Goal: Task Accomplishment & Management: Use online tool/utility

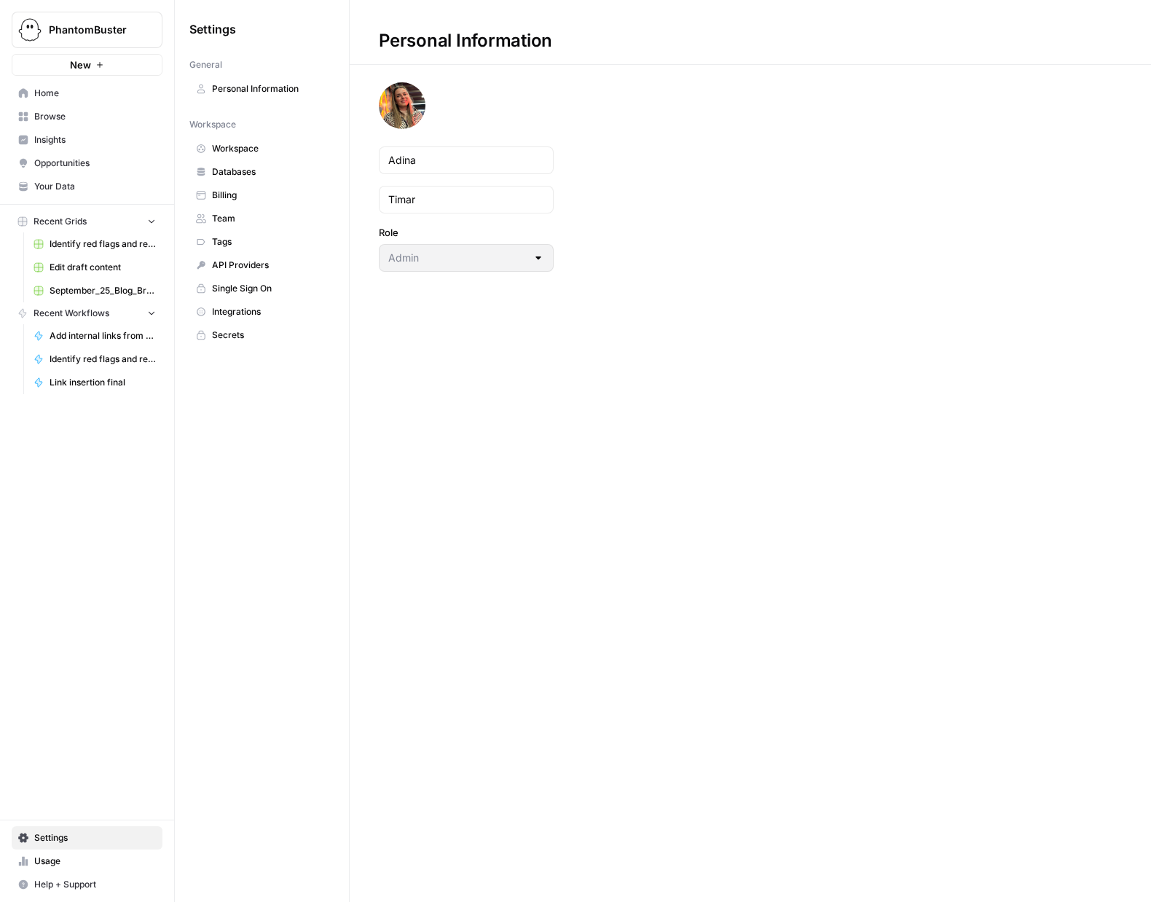
click at [236, 149] on span "Workspace" at bounding box center [270, 148] width 116 height 13
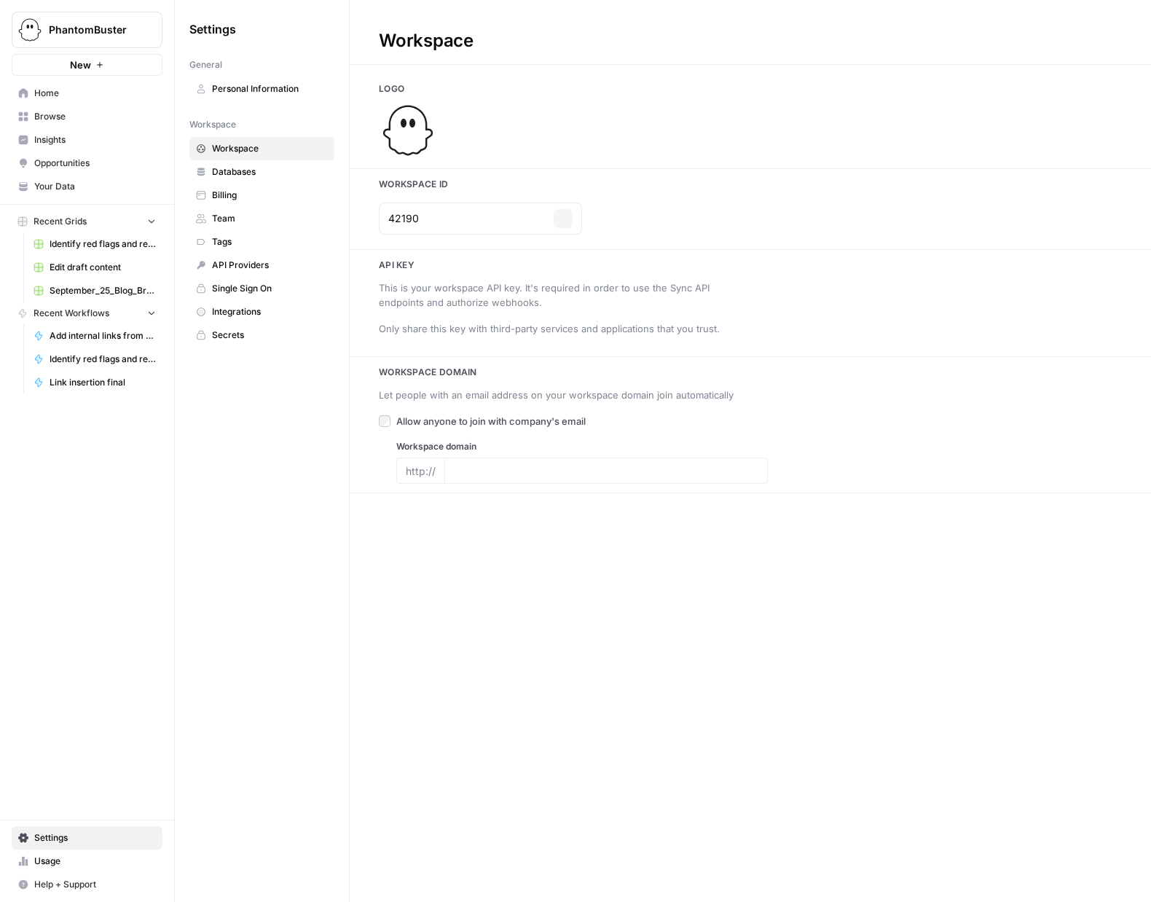
type input "phantombuster.com"
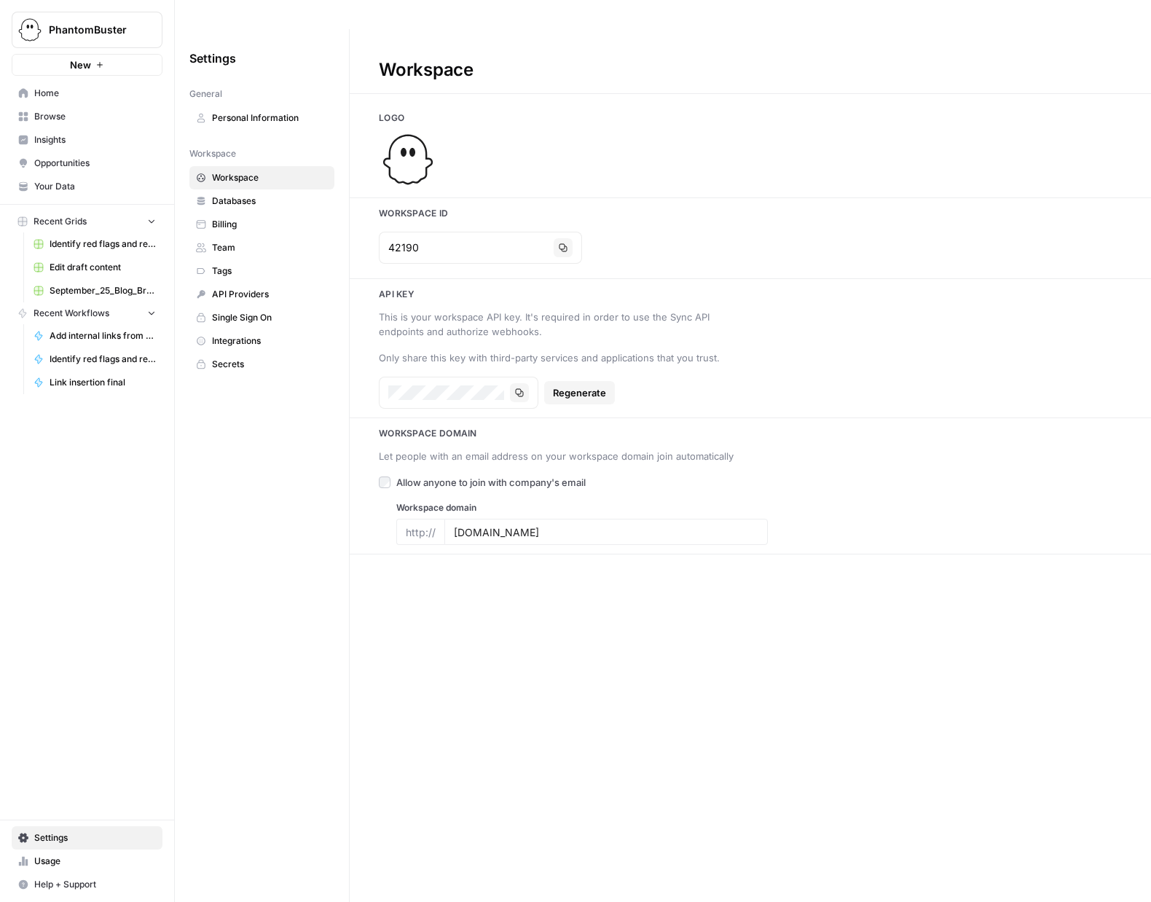
click at [220, 241] on span "Team" at bounding box center [270, 247] width 116 height 13
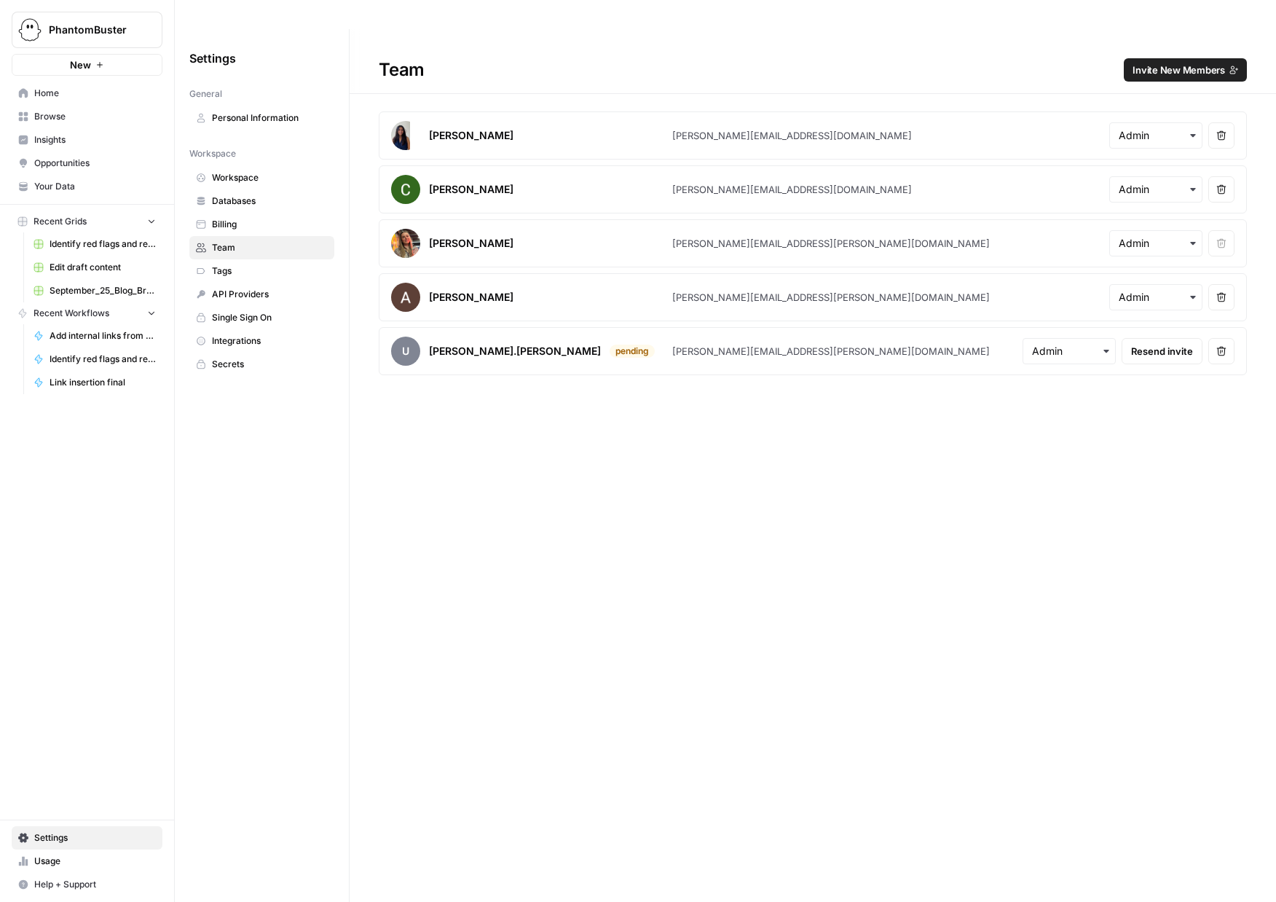
click at [47, 92] on span "Home" at bounding box center [95, 93] width 122 height 13
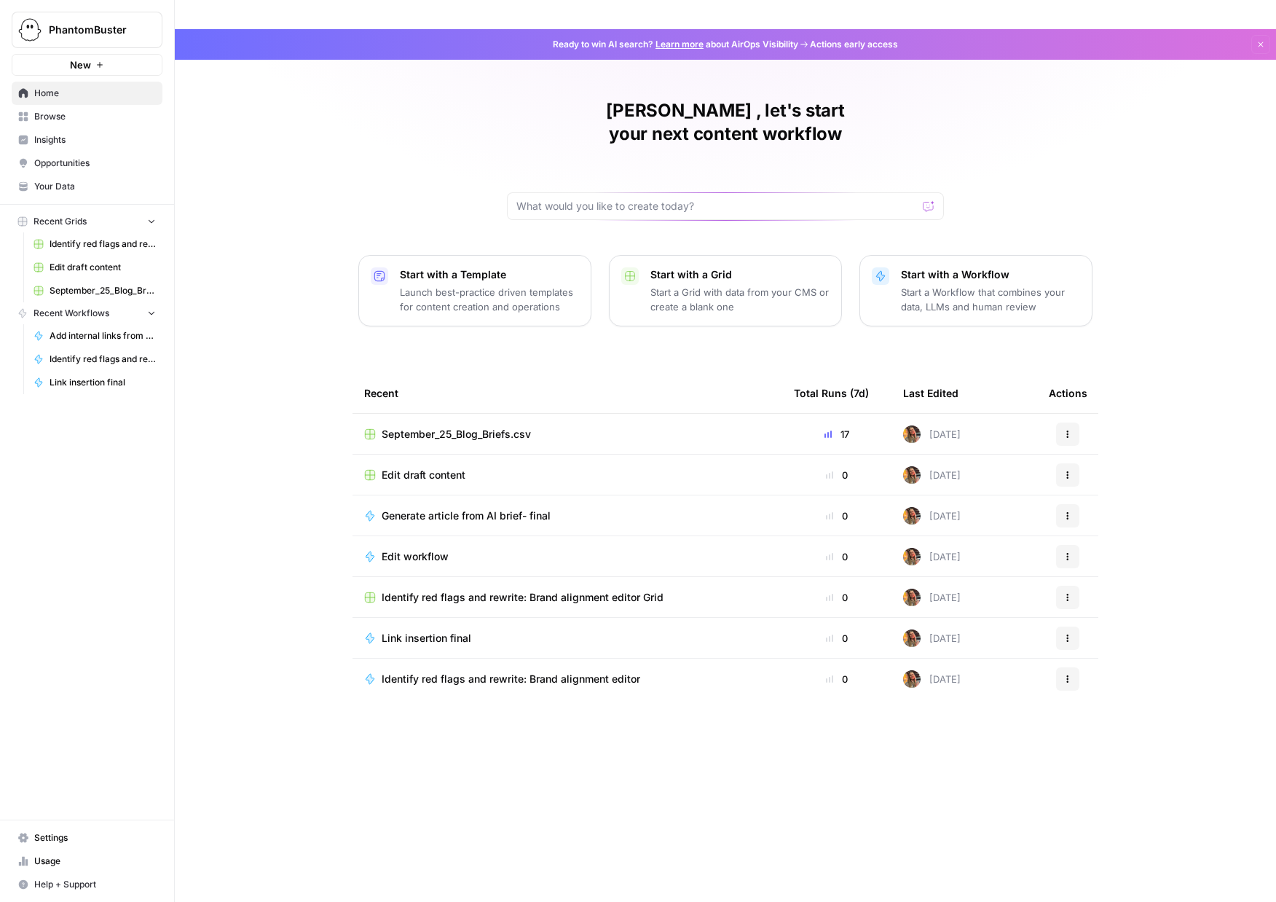
click at [59, 856] on span "Usage" at bounding box center [95, 860] width 122 height 13
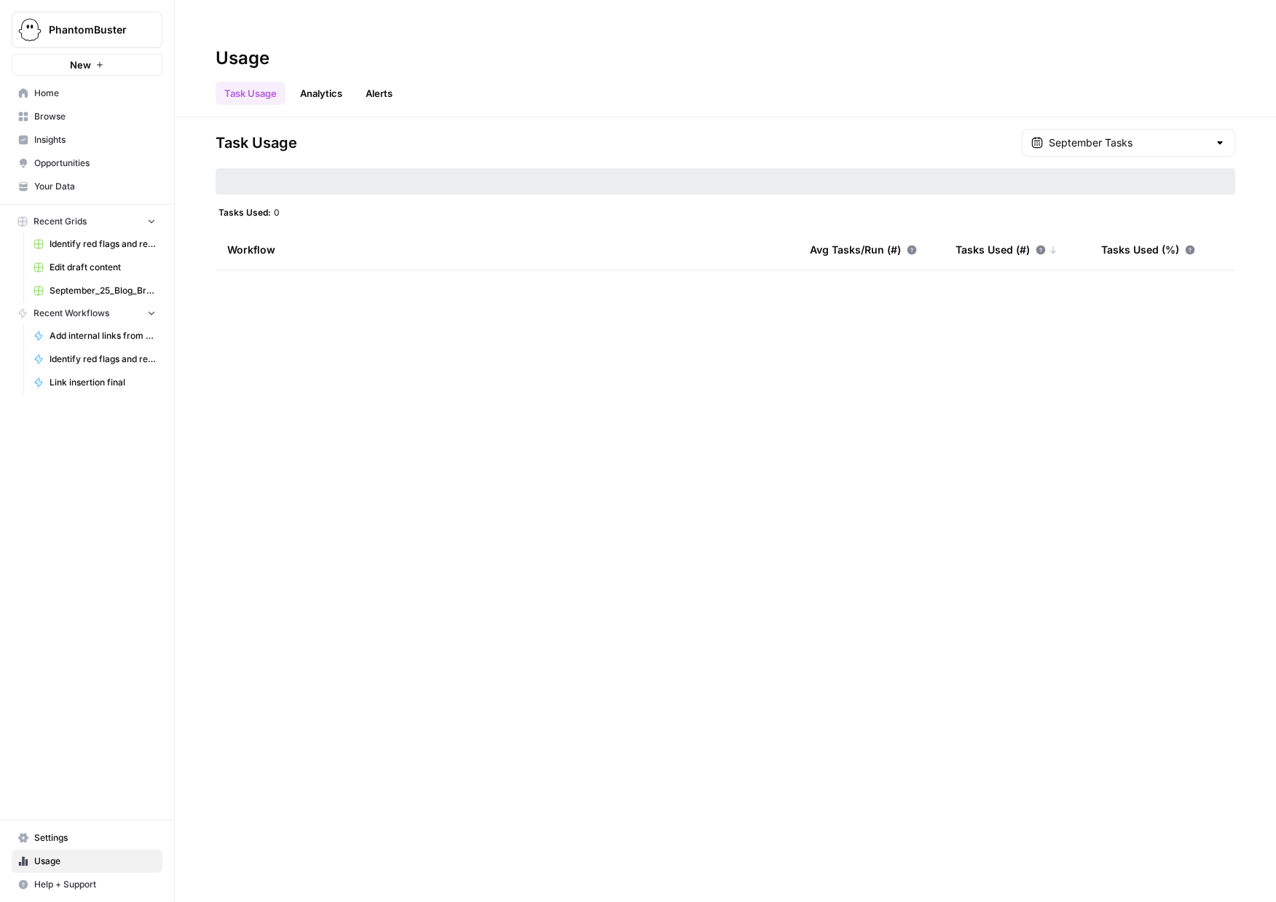
type input "September Tasks"
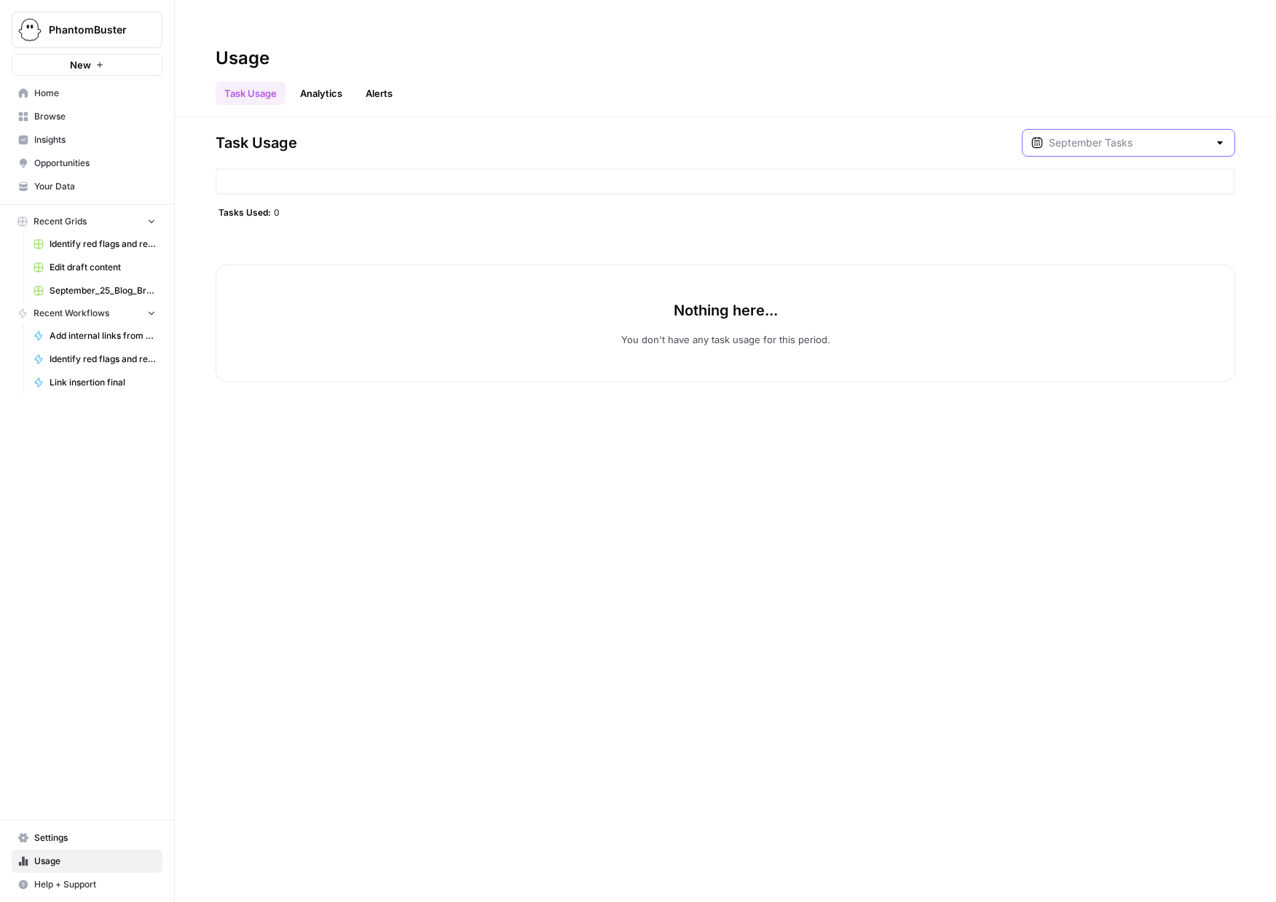
click at [1150, 135] on input "text" at bounding box center [1129, 142] width 160 height 15
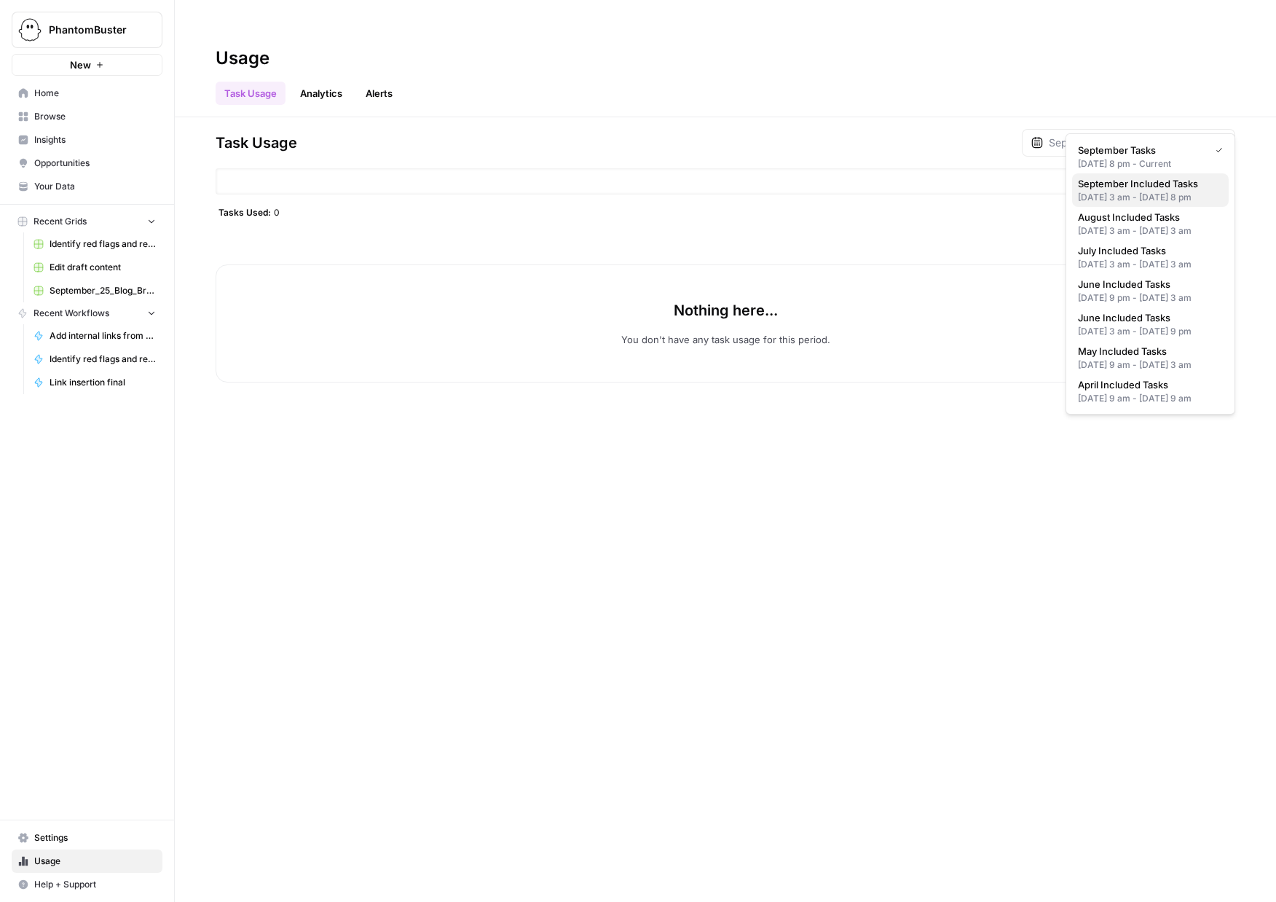
click at [1097, 189] on span "September Included Tasks" at bounding box center [1147, 183] width 139 height 15
type input "September Included Tasks"
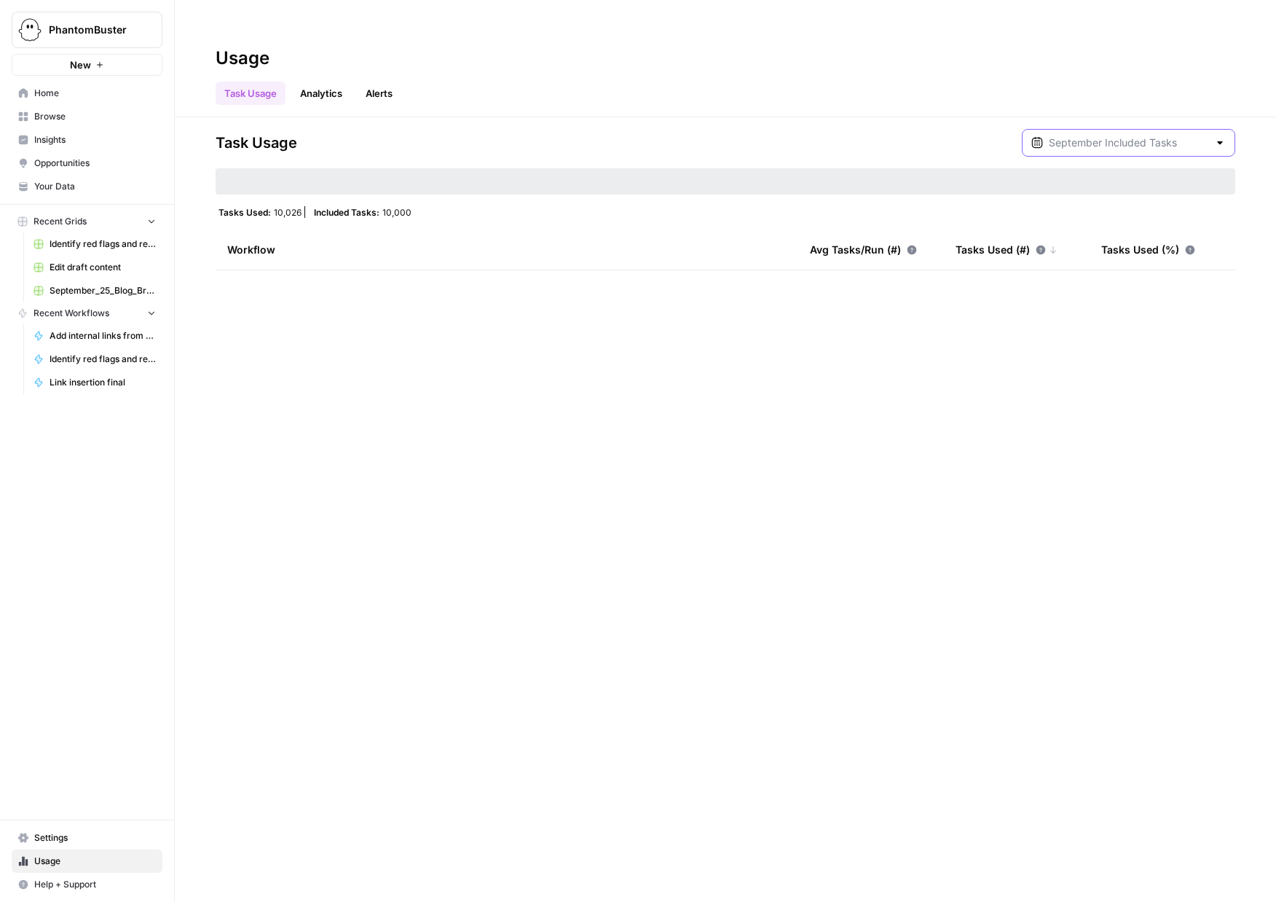
click at [1150, 135] on input "text" at bounding box center [1129, 142] width 160 height 15
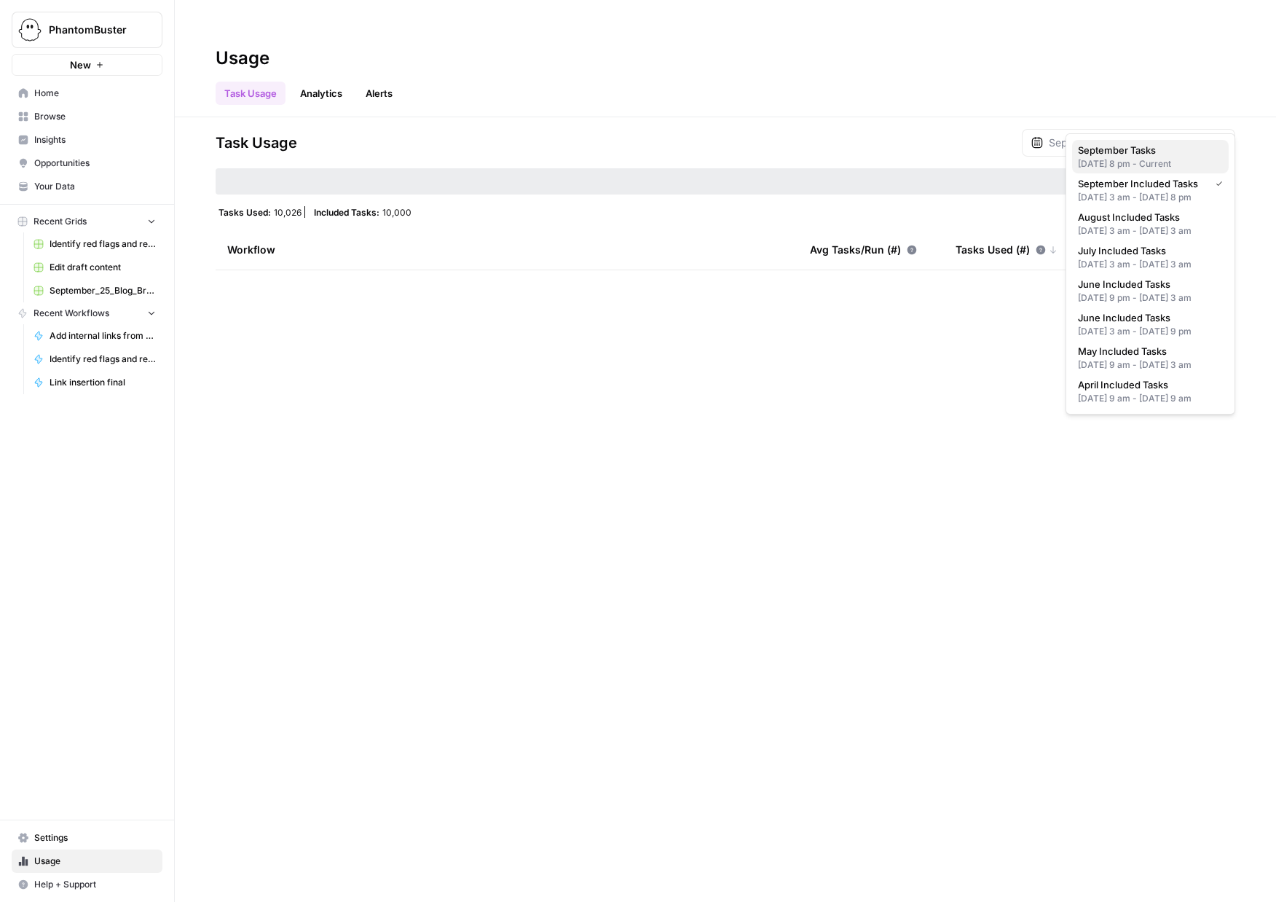
click at [1130, 148] on span "September Tasks" at bounding box center [1147, 150] width 139 height 15
type input "September Tasks"
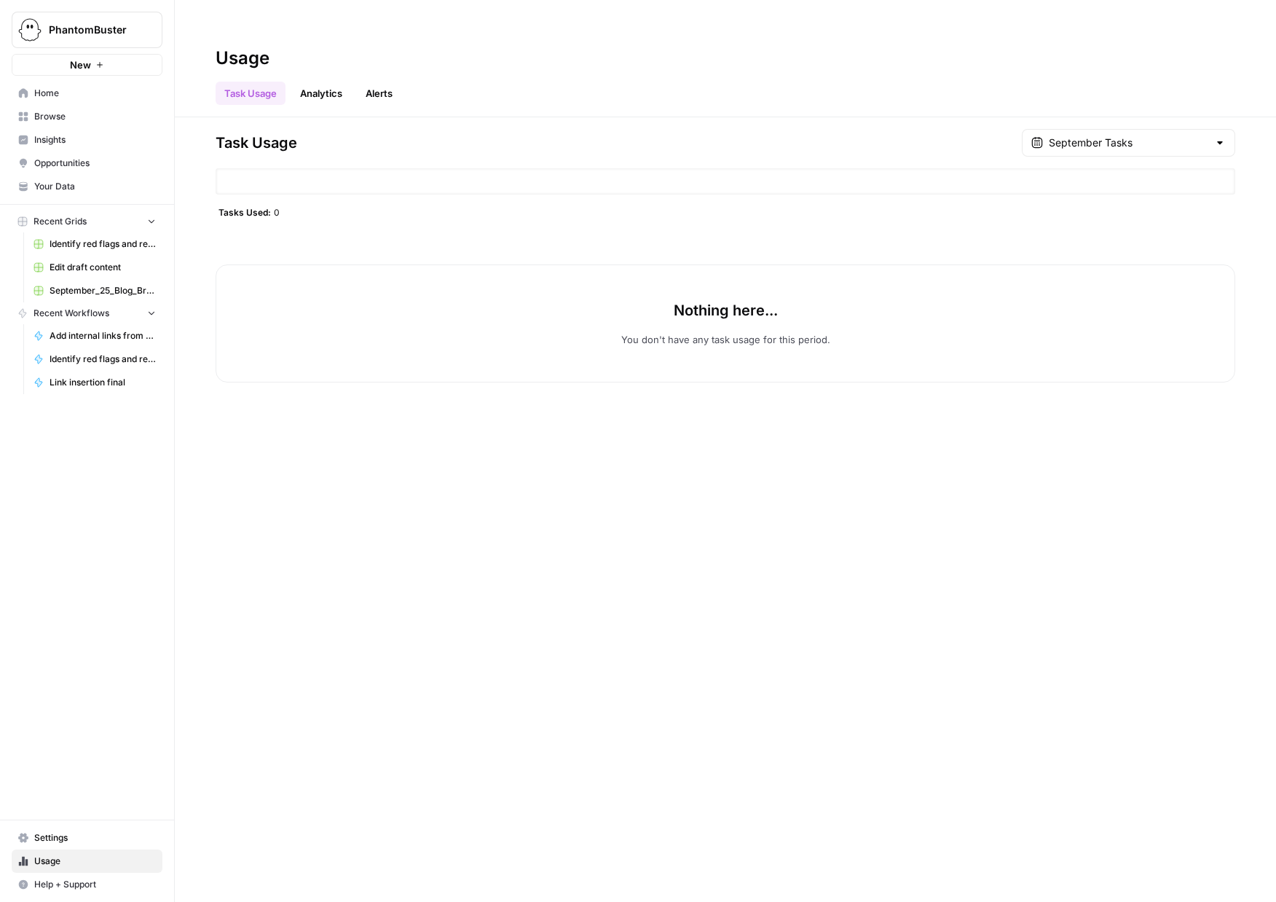
click at [59, 837] on span "Settings" at bounding box center [95, 837] width 122 height 13
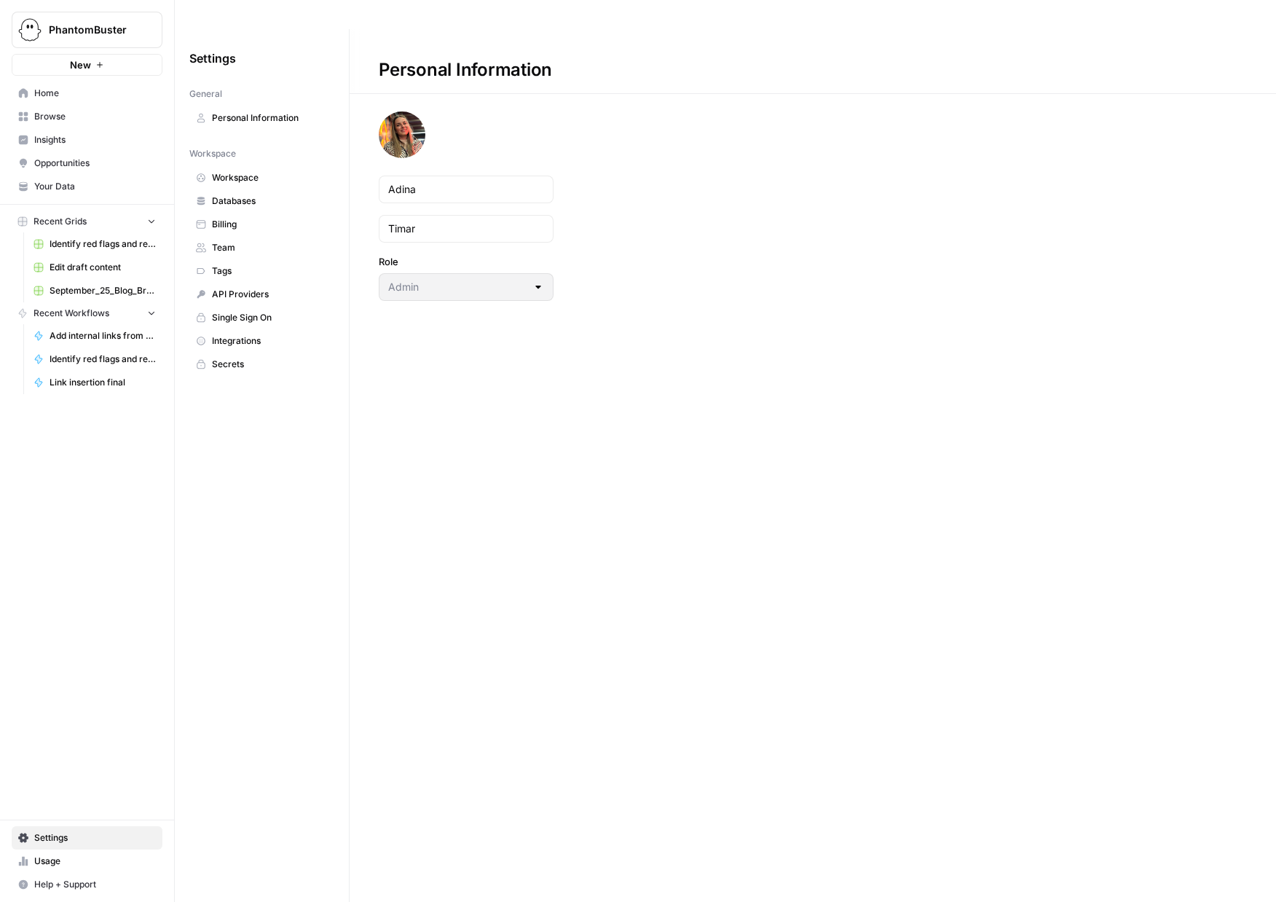
click at [226, 241] on span "Team" at bounding box center [270, 247] width 116 height 13
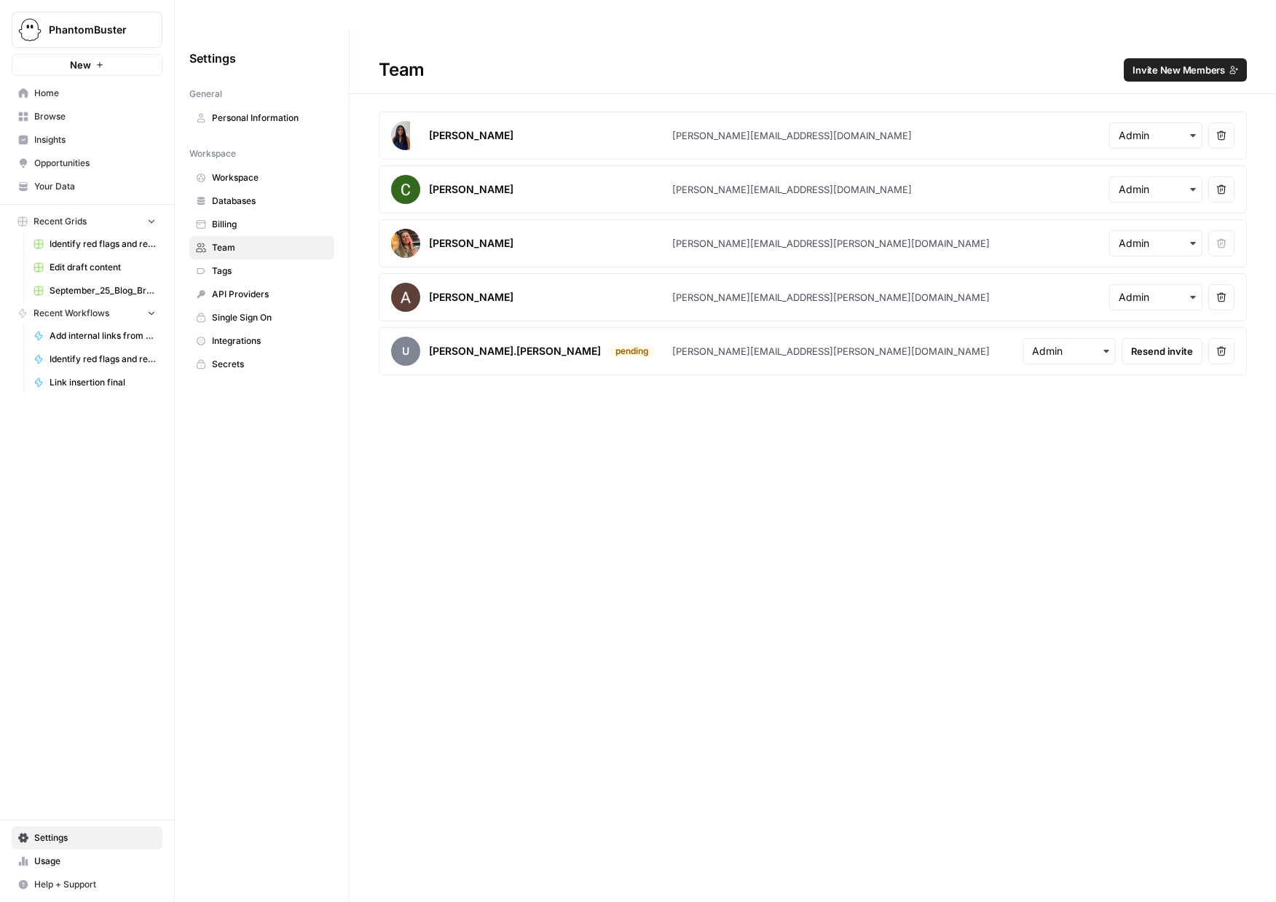
click at [1150, 63] on span "Invite New Members" at bounding box center [1179, 70] width 93 height 15
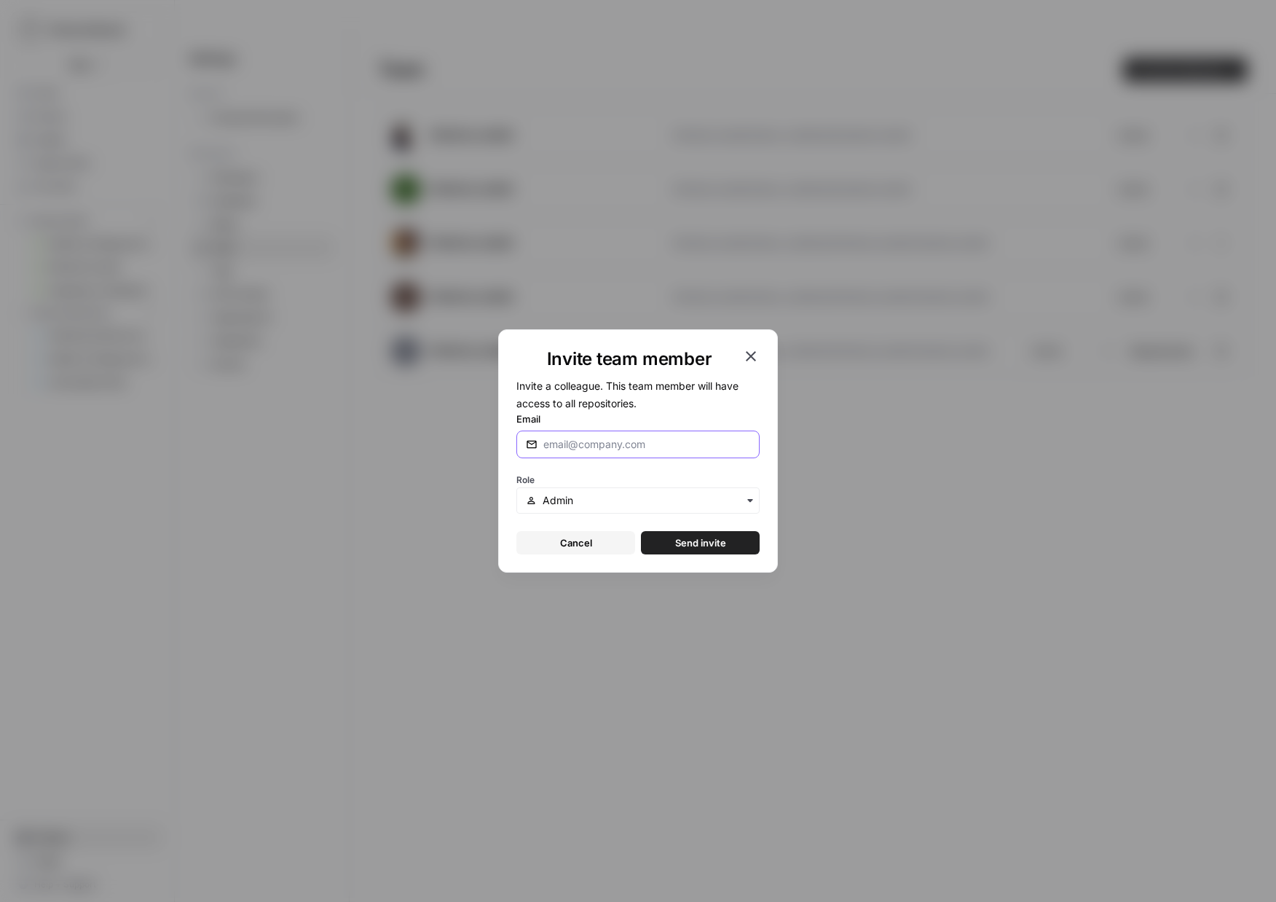
click at [606, 447] on input "Email" at bounding box center [646, 444] width 207 height 15
type input "miquel.bombardo@thephantomcompany.com"
click at [594, 498] on input "text" at bounding box center [647, 500] width 208 height 15
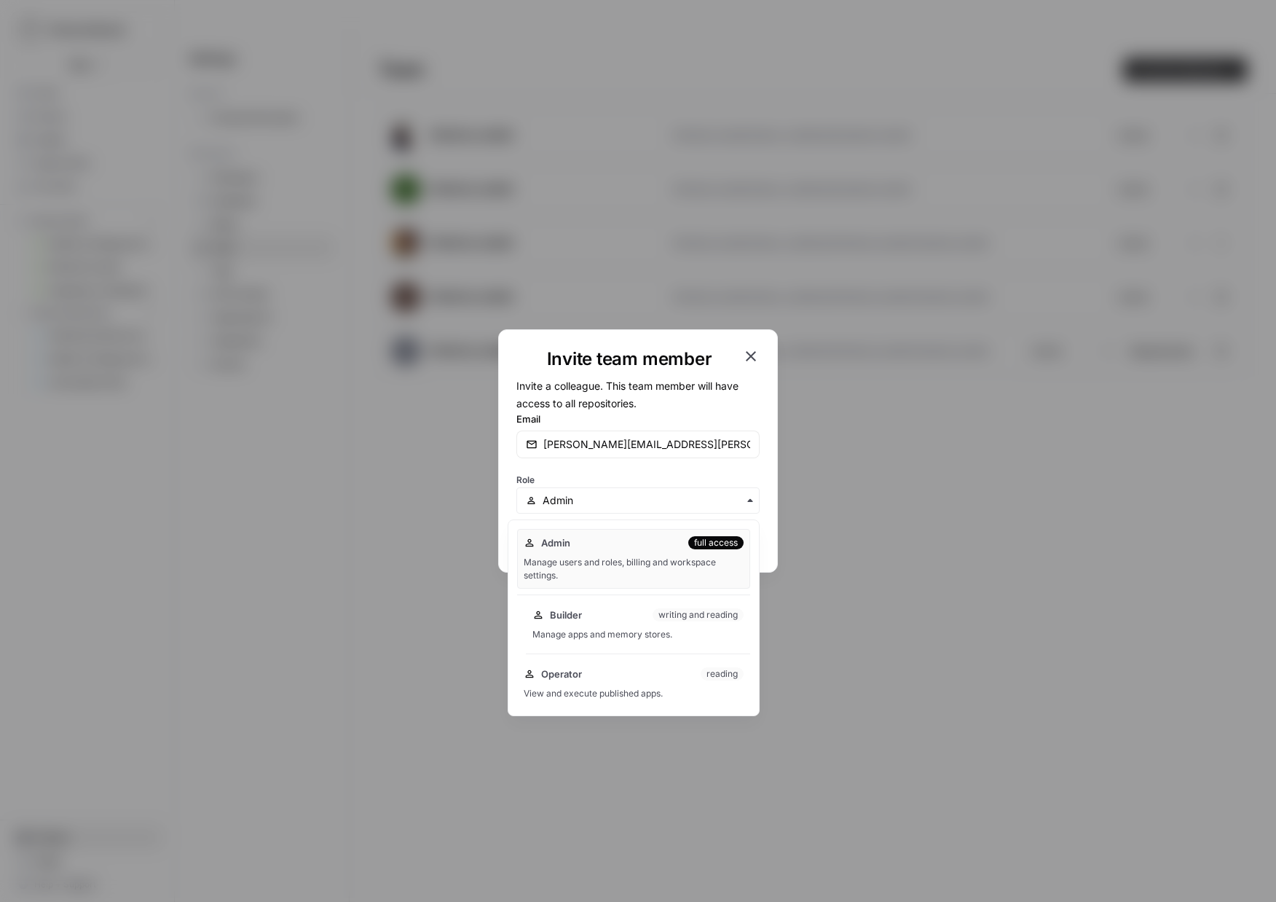
click at [582, 618] on div "Builder writing and reading" at bounding box center [637, 615] width 211 height 15
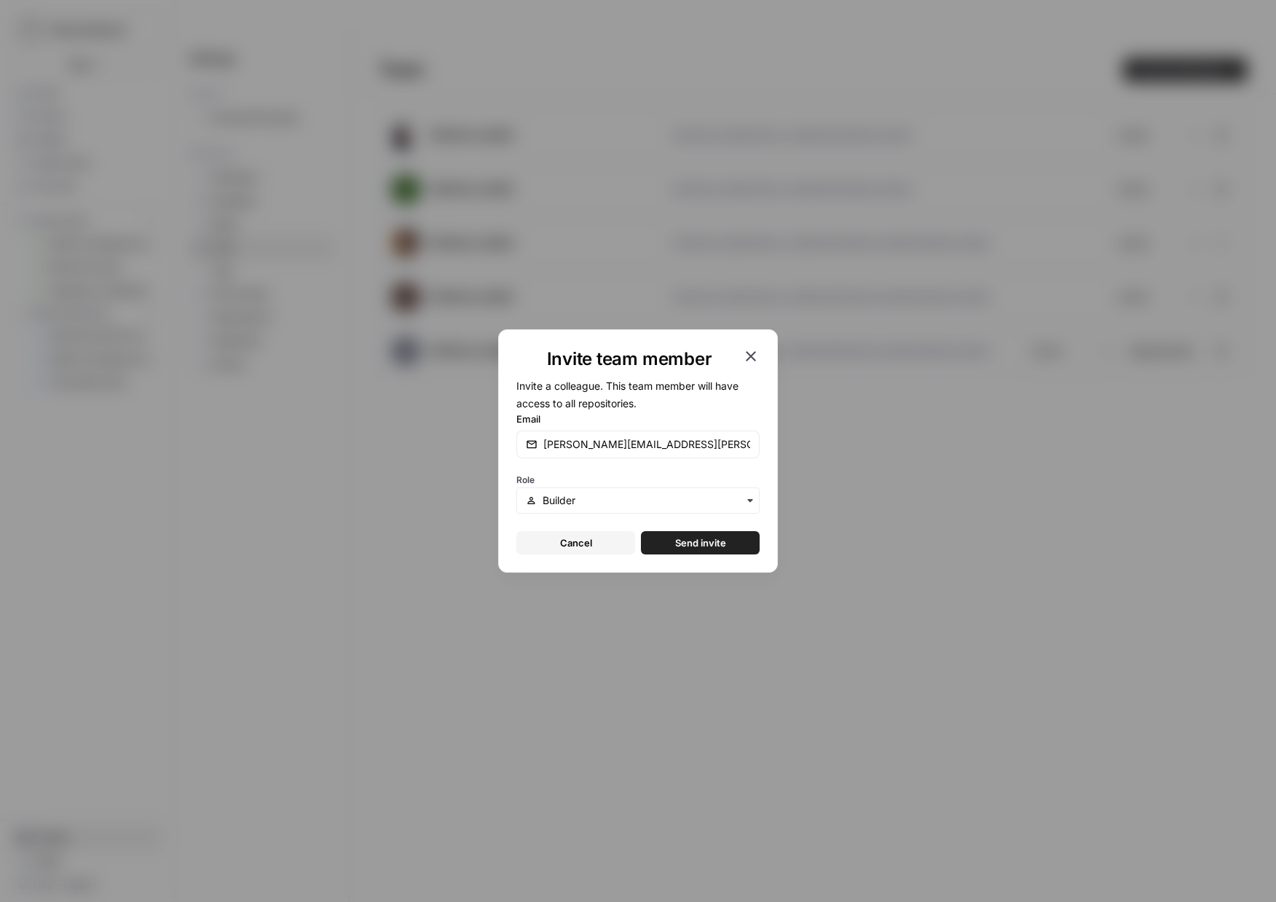
click at [685, 546] on span "Send invite" at bounding box center [700, 542] width 51 height 15
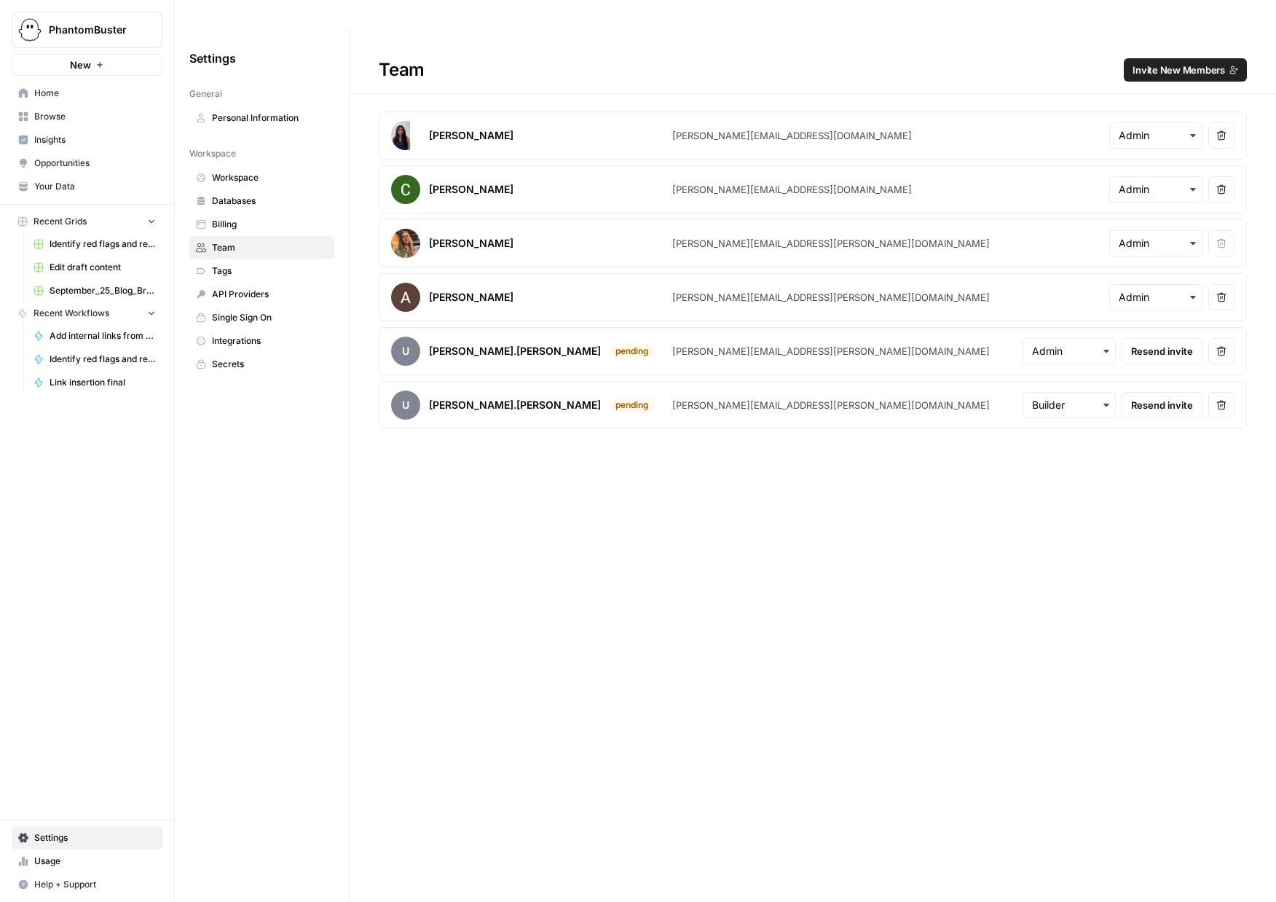
click at [60, 184] on span "Your Data" at bounding box center [95, 186] width 122 height 13
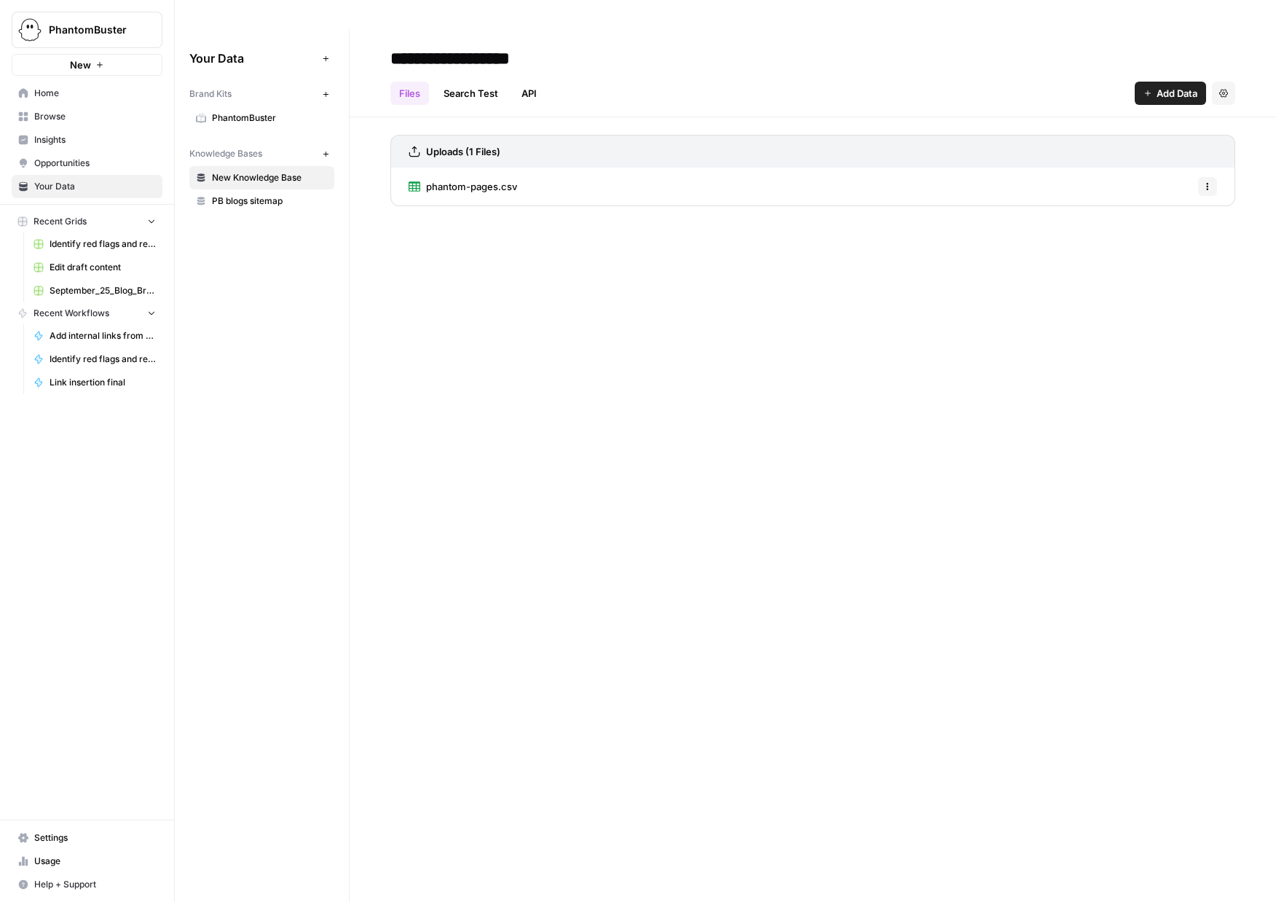
click at [251, 111] on span "PhantomBuster" at bounding box center [270, 117] width 116 height 13
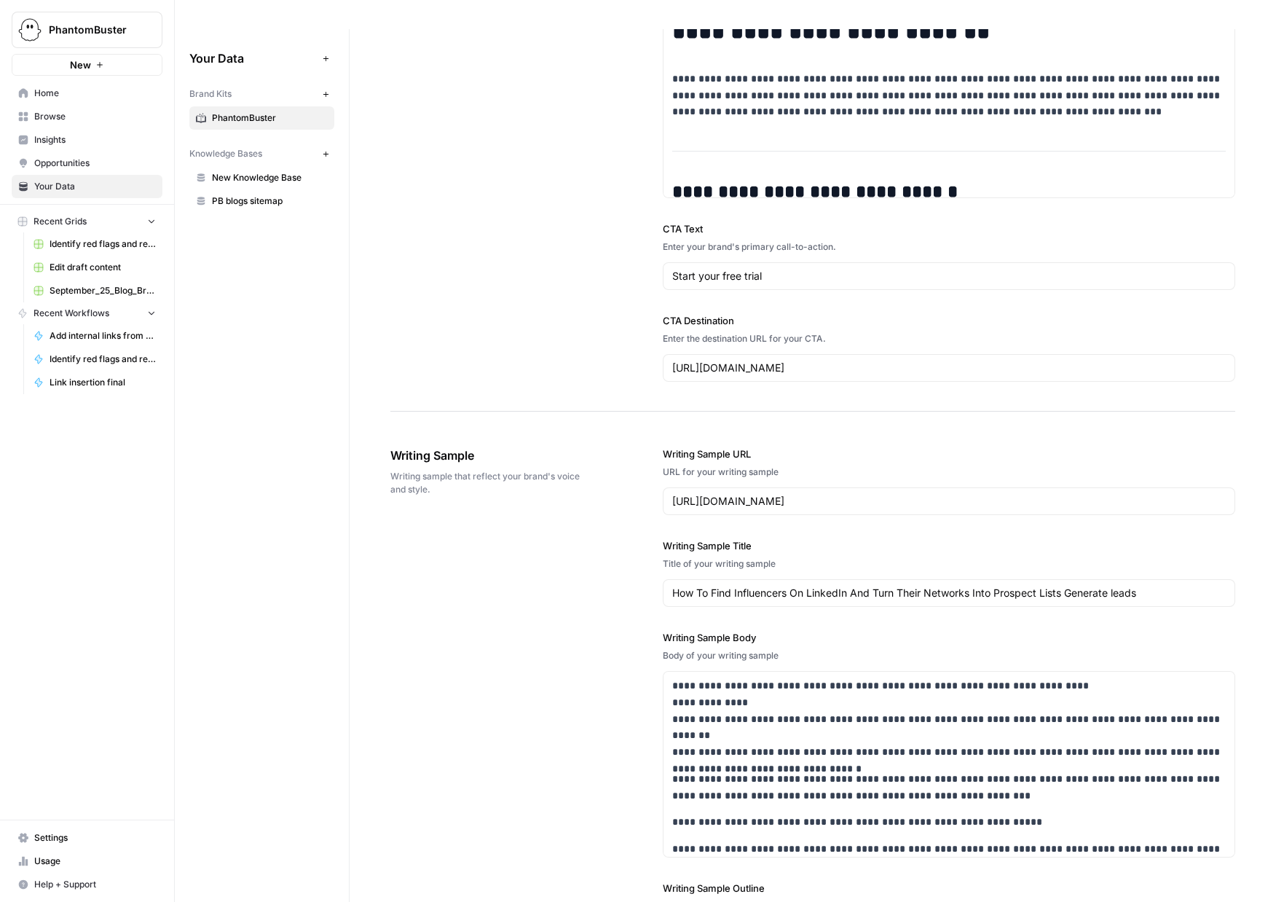
scroll to position [1467, 0]
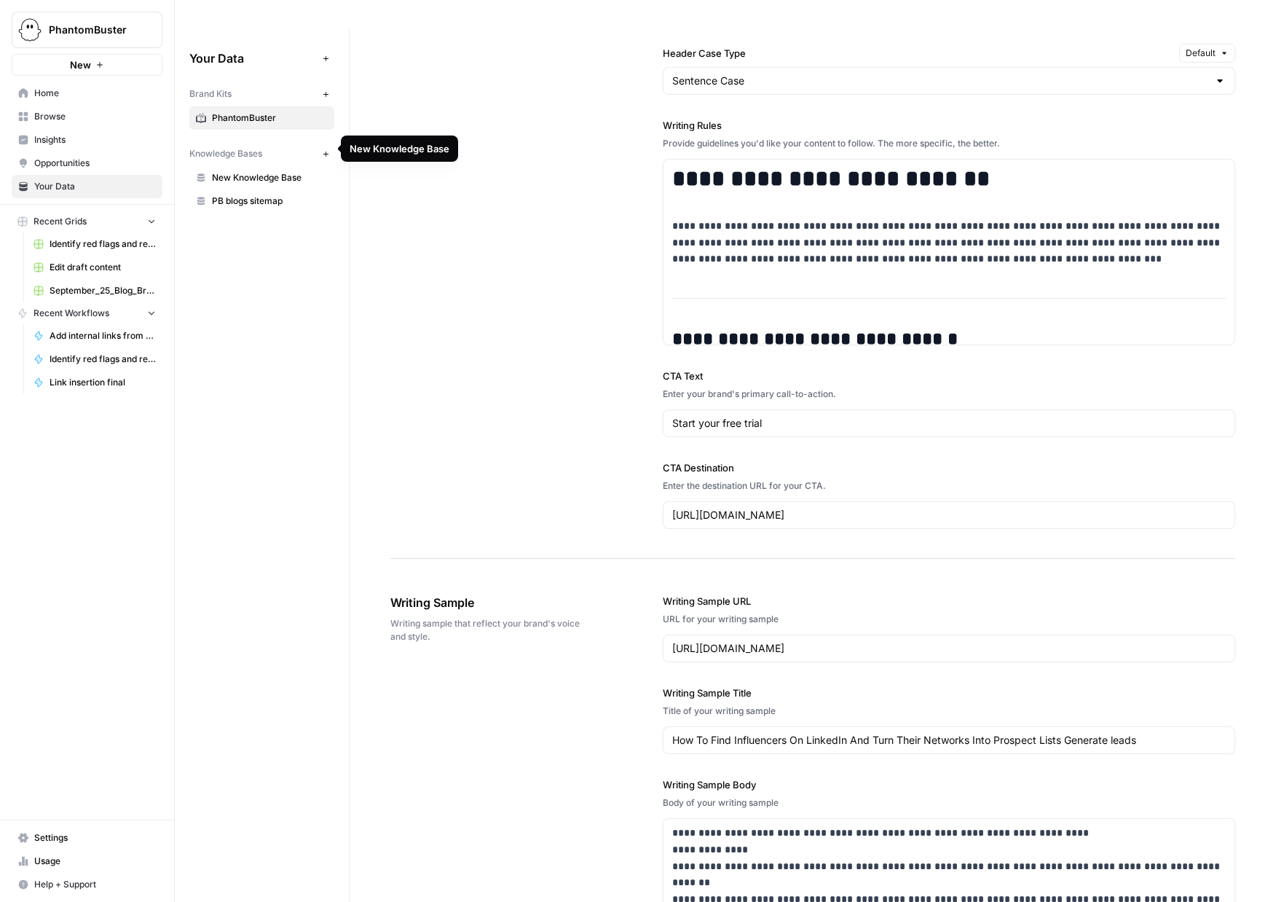
click at [245, 194] on span "PB blogs sitemap" at bounding box center [270, 200] width 116 height 13
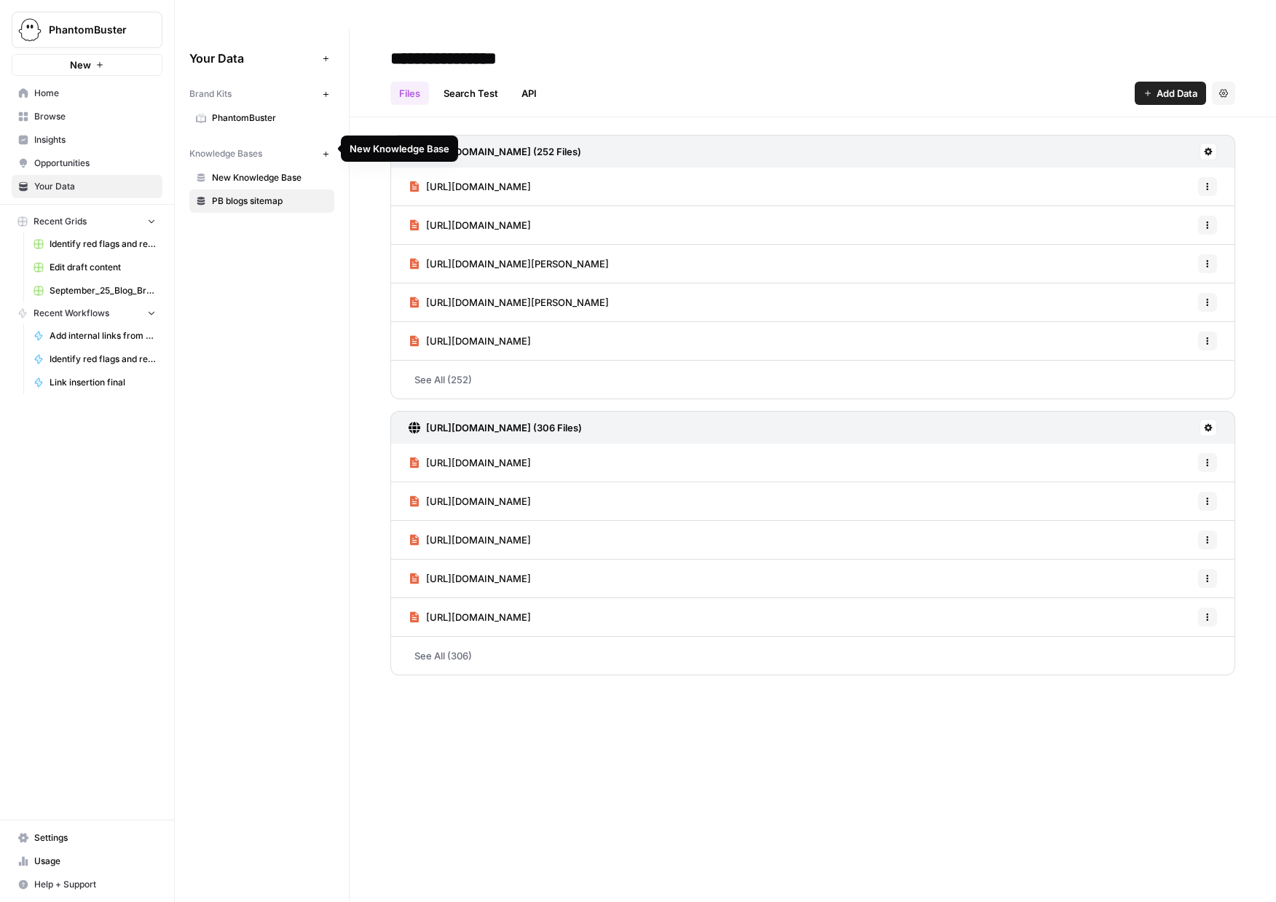
click at [243, 171] on span "New Knowledge Base" at bounding box center [270, 177] width 116 height 13
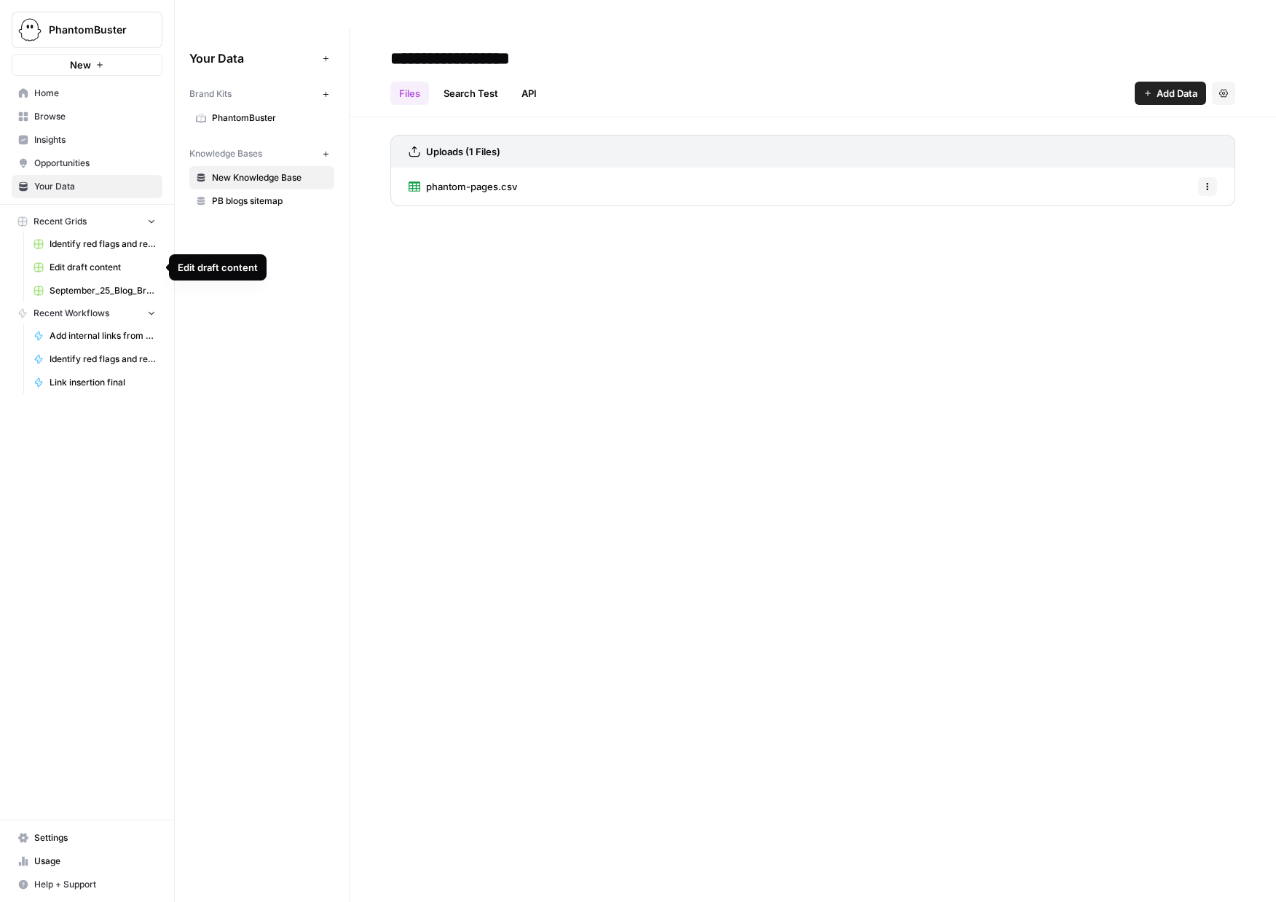
click at [75, 294] on span "September_25_Blog_Briefs.csv" at bounding box center [103, 290] width 106 height 13
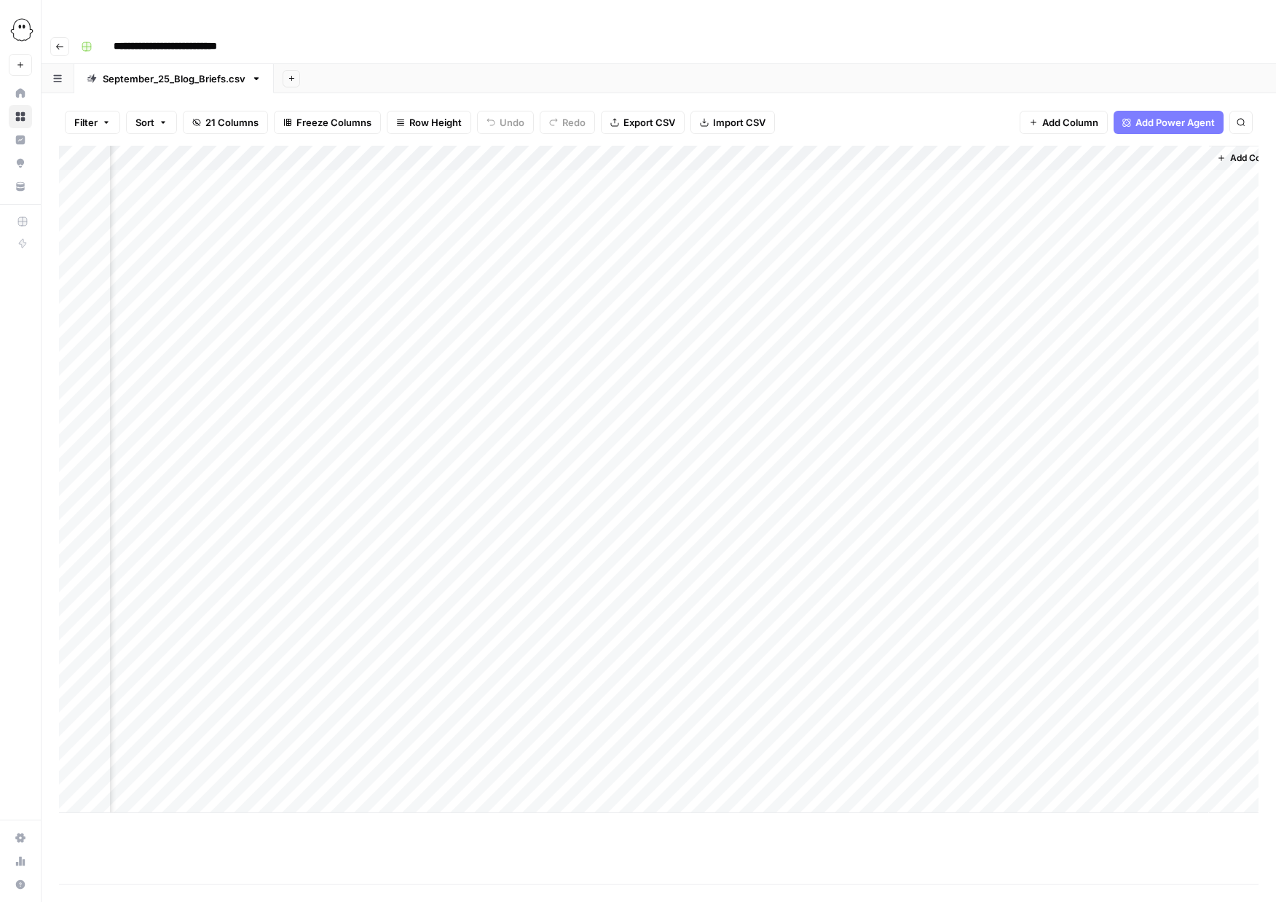
scroll to position [0, 2338]
click at [1150, 152] on span "Add Column" at bounding box center [1225, 158] width 51 height 13
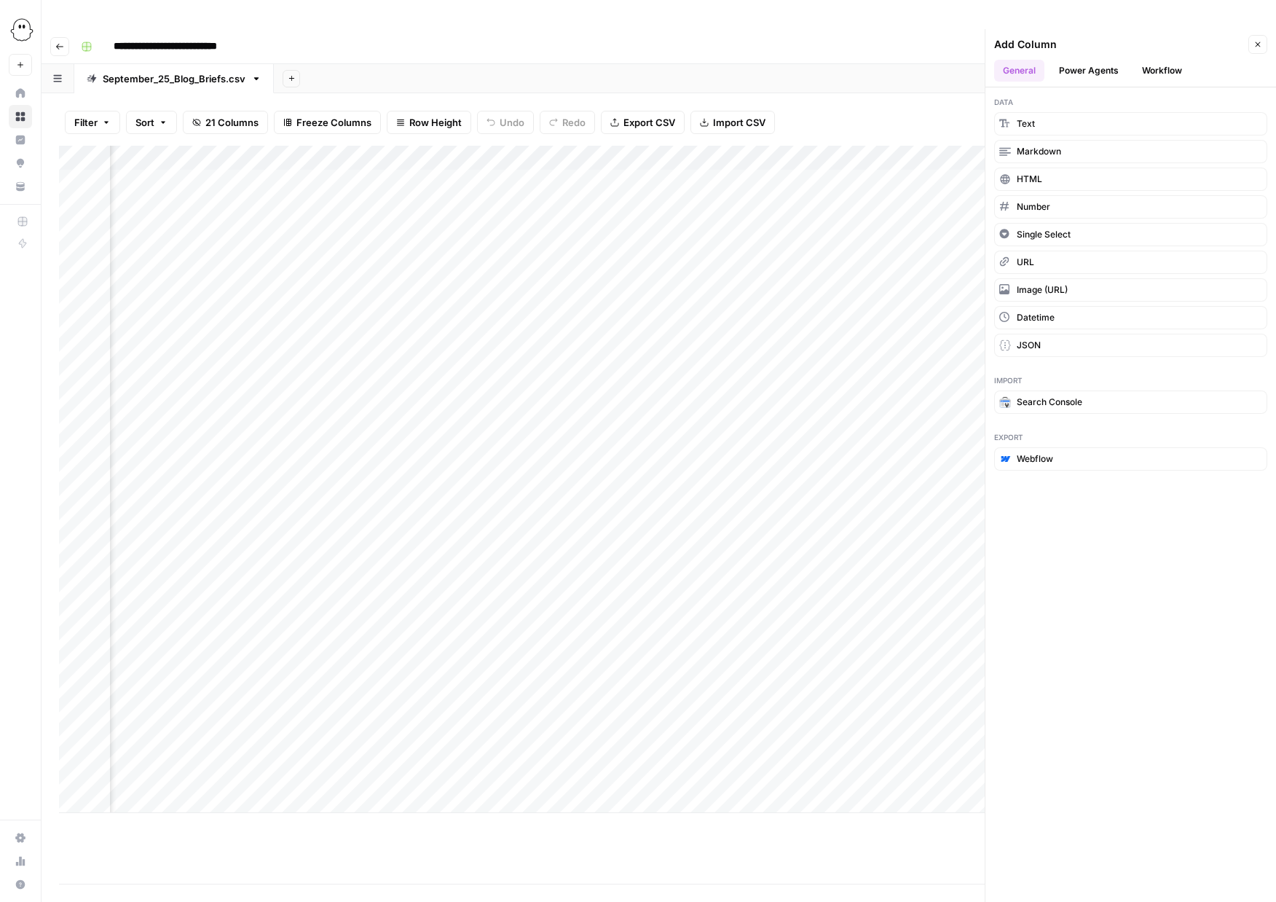
click at [1083, 60] on button "Power Agents" at bounding box center [1088, 71] width 77 height 22
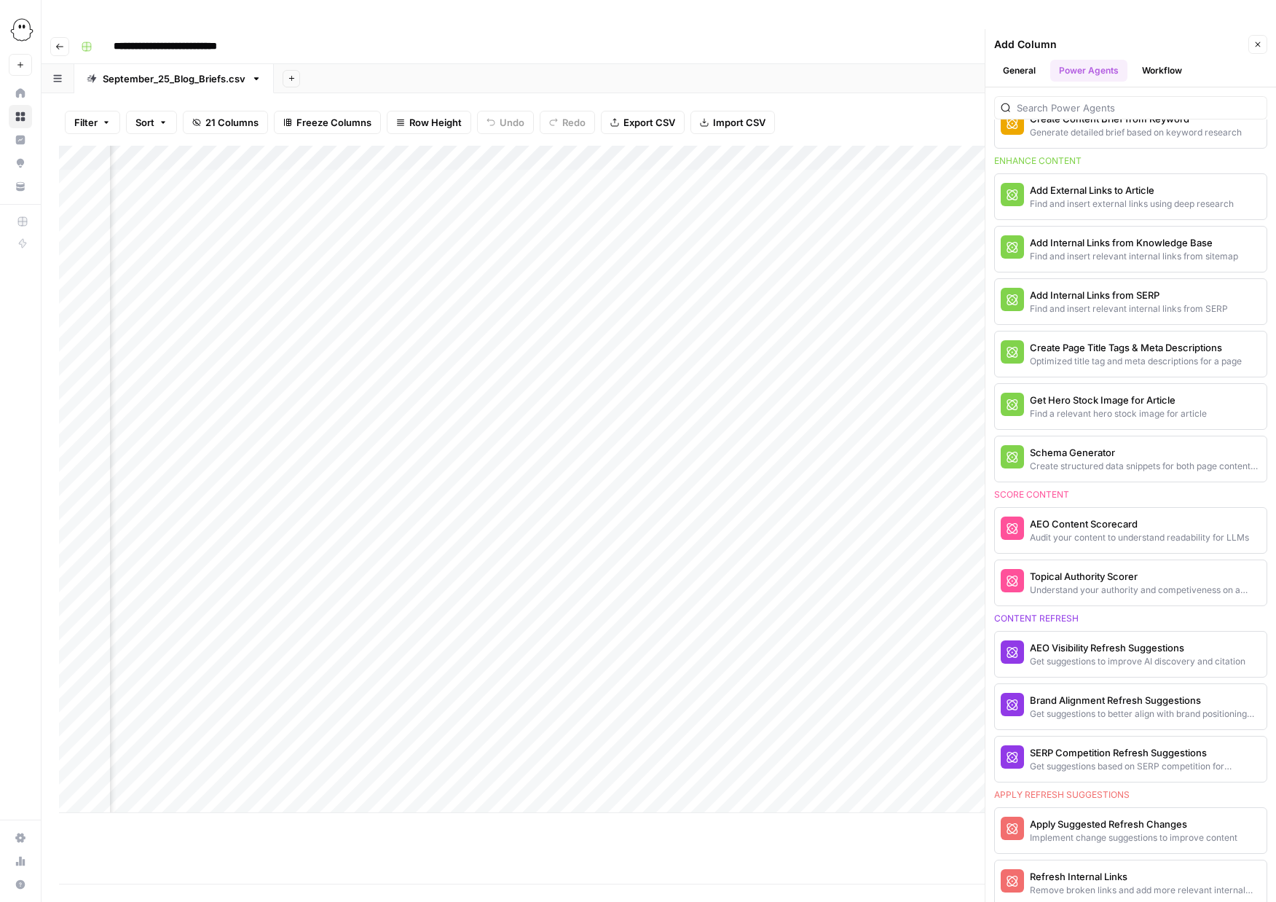
scroll to position [417, 0]
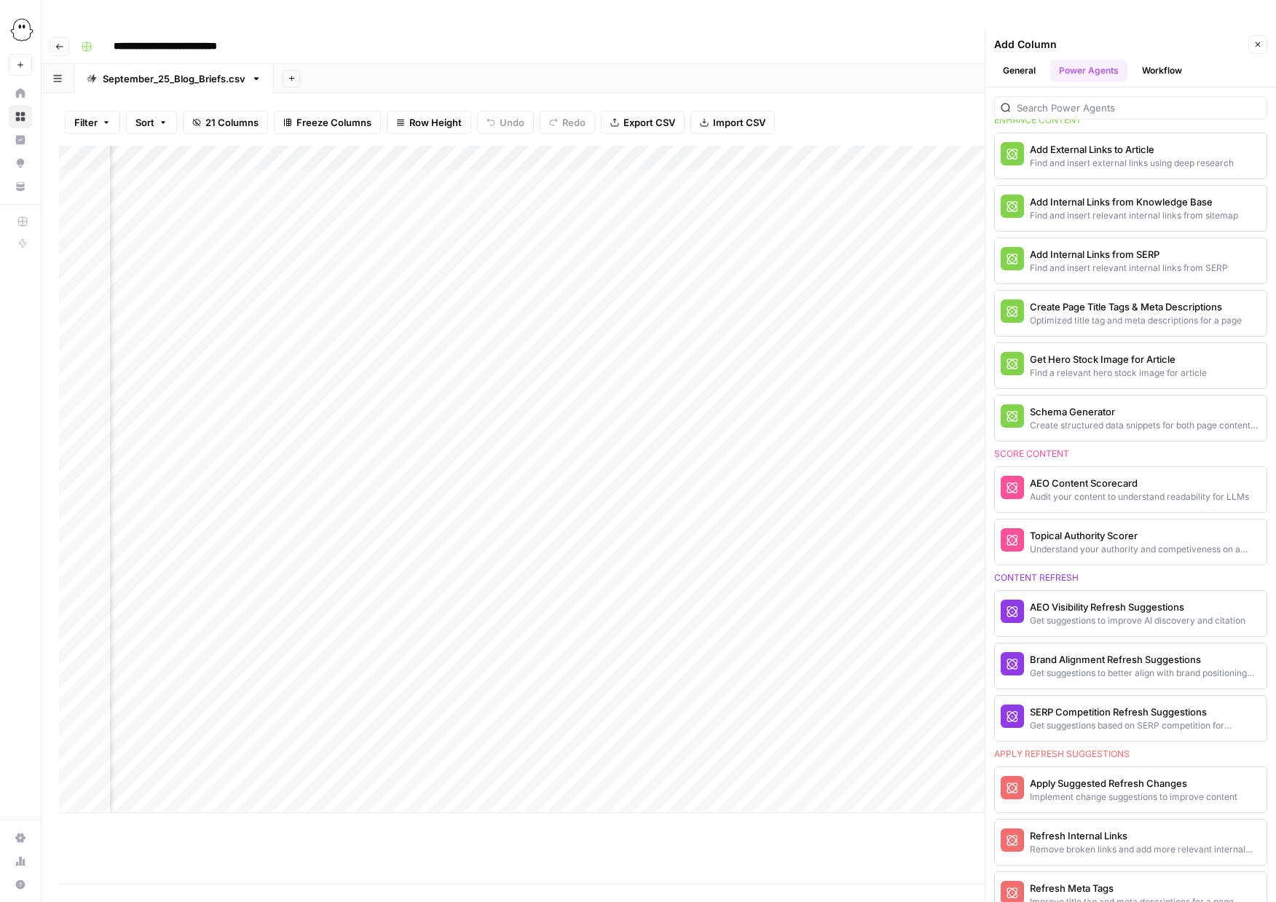
click at [1150, 60] on button "Workflow" at bounding box center [1162, 71] width 58 height 22
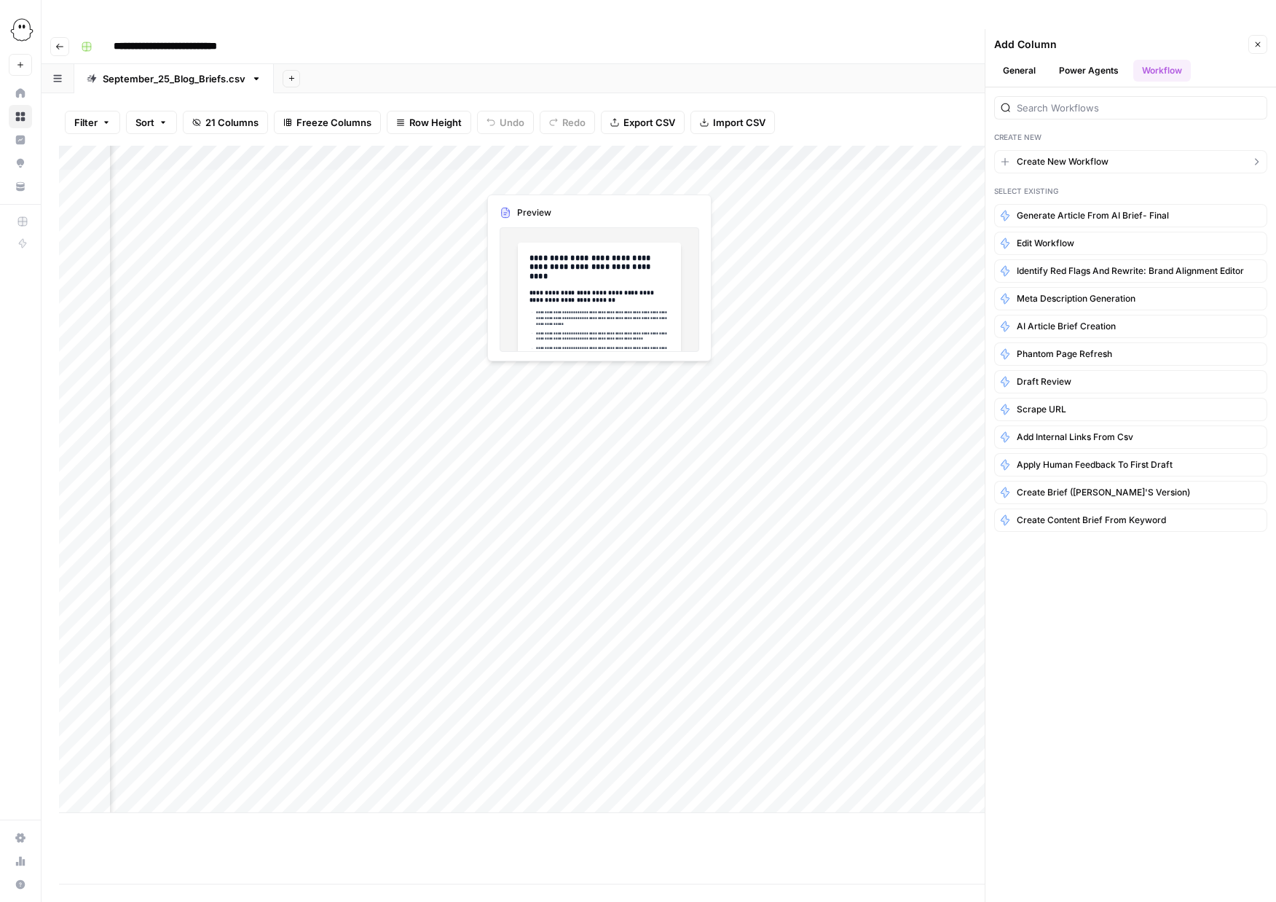
click at [1069, 155] on span "Create New Workflow" at bounding box center [1063, 161] width 92 height 13
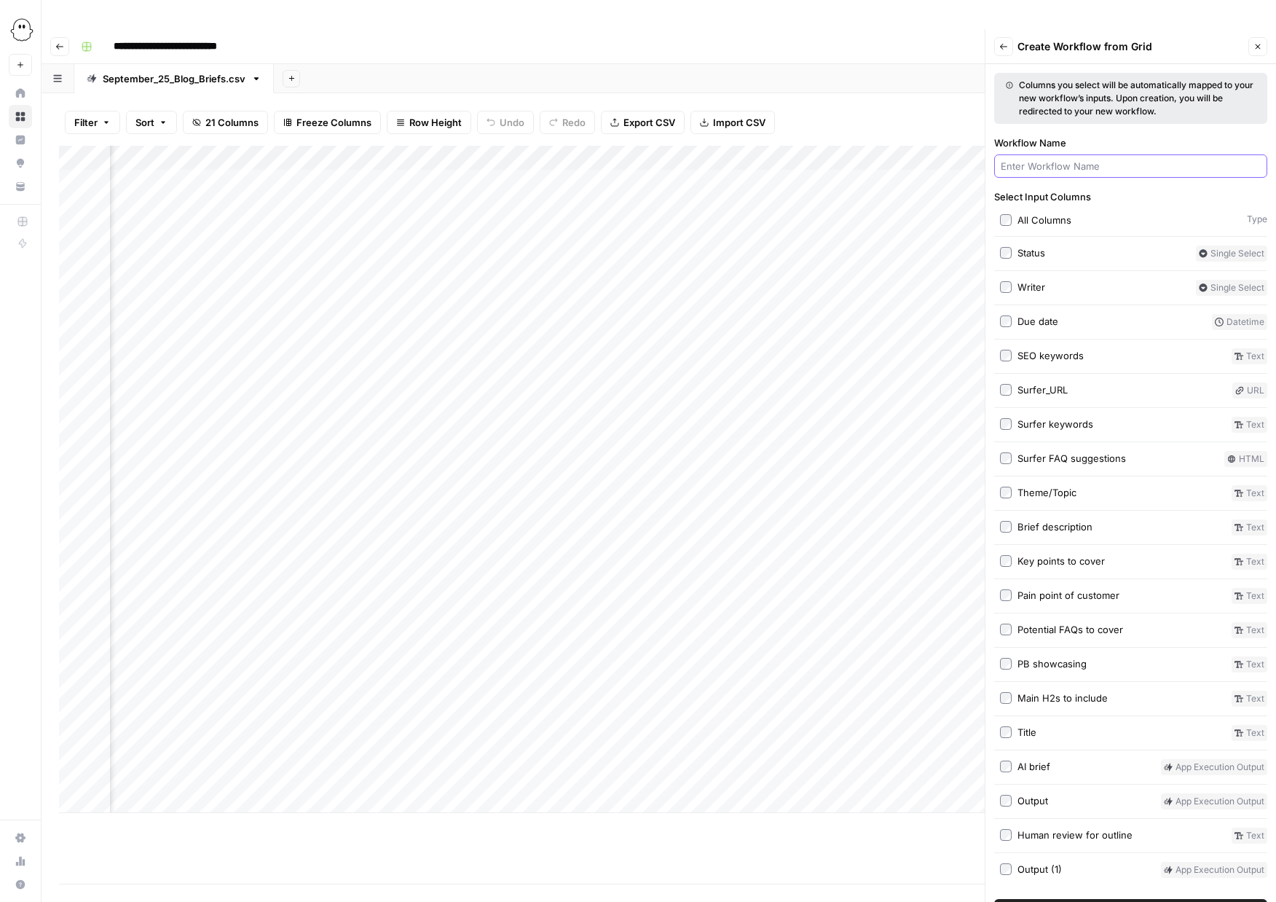
click at [1117, 159] on input "Workflow Name" at bounding box center [1131, 166] width 260 height 15
type input "test- to delete"
click at [1117, 901] on span "Create Workflow" at bounding box center [1131, 910] width 76 height 15
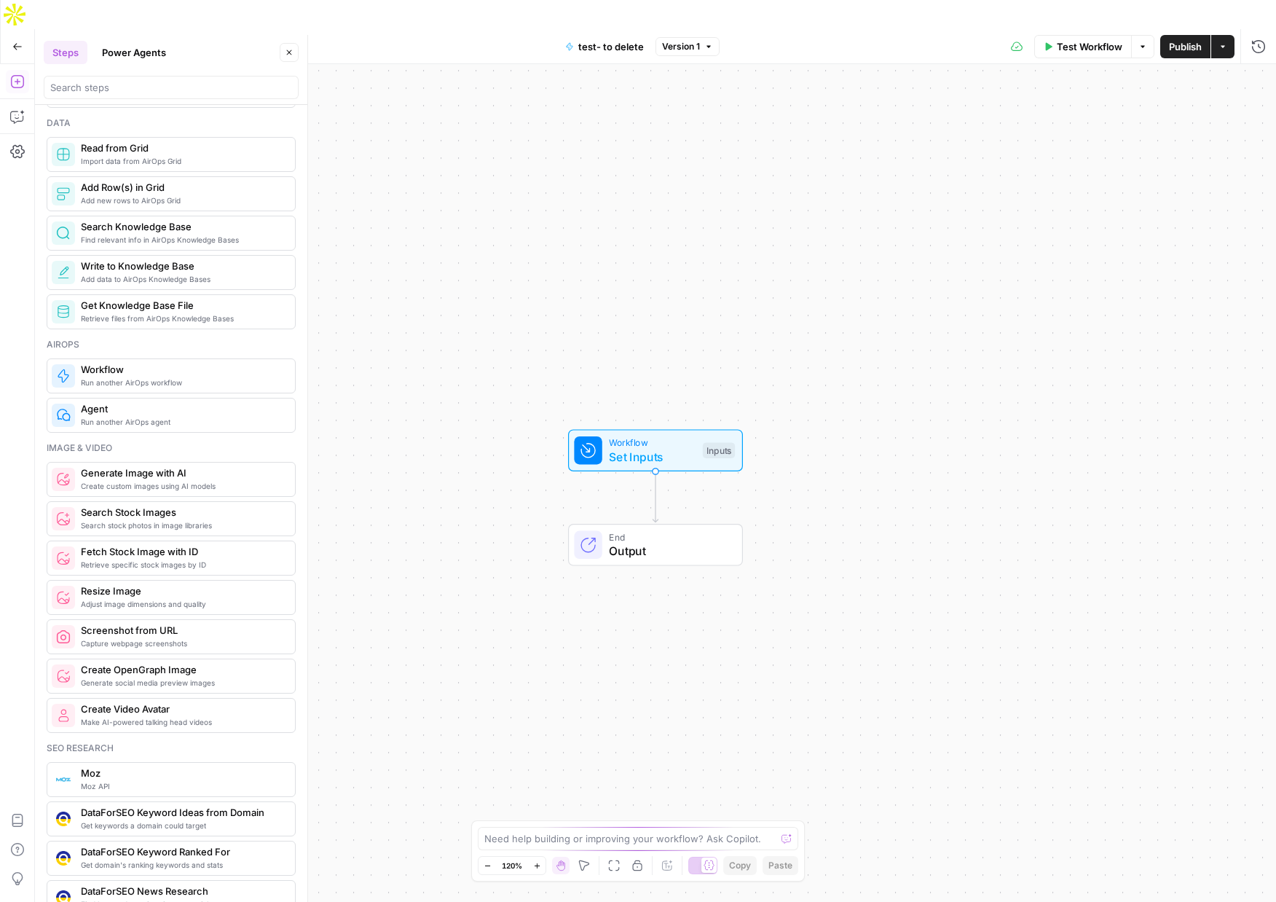
scroll to position [716, 0]
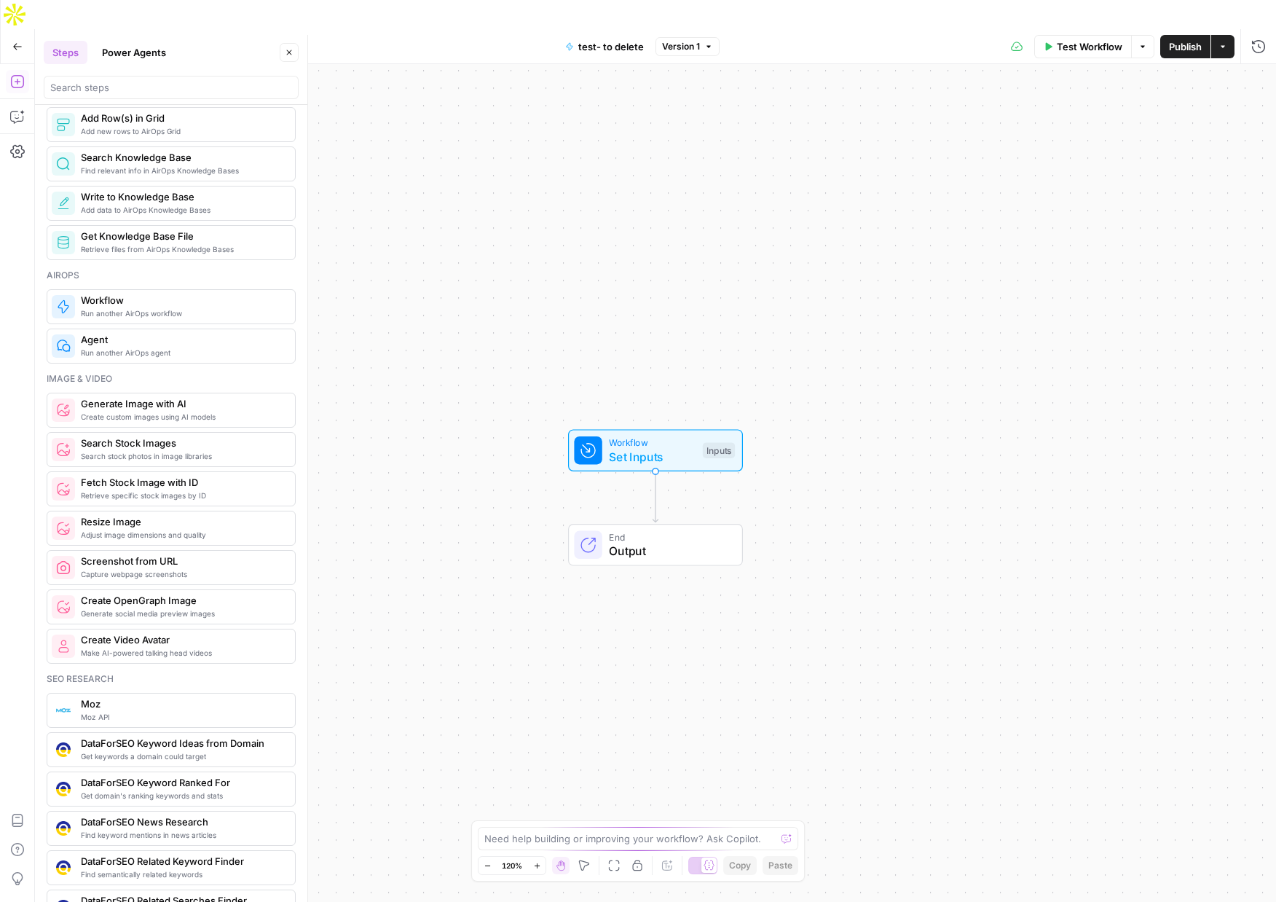
click at [151, 49] on button "Power Agents" at bounding box center [134, 52] width 82 height 23
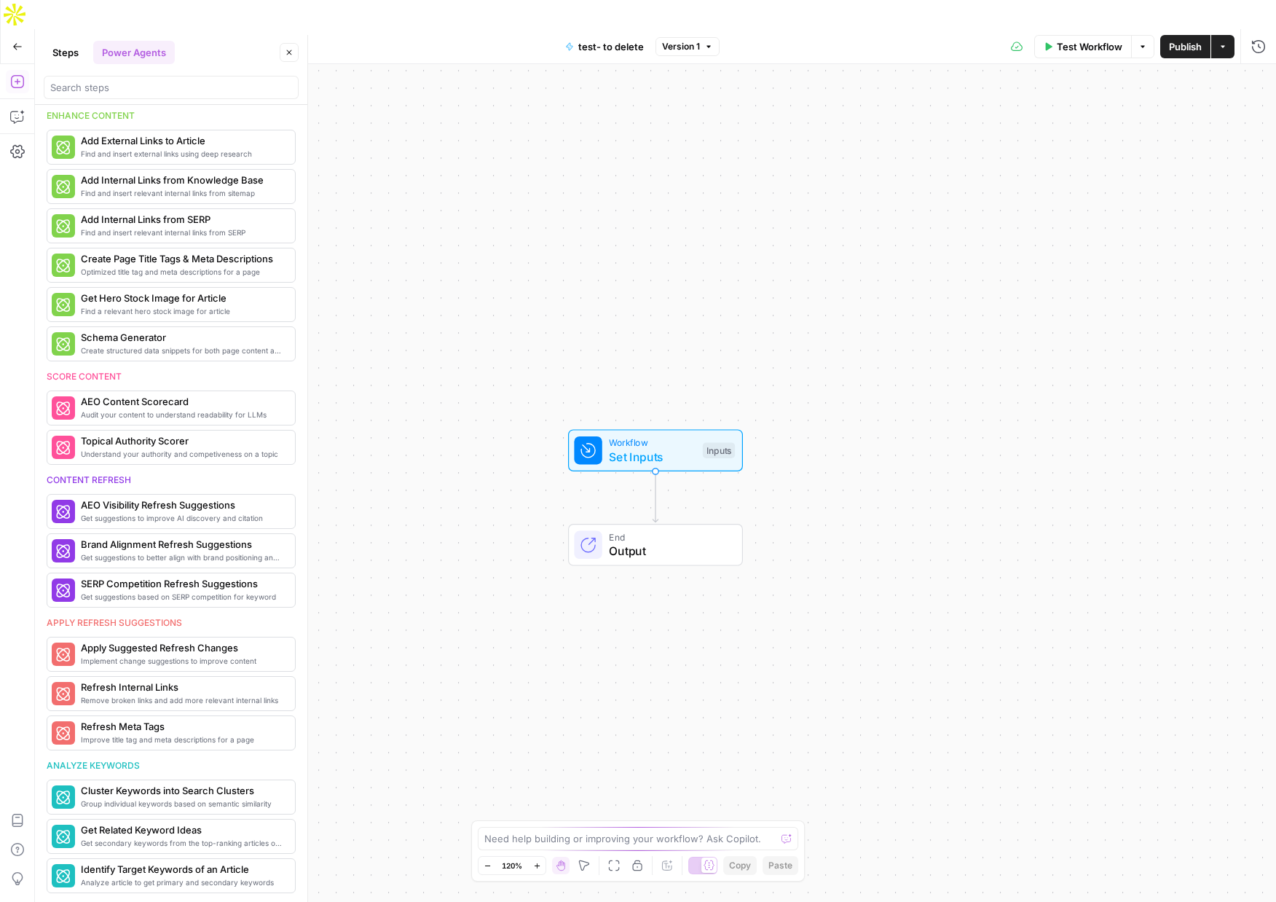
click at [66, 53] on button "Steps" at bounding box center [66, 52] width 44 height 23
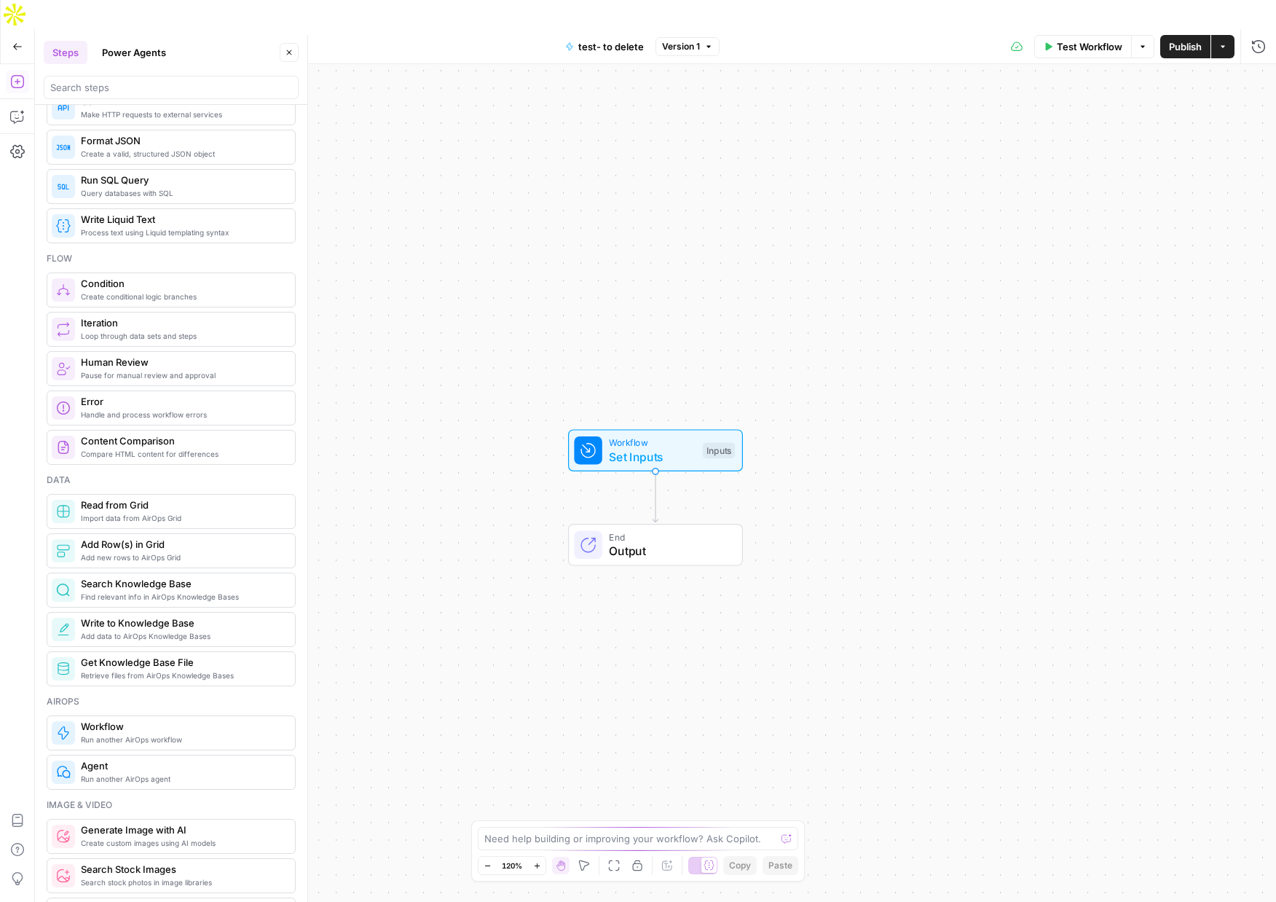
scroll to position [0, 0]
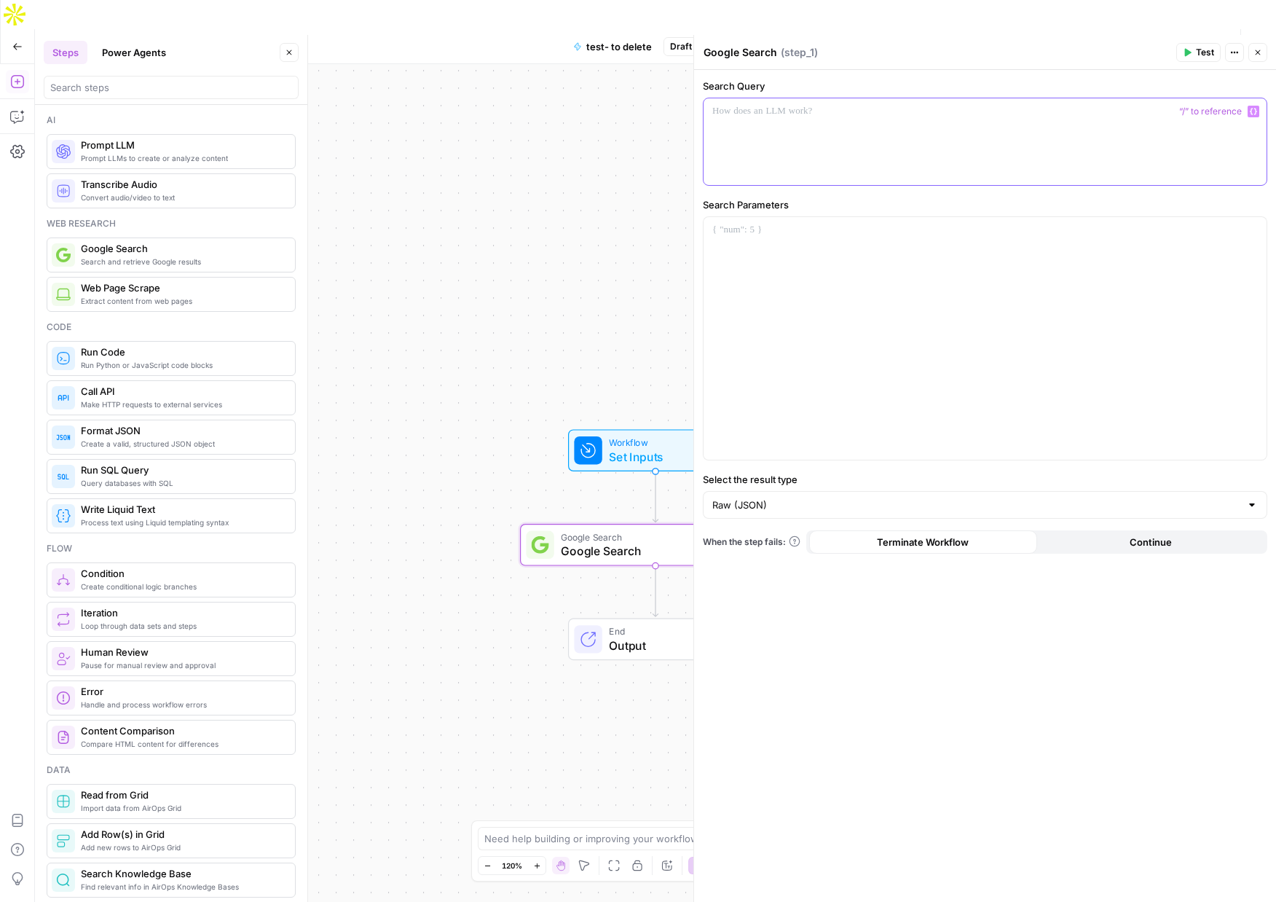
click at [893, 108] on p at bounding box center [985, 111] width 546 height 15
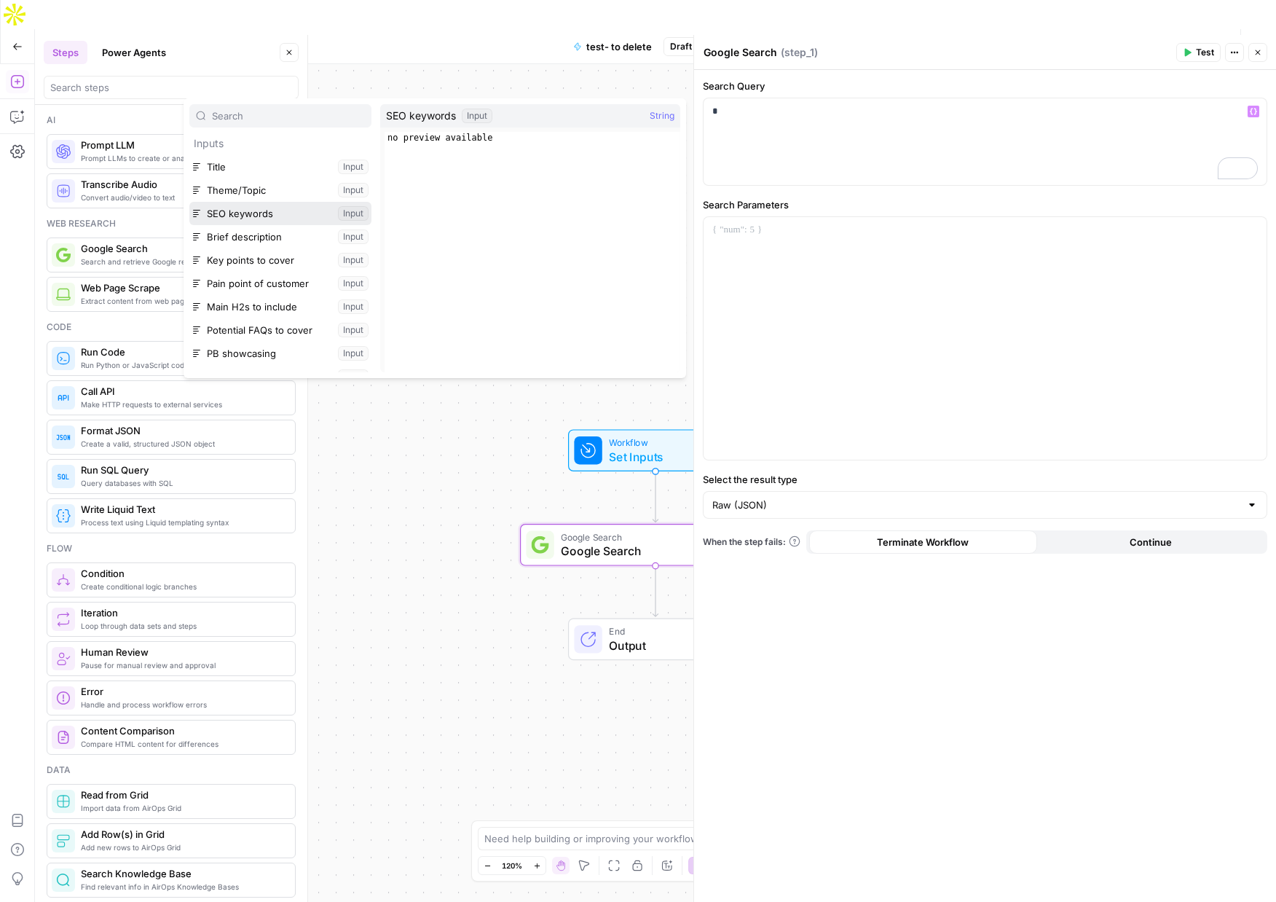
click at [255, 213] on button "Select variable SEO keywords" at bounding box center [280, 213] width 182 height 23
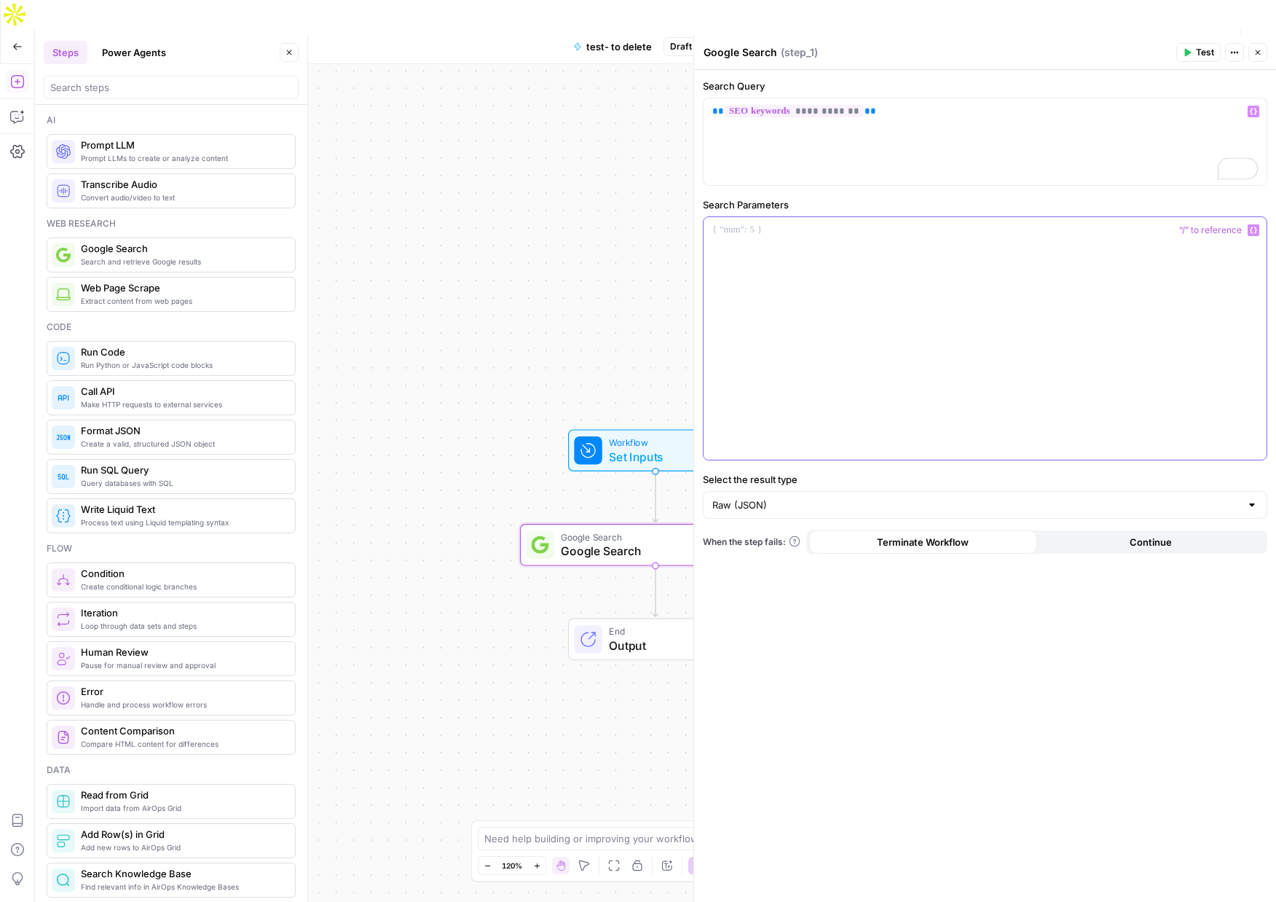
click at [728, 231] on p at bounding box center [985, 230] width 546 height 15
click at [1150, 49] on icon "button" at bounding box center [1187, 52] width 9 height 9
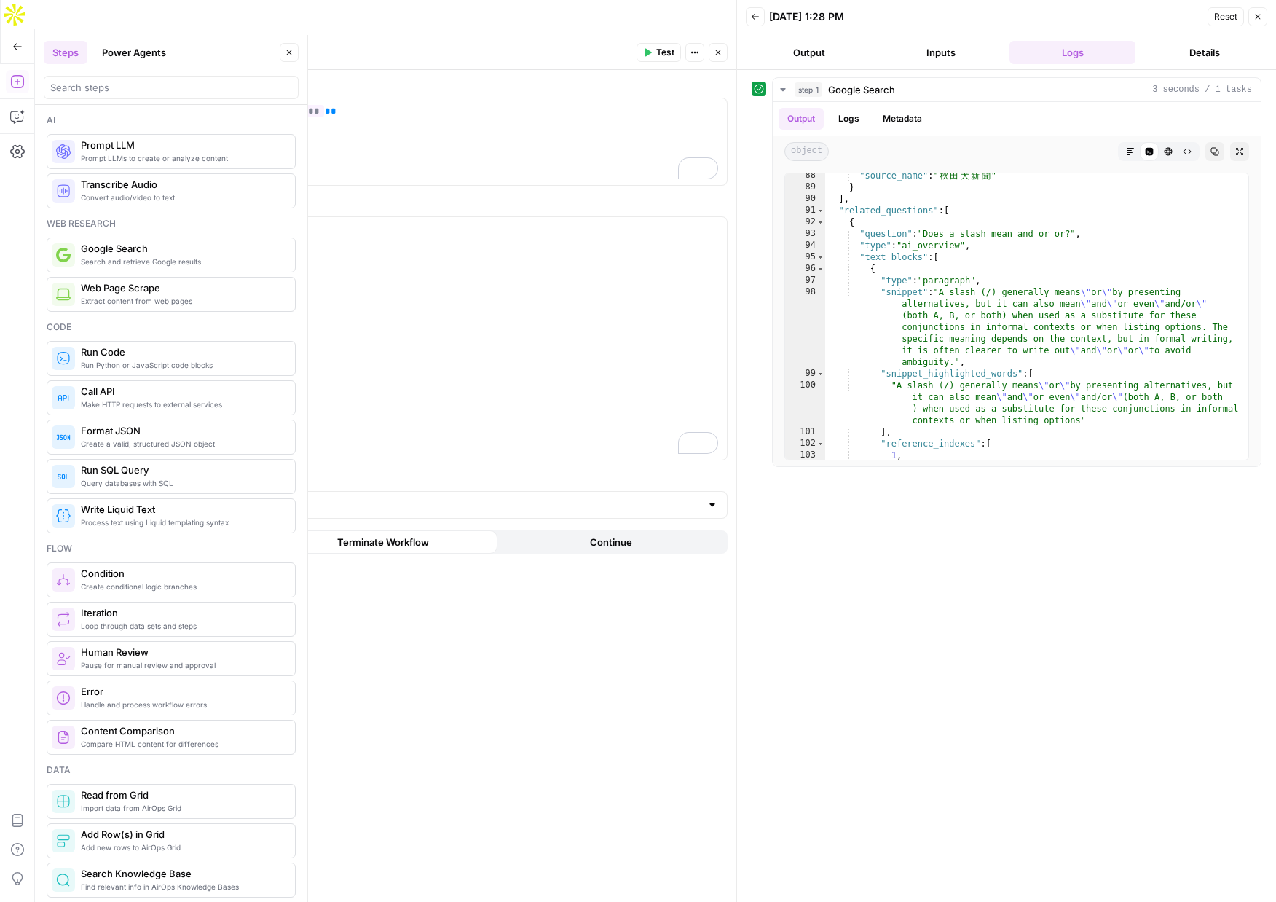
scroll to position [1705, 0]
type textarea "**********"
drag, startPoint x: 938, startPoint y: 211, endPoint x: 823, endPoint y: 211, distance: 115.1
click at [823, 211] on div "**********" at bounding box center [1017, 317] width 465 height 288
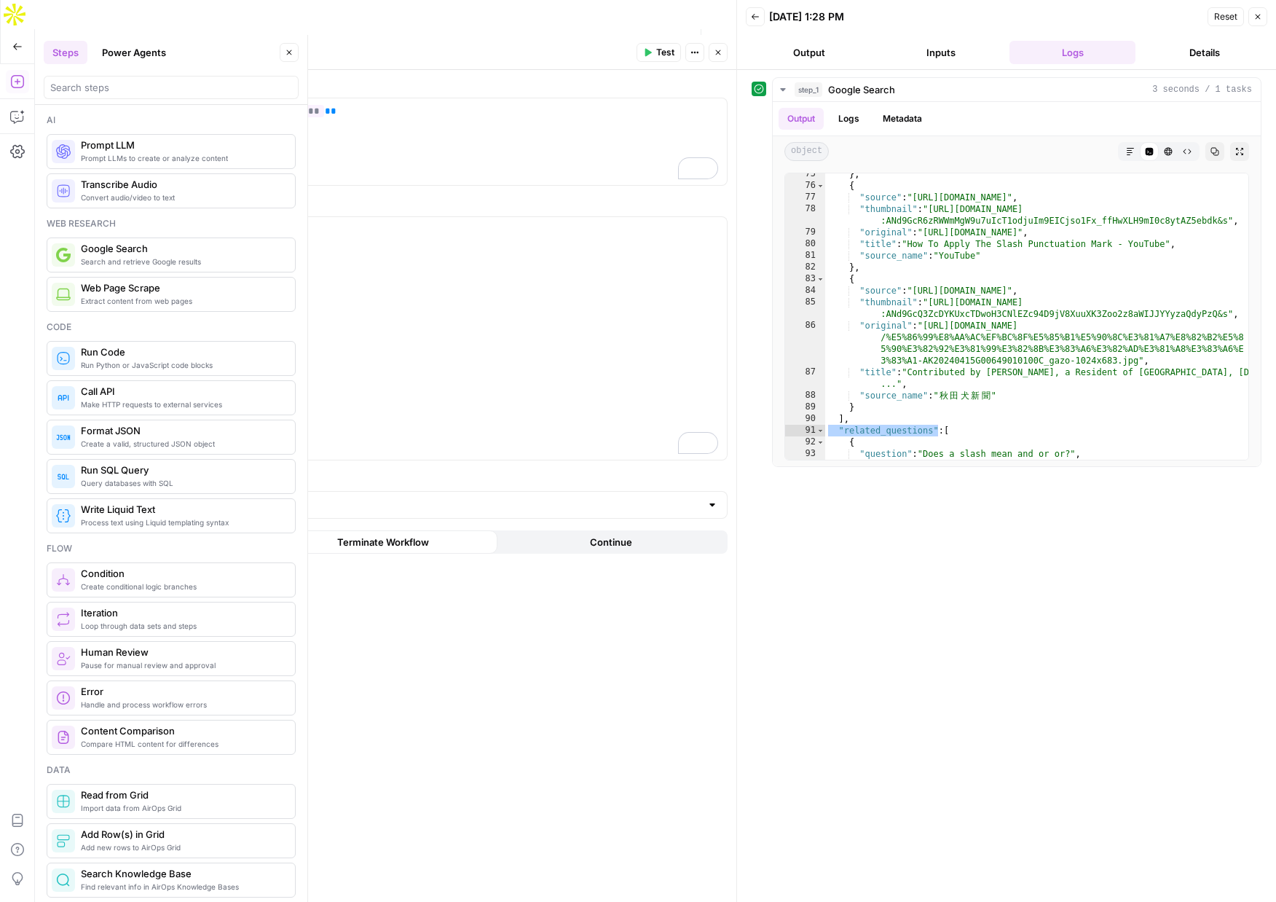
scroll to position [1485, 0]
click at [722, 56] on icon "button" at bounding box center [718, 52] width 9 height 9
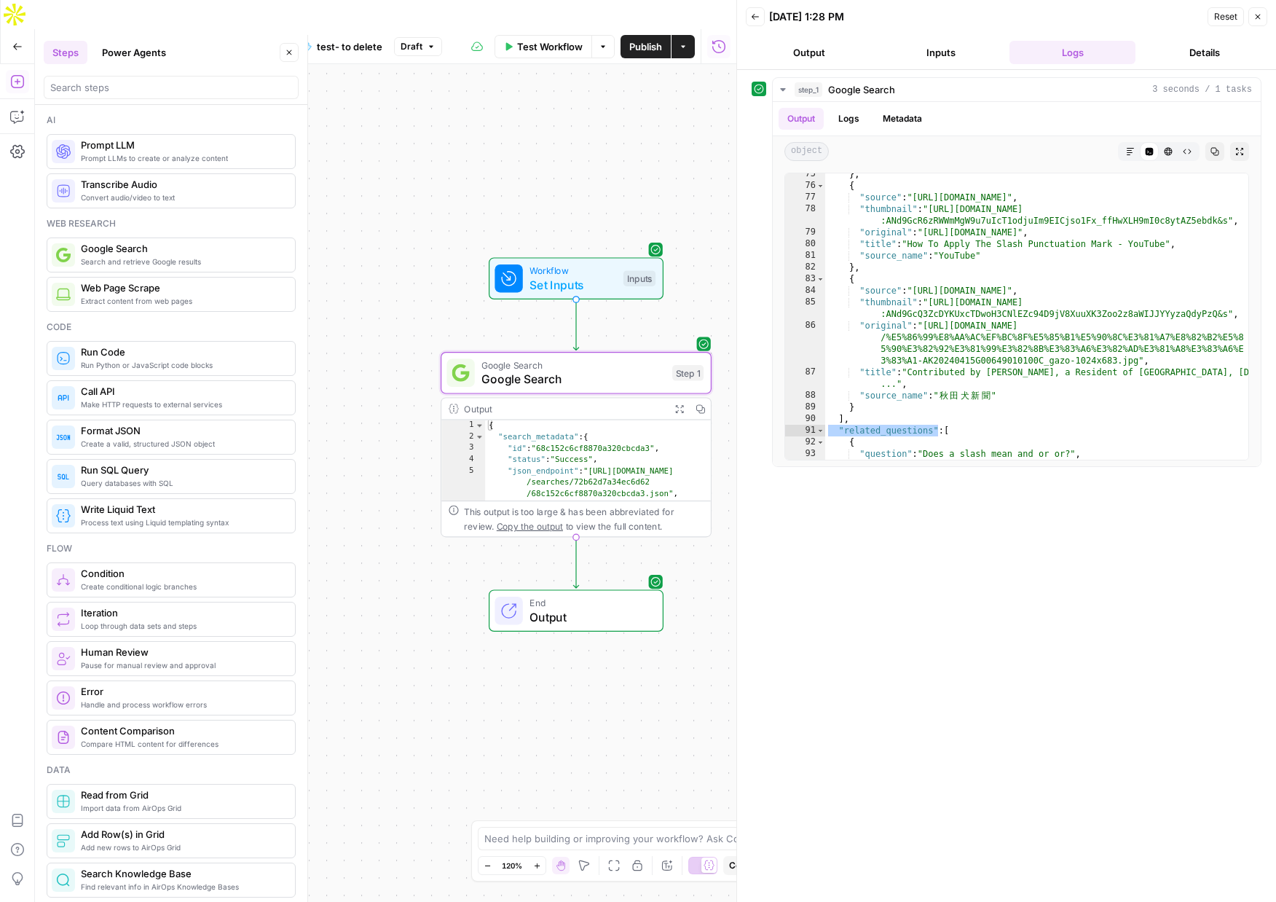
drag, startPoint x: 410, startPoint y: 404, endPoint x: 328, endPoint y: 230, distance: 192.6
click at [328, 231] on div "Workflow Set Inputs Inputs Google Search Google Search Step 1 Output Expand Out…" at bounding box center [385, 497] width 701 height 867
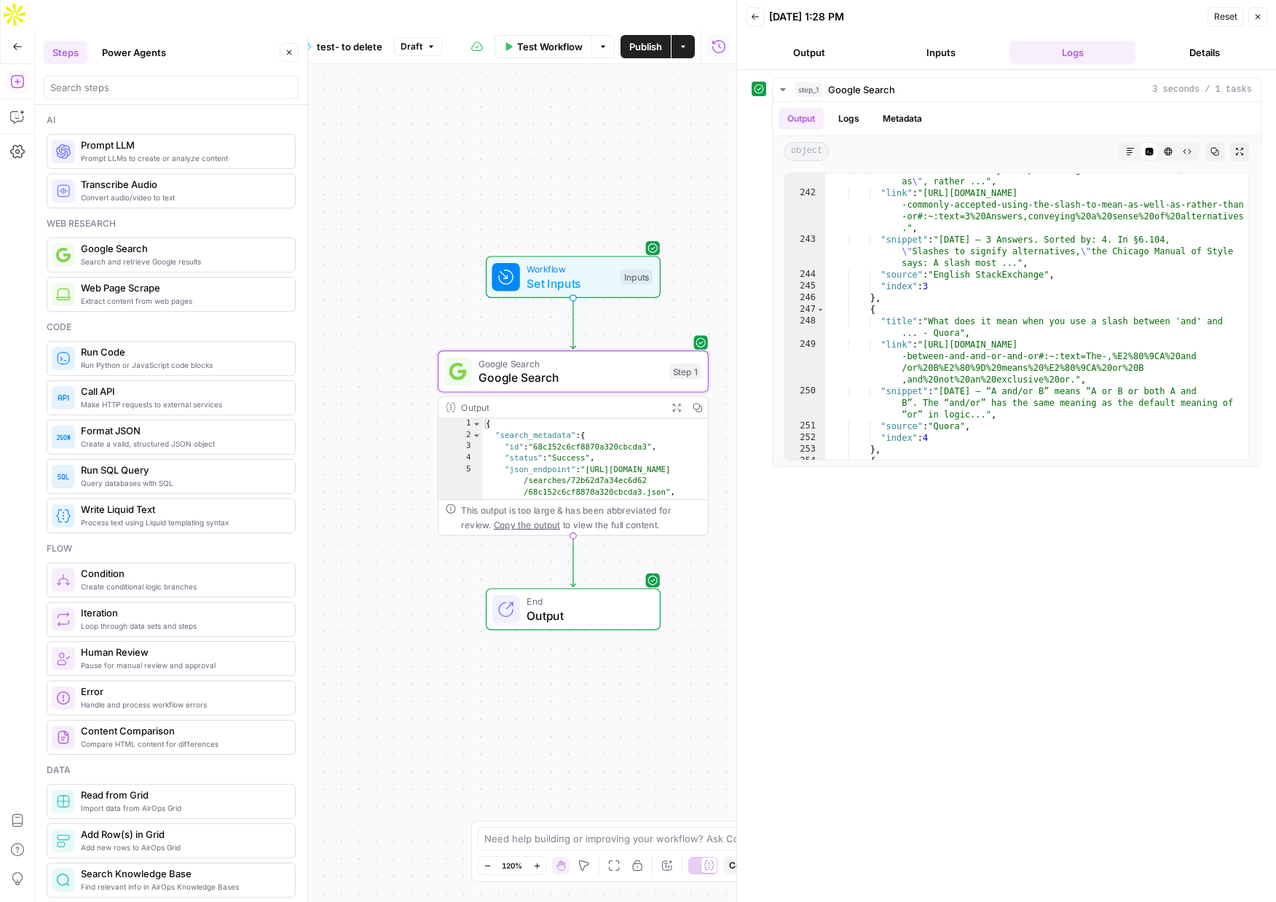
scroll to position [3869, 0]
click at [612, 237] on span "Test Step" at bounding box center [622, 245] width 47 height 16
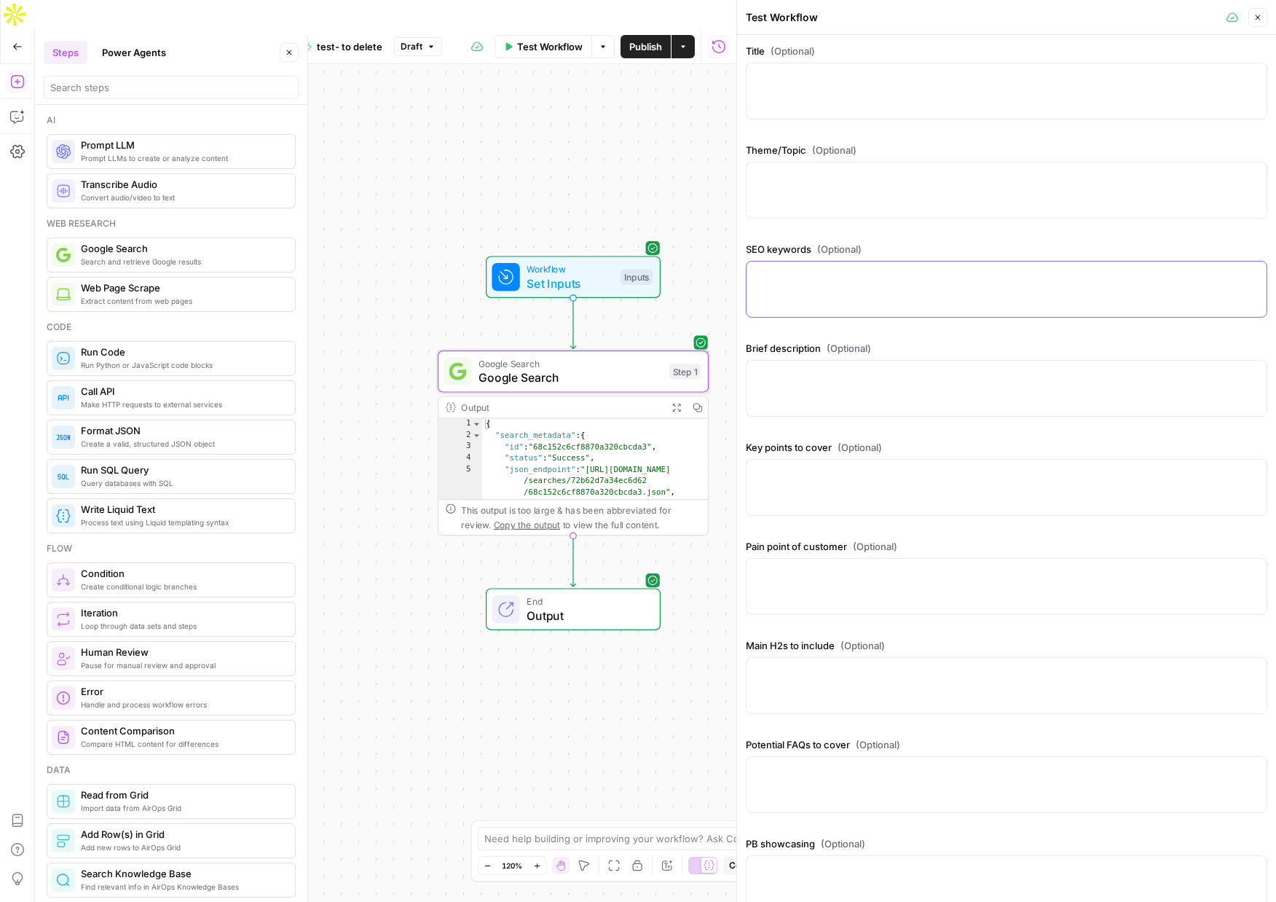
click at [795, 280] on textarea "SEO keywords (Optional)" at bounding box center [1006, 274] width 503 height 15
type textarea "phantombuster"
click at [638, 369] on span "Google Search" at bounding box center [571, 377] width 184 height 17
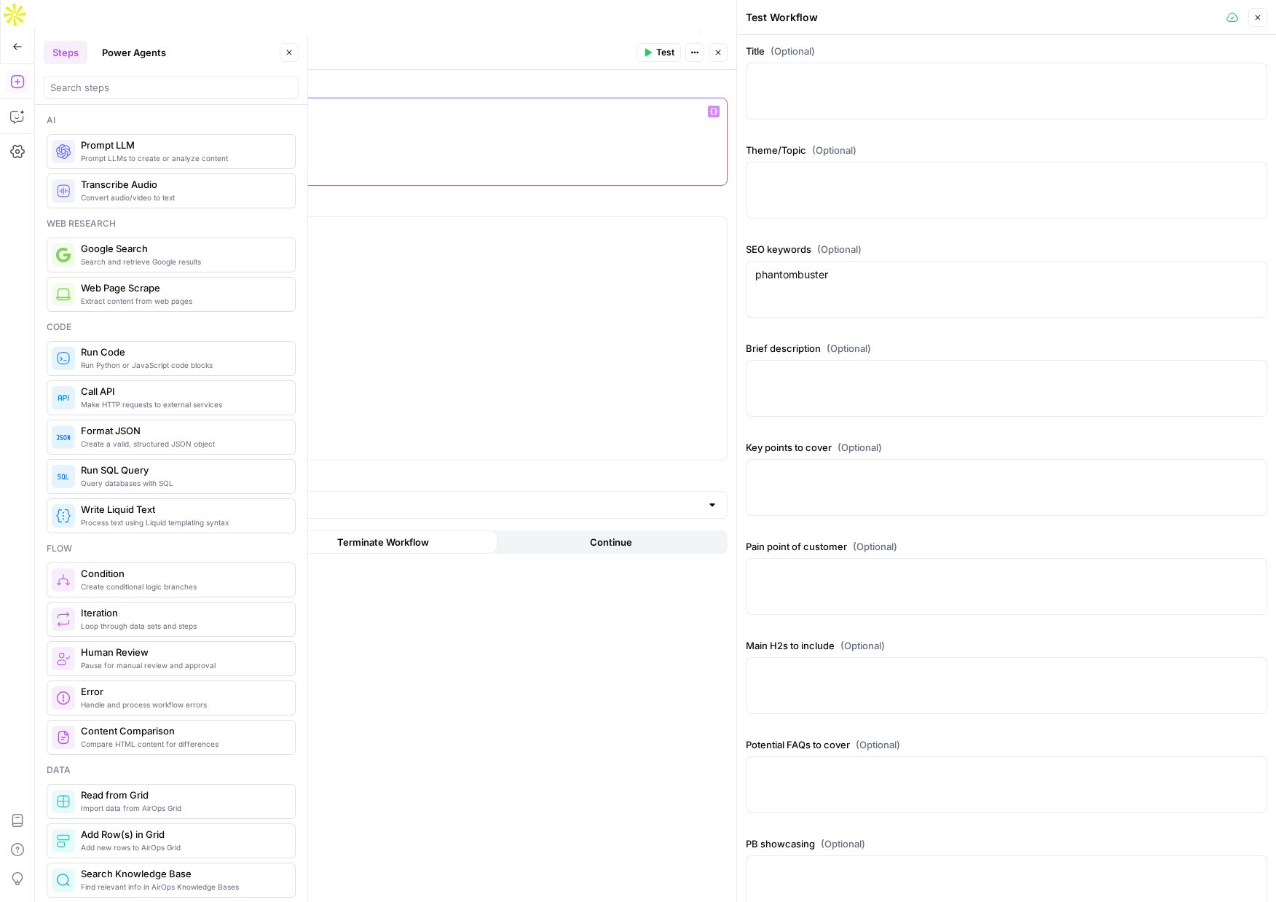
click at [258, 115] on p "*" at bounding box center [446, 111] width 546 height 15
click at [658, 53] on span "Test" at bounding box center [665, 52] width 18 height 13
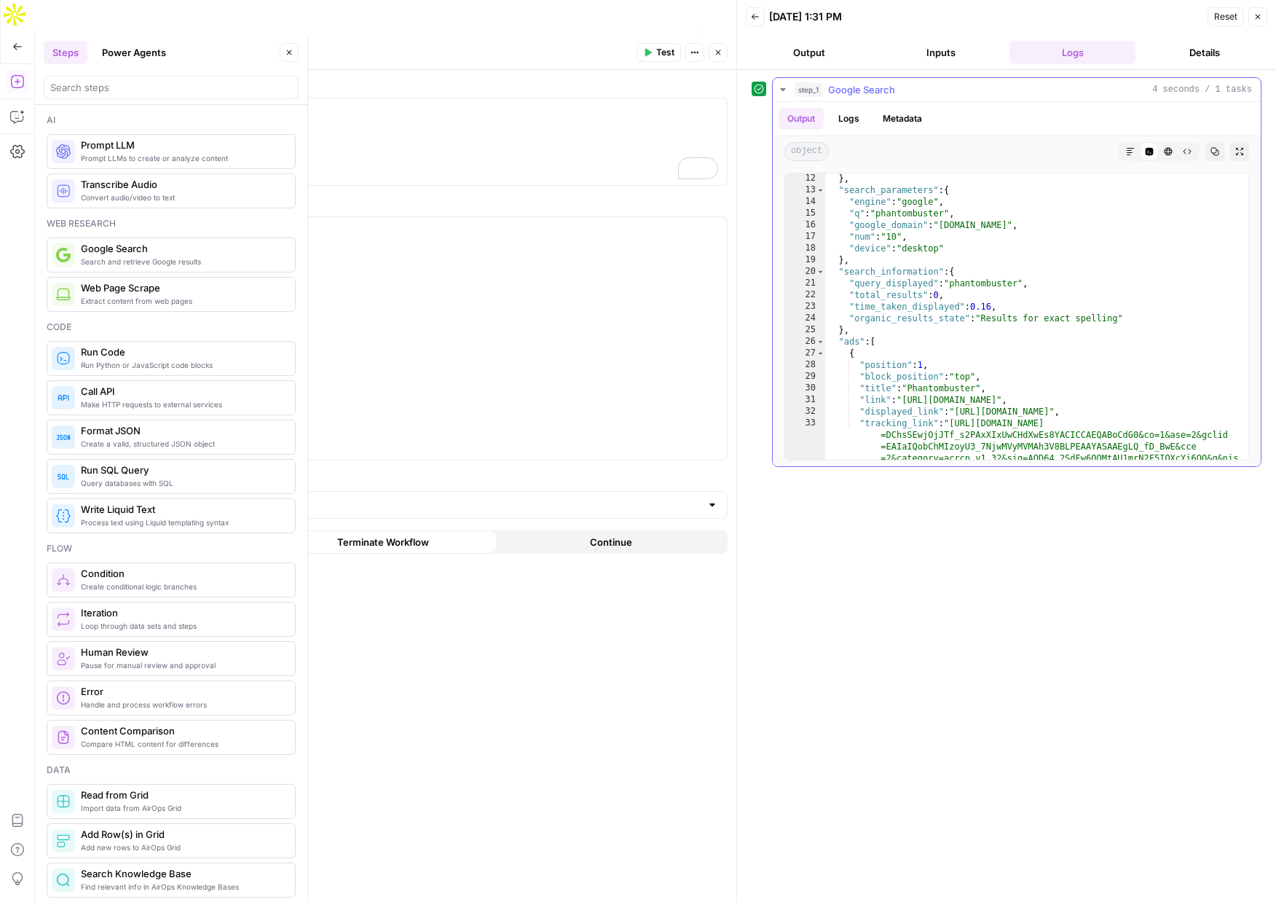
scroll to position [212, 0]
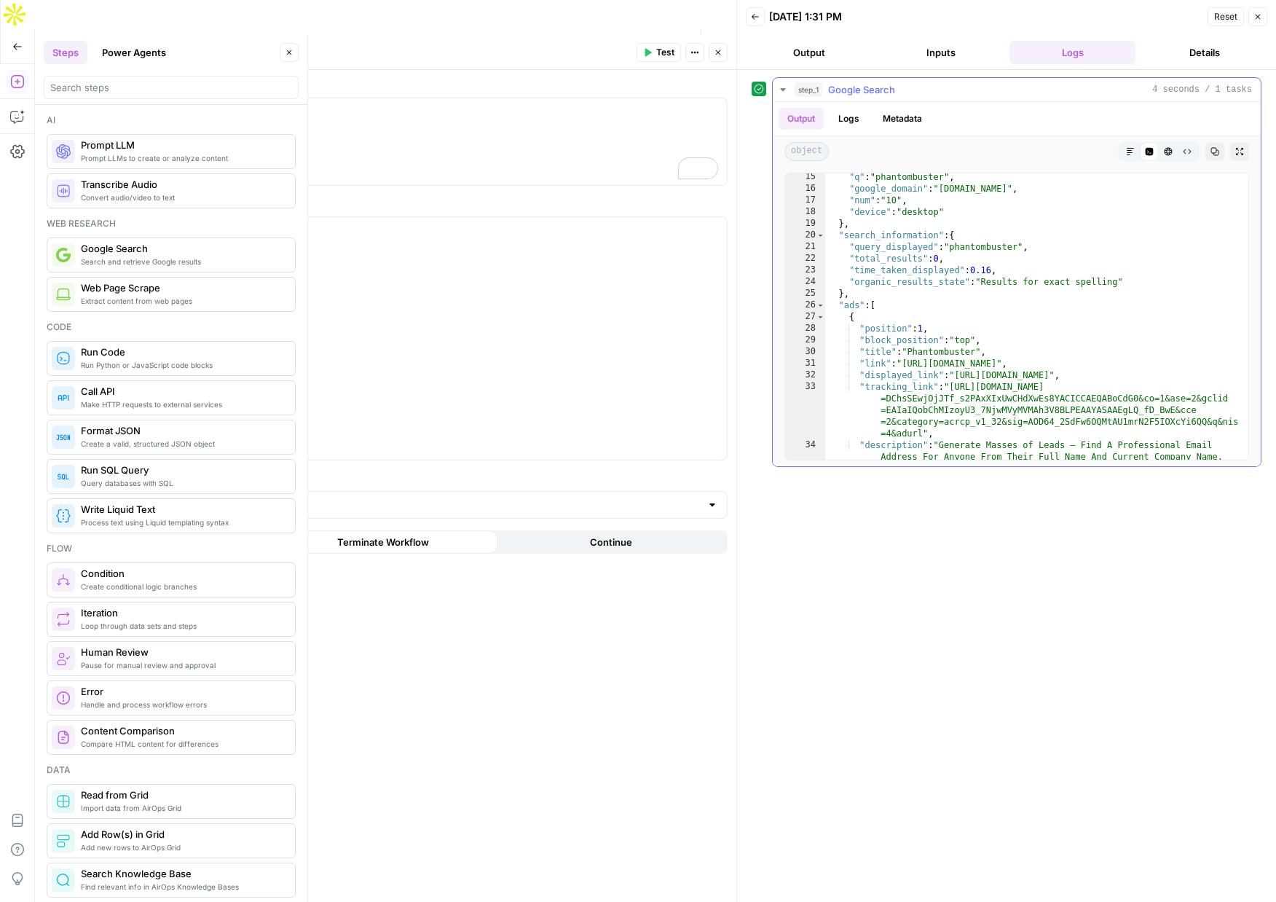
type textarea "********"
click at [852, 305] on div ""q" : "phantombuster" , "google_domain" : "google.com" , "num" : "10" , "device…" at bounding box center [1036, 343] width 423 height 345
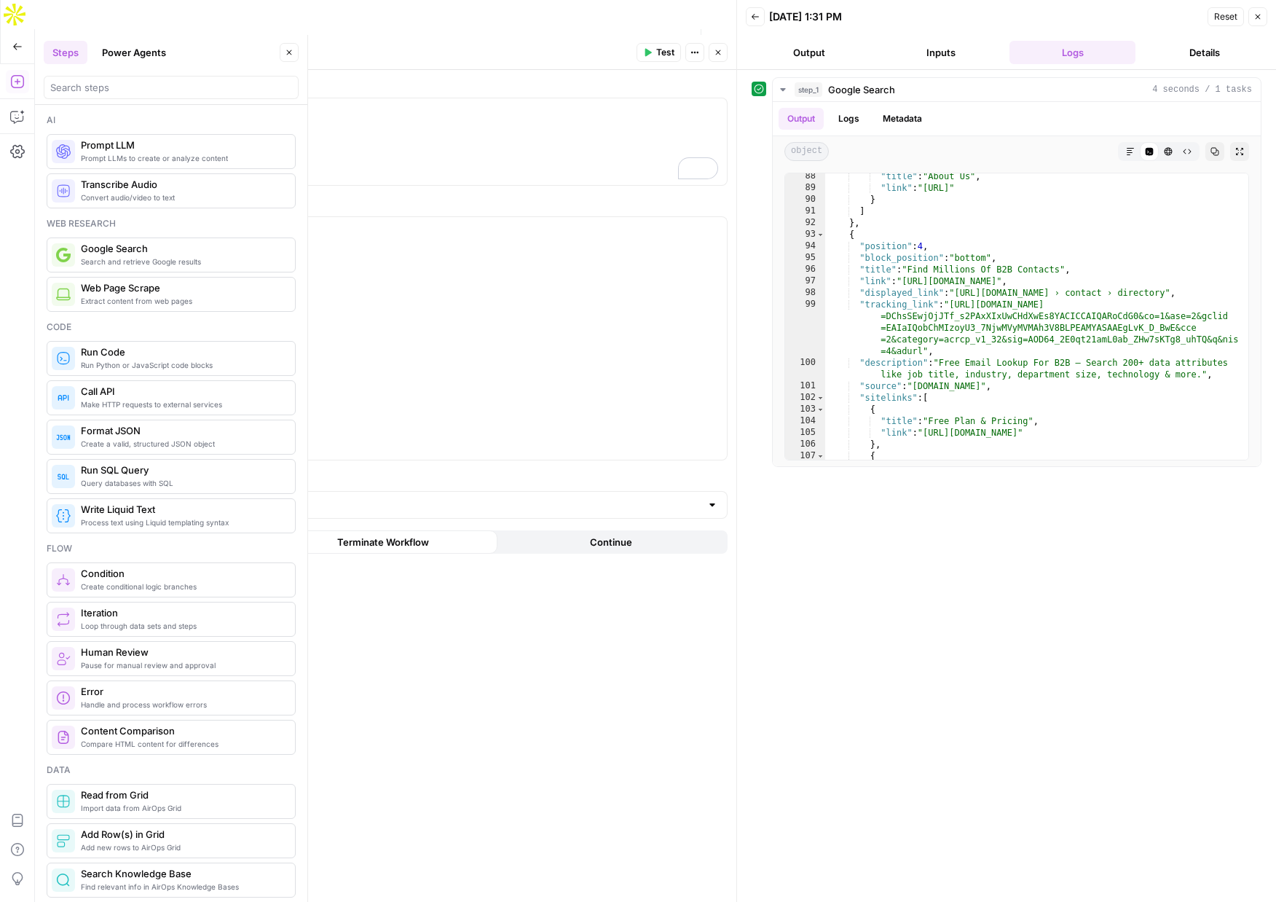
scroll to position [1452, 0]
click at [719, 53] on icon "button" at bounding box center [718, 52] width 5 height 5
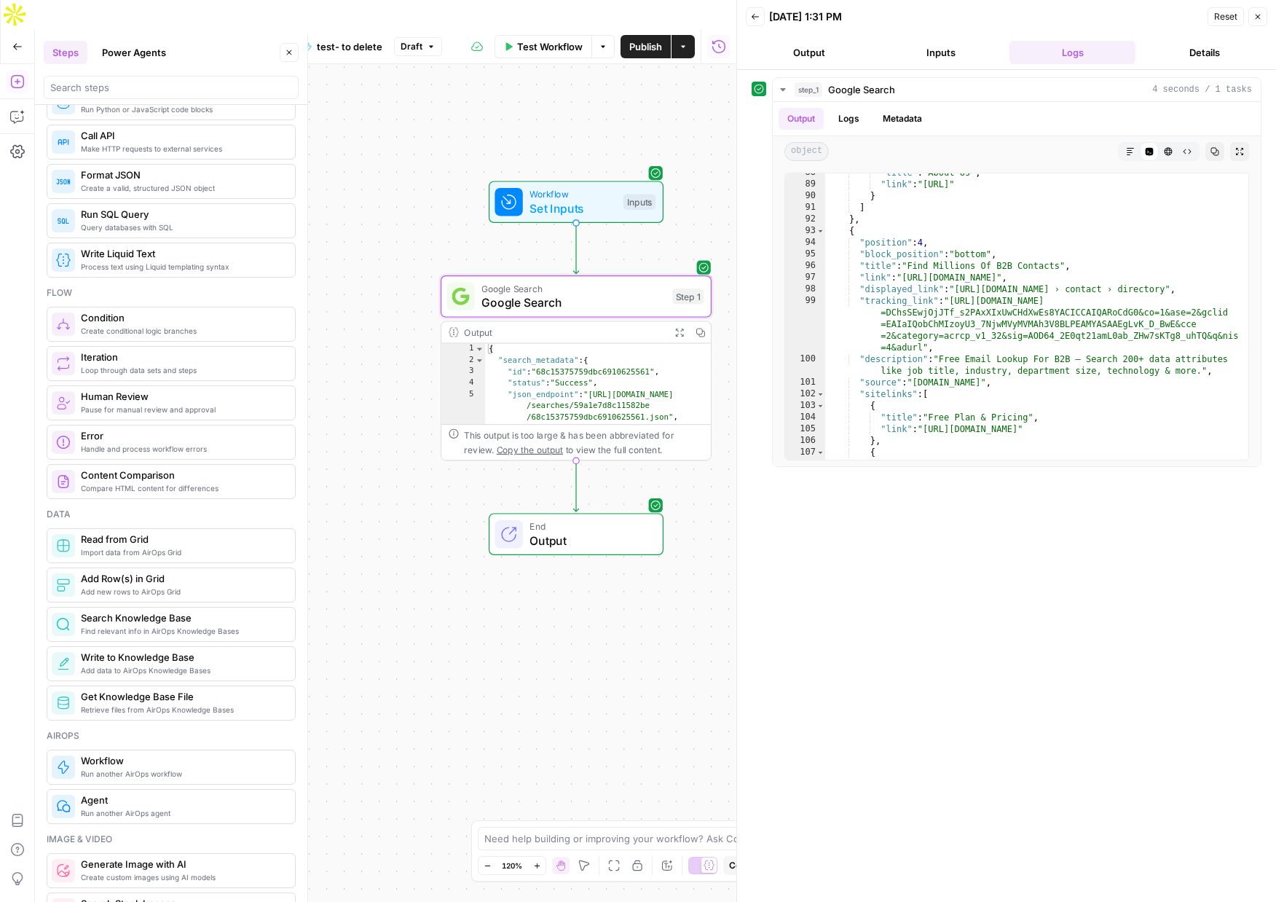
scroll to position [0, 0]
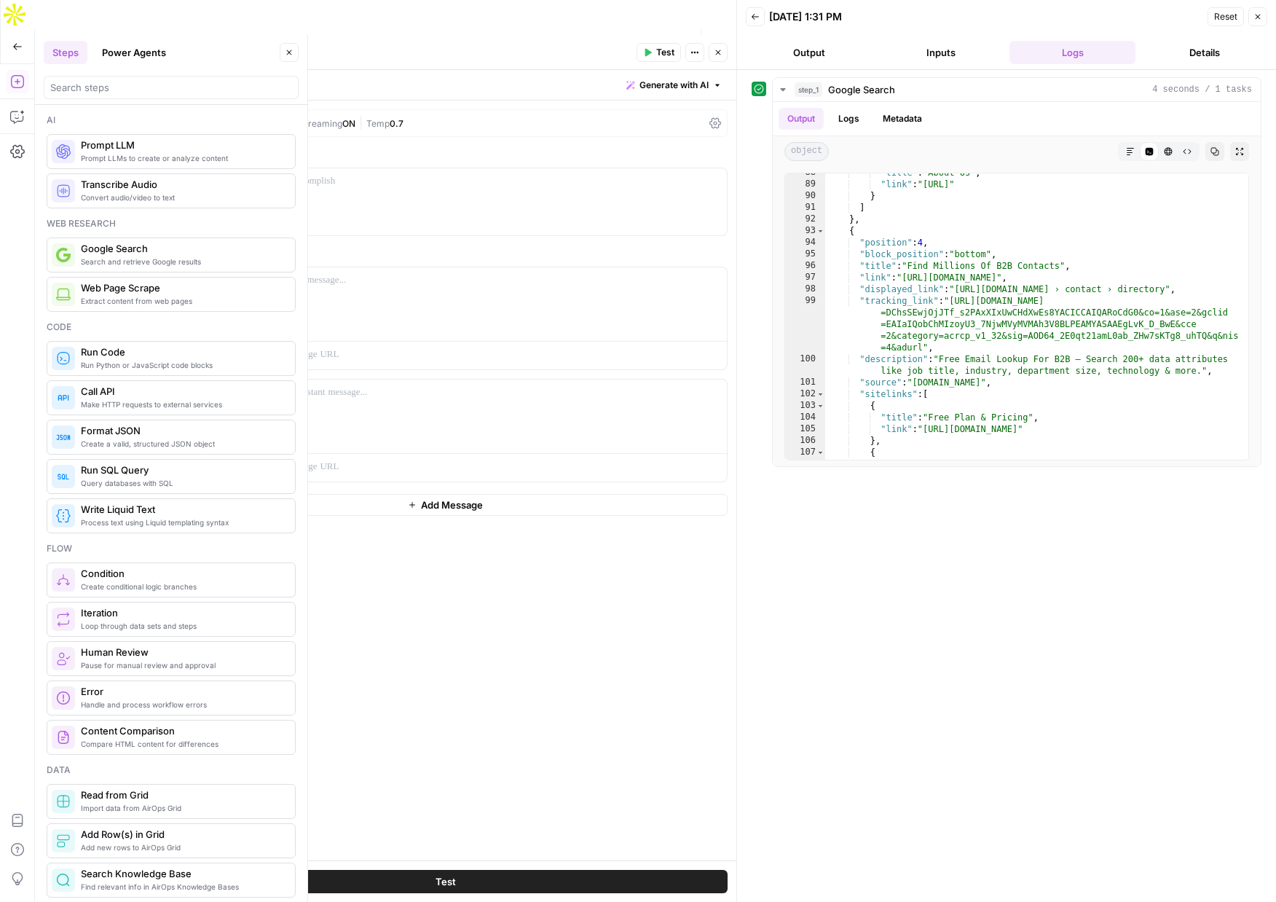
click at [213, 129] on div "GPT-4.1" at bounding box center [199, 123] width 58 height 15
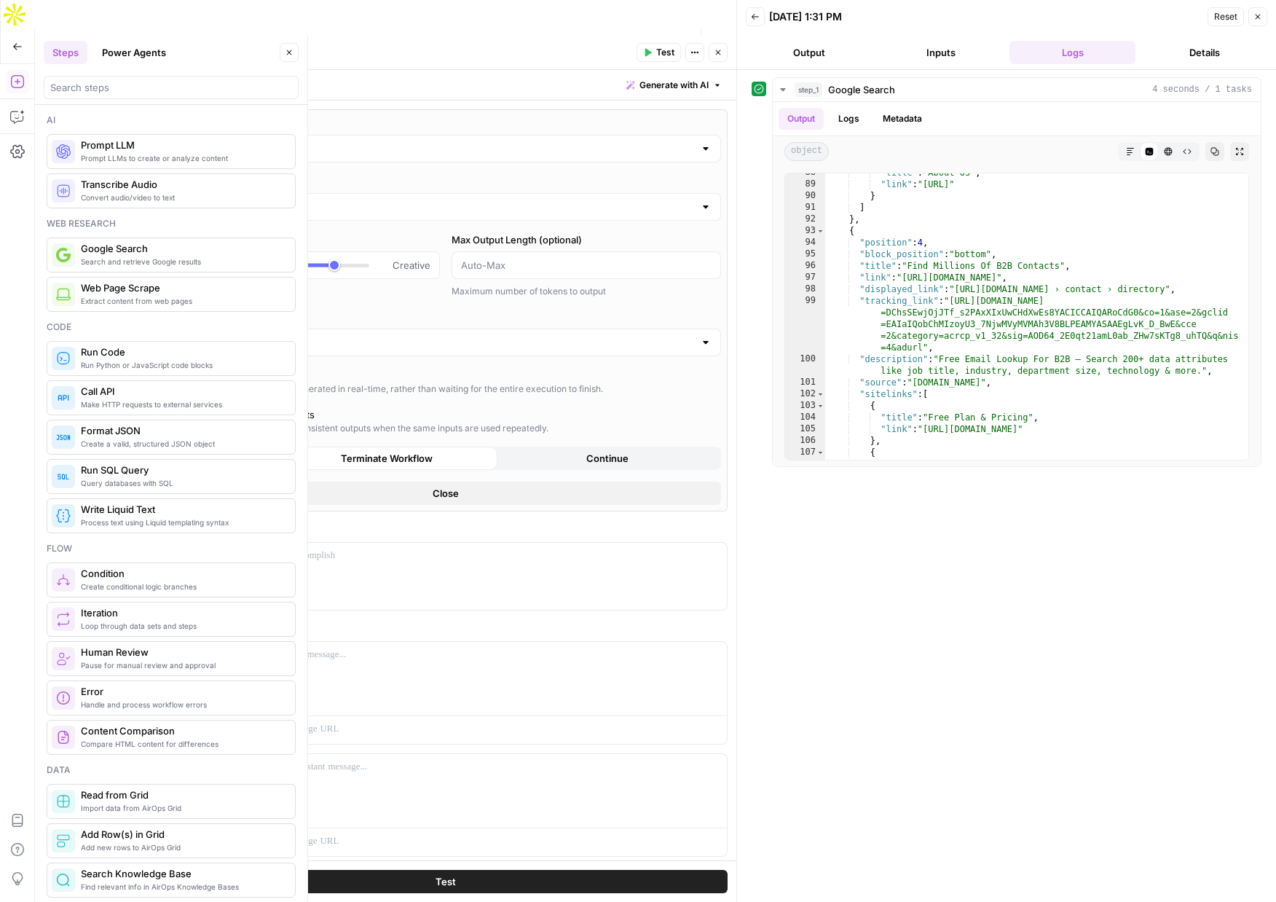
click at [207, 150] on input "GPT-4.1" at bounding box center [446, 148] width 498 height 15
click at [84, 192] on span "Convert audio/video to text" at bounding box center [182, 198] width 203 height 12
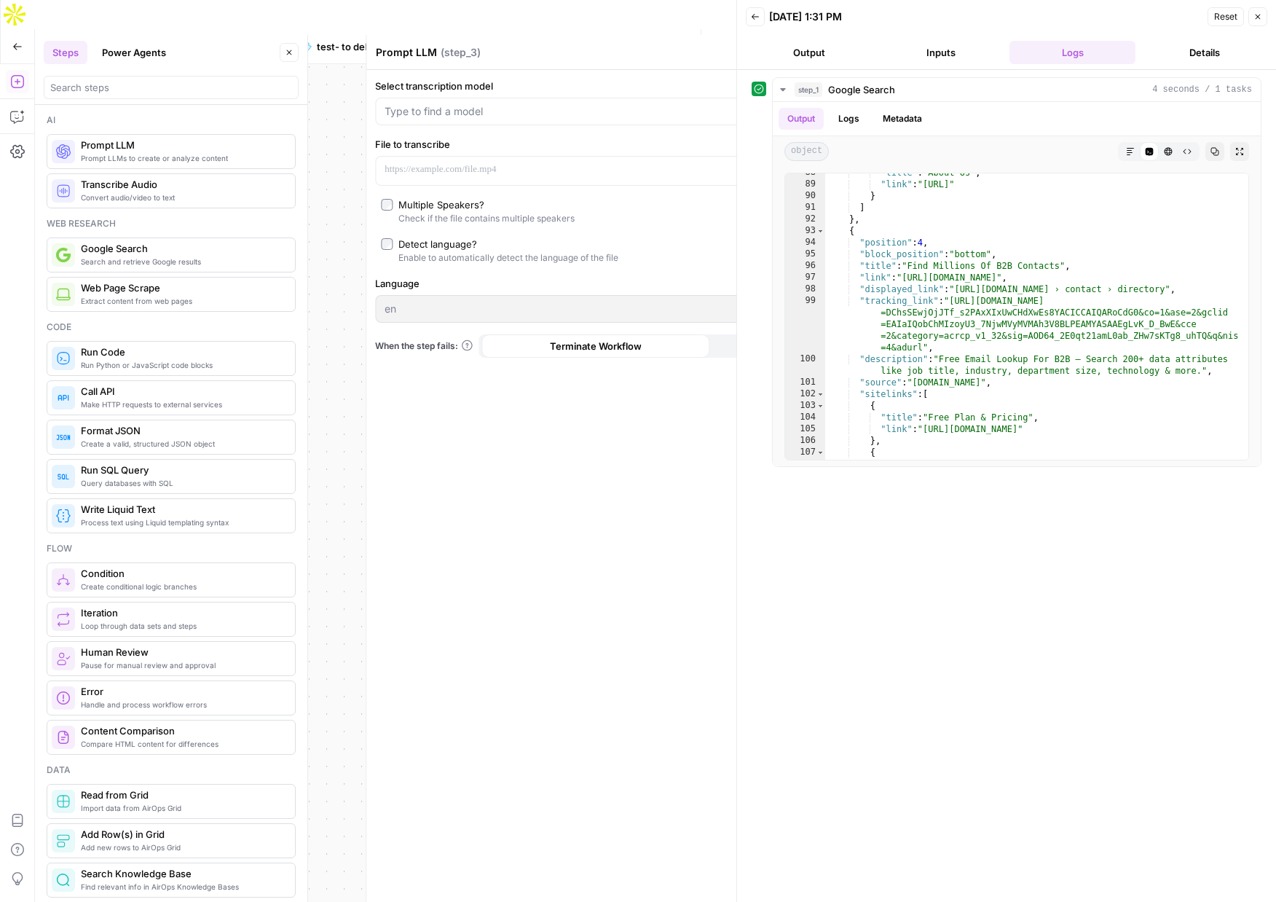
type textarea "Transcribe Audio"
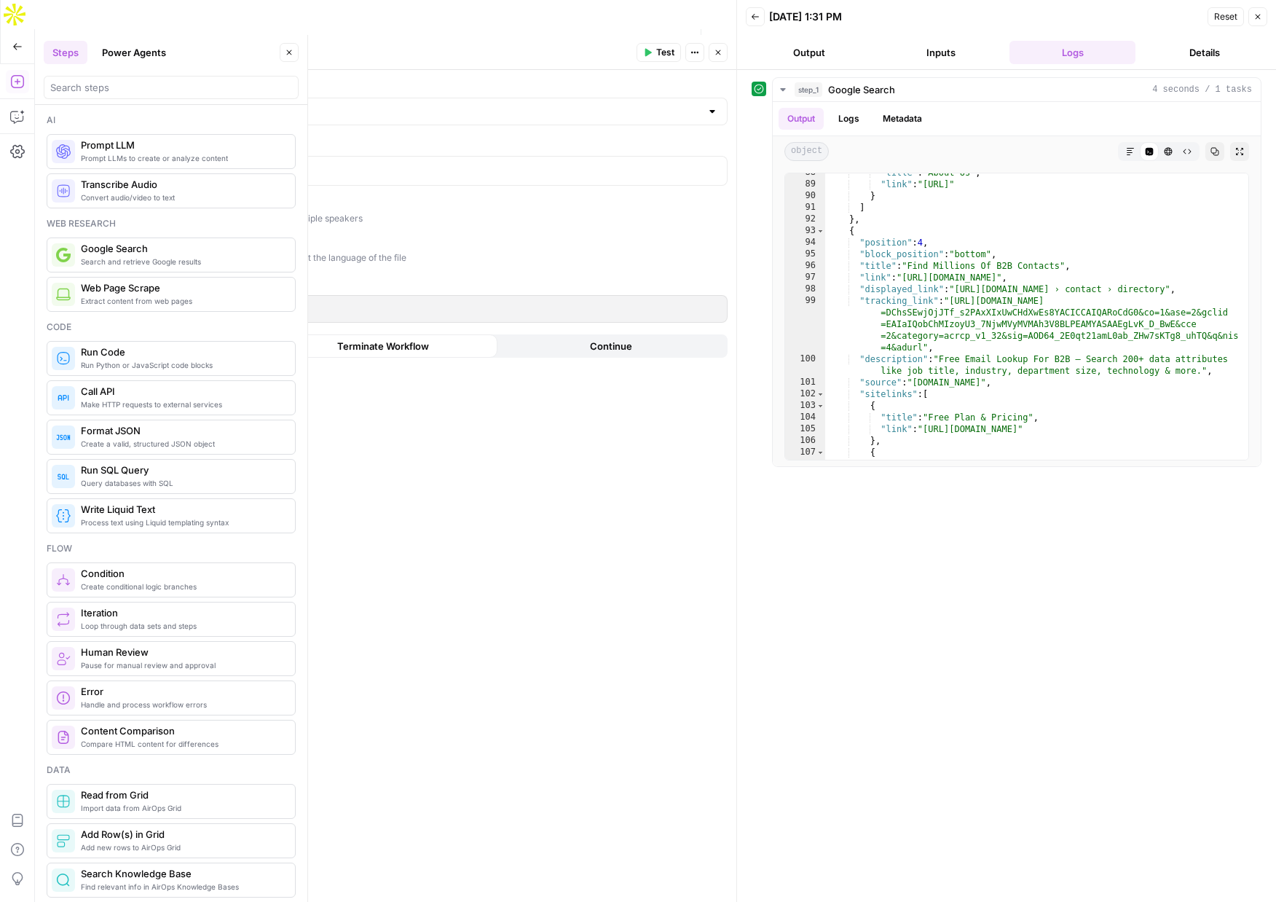
scroll to position [1452, 0]
click at [25, 34] on button "Go Back" at bounding box center [17, 47] width 26 height 26
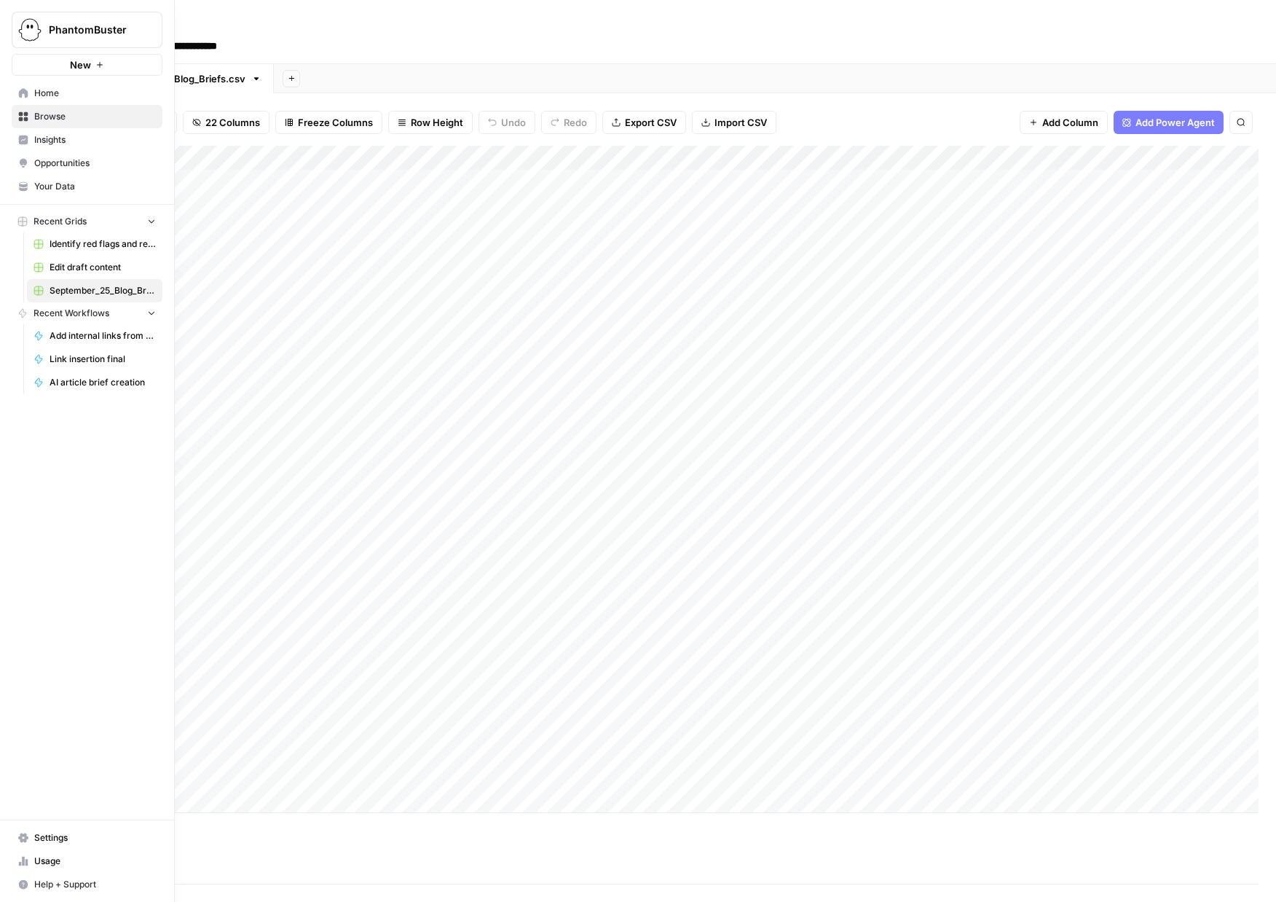
click at [45, 836] on span "Settings" at bounding box center [95, 837] width 122 height 13
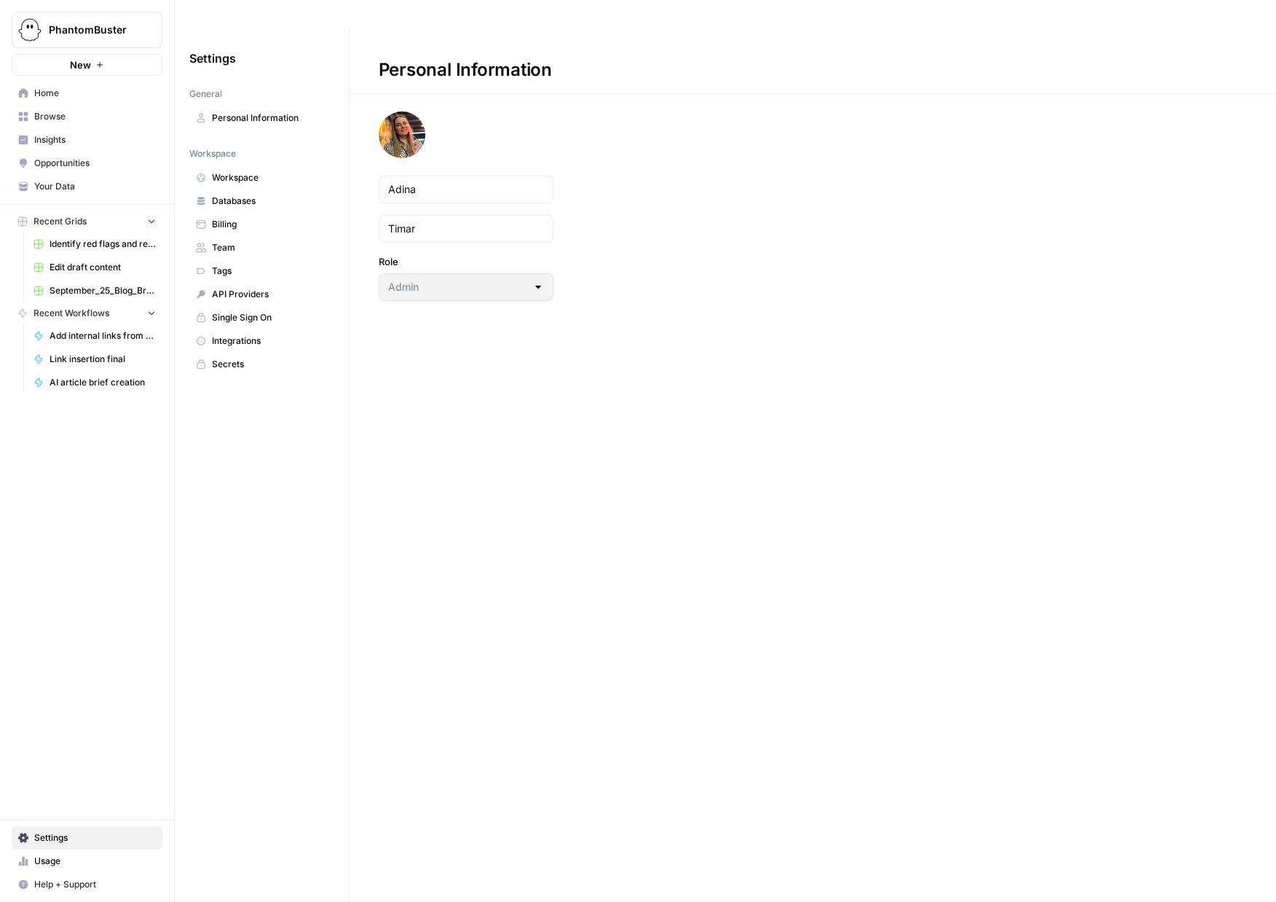
click at [243, 334] on span "Integrations" at bounding box center [270, 340] width 116 height 13
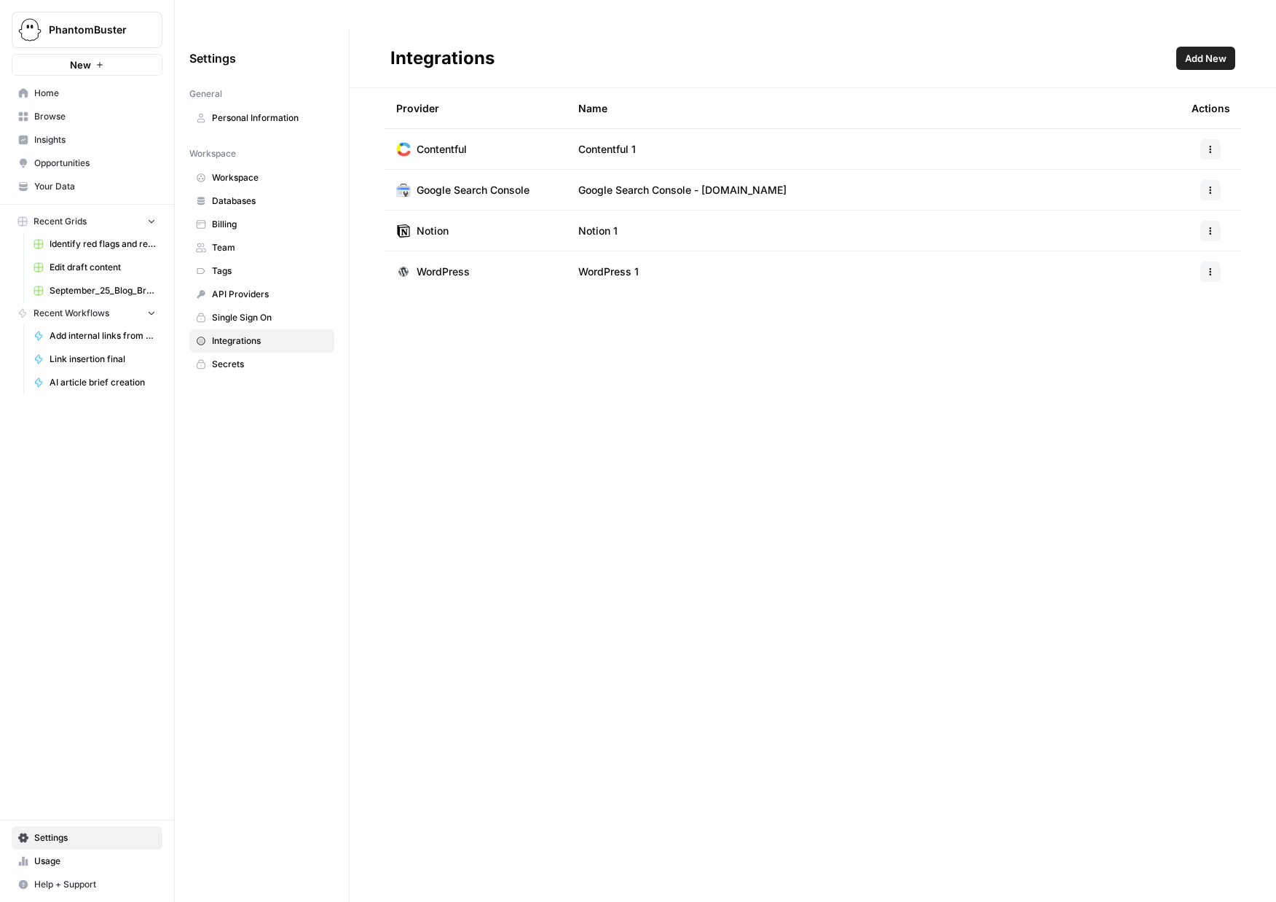
click at [1213, 51] on span "Add New" at bounding box center [1206, 58] width 42 height 15
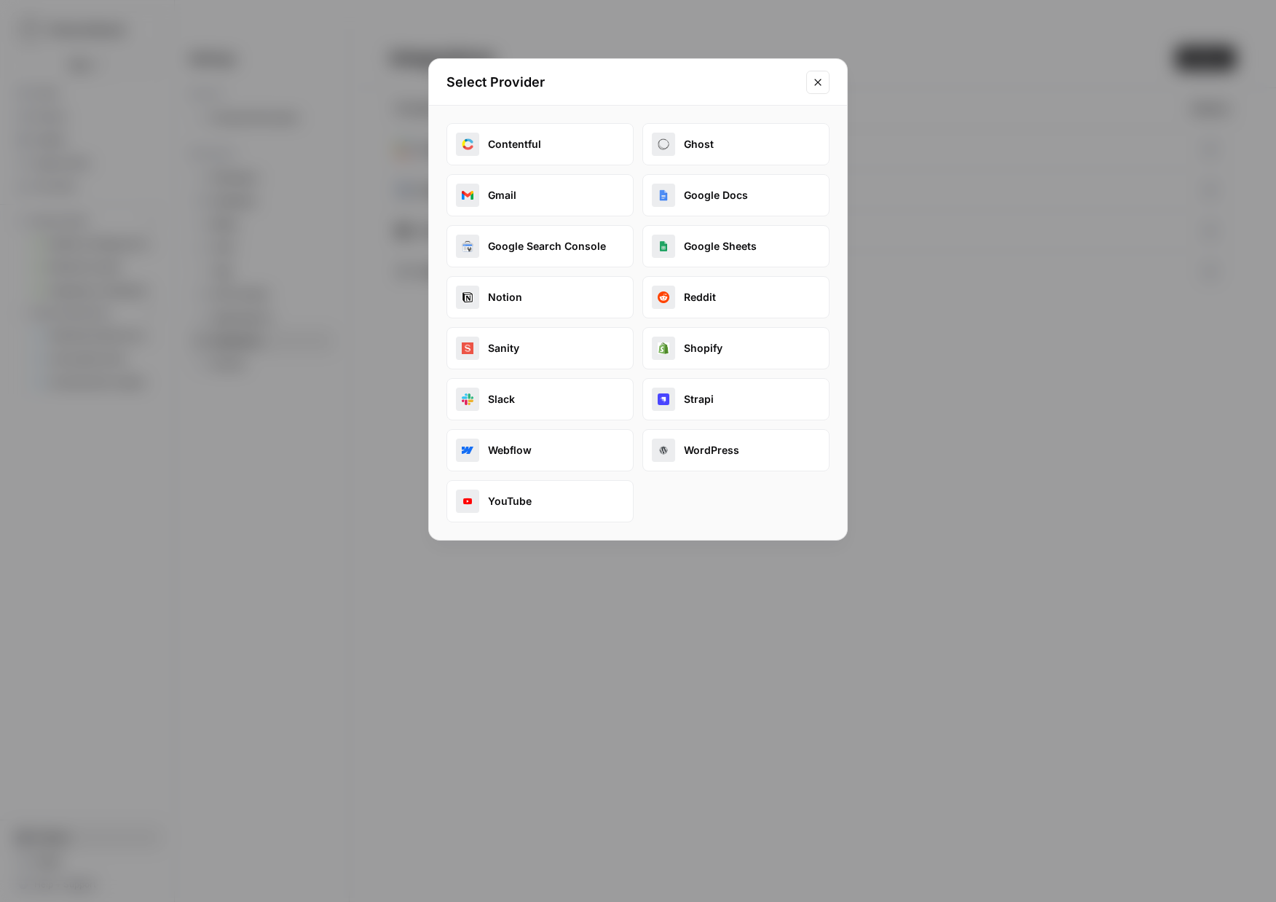
click at [822, 79] on icon "Close modal" at bounding box center [818, 82] width 12 height 12
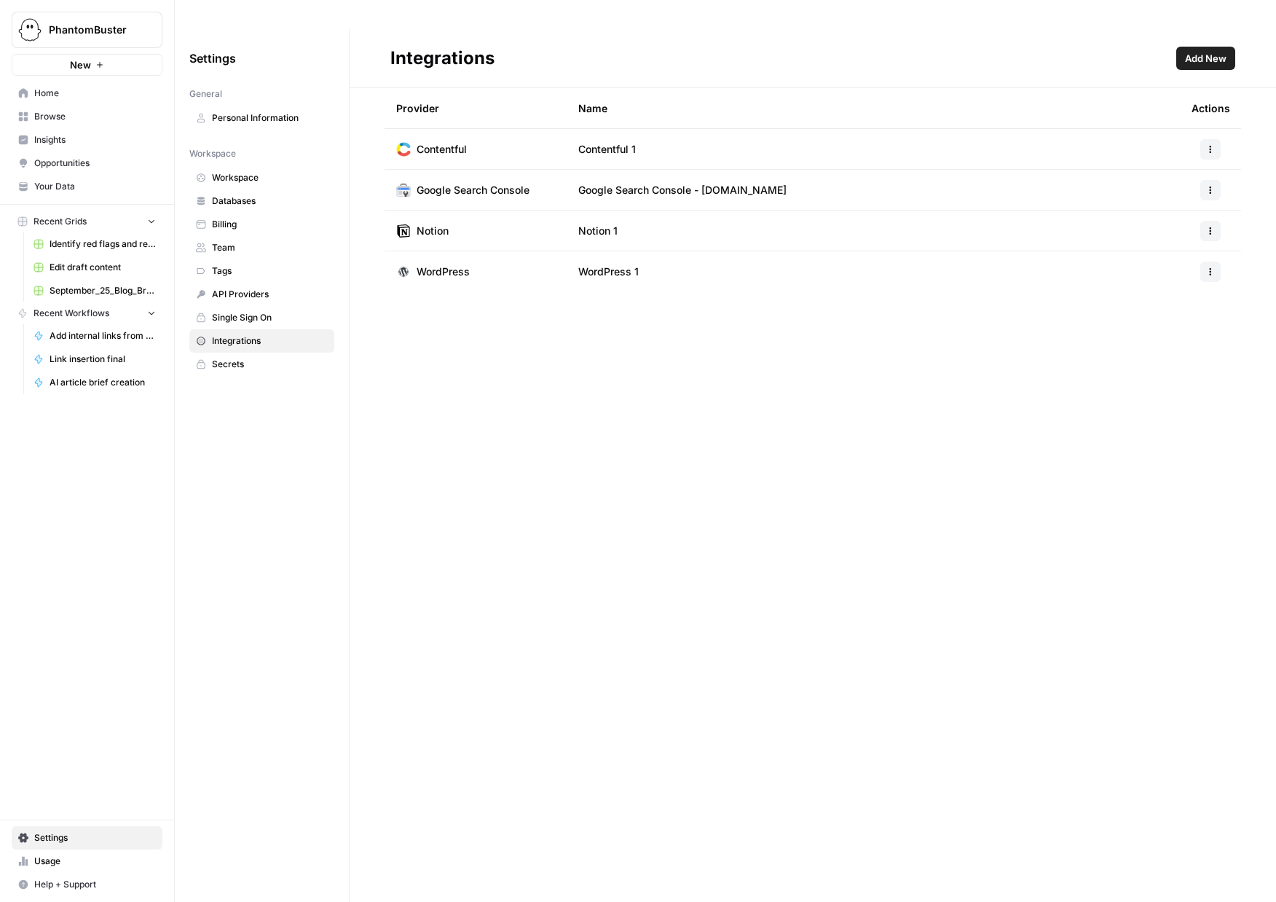
click at [52, 117] on span "Browse" at bounding box center [95, 116] width 122 height 13
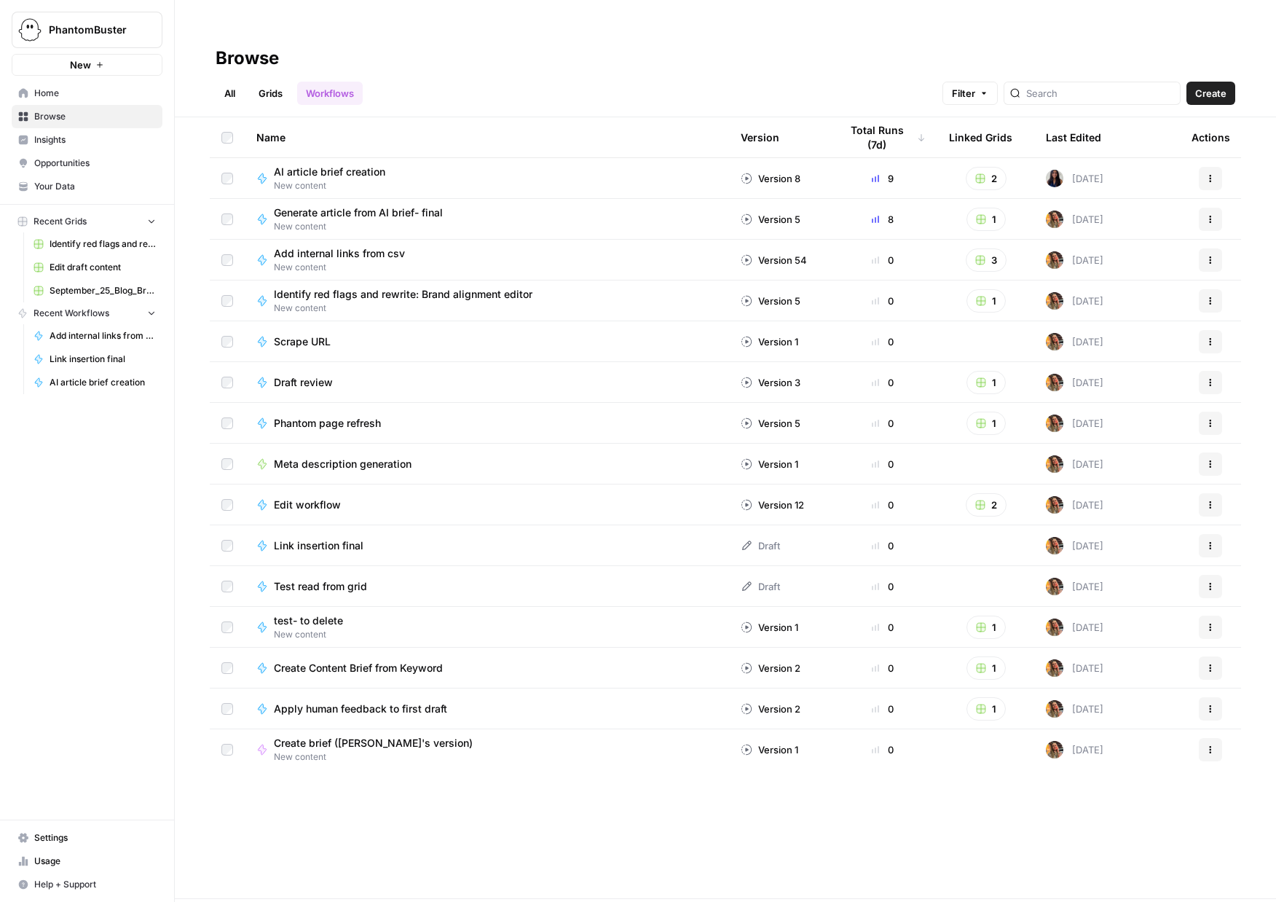
click at [347, 165] on span "AI article brief creation" at bounding box center [329, 172] width 111 height 15
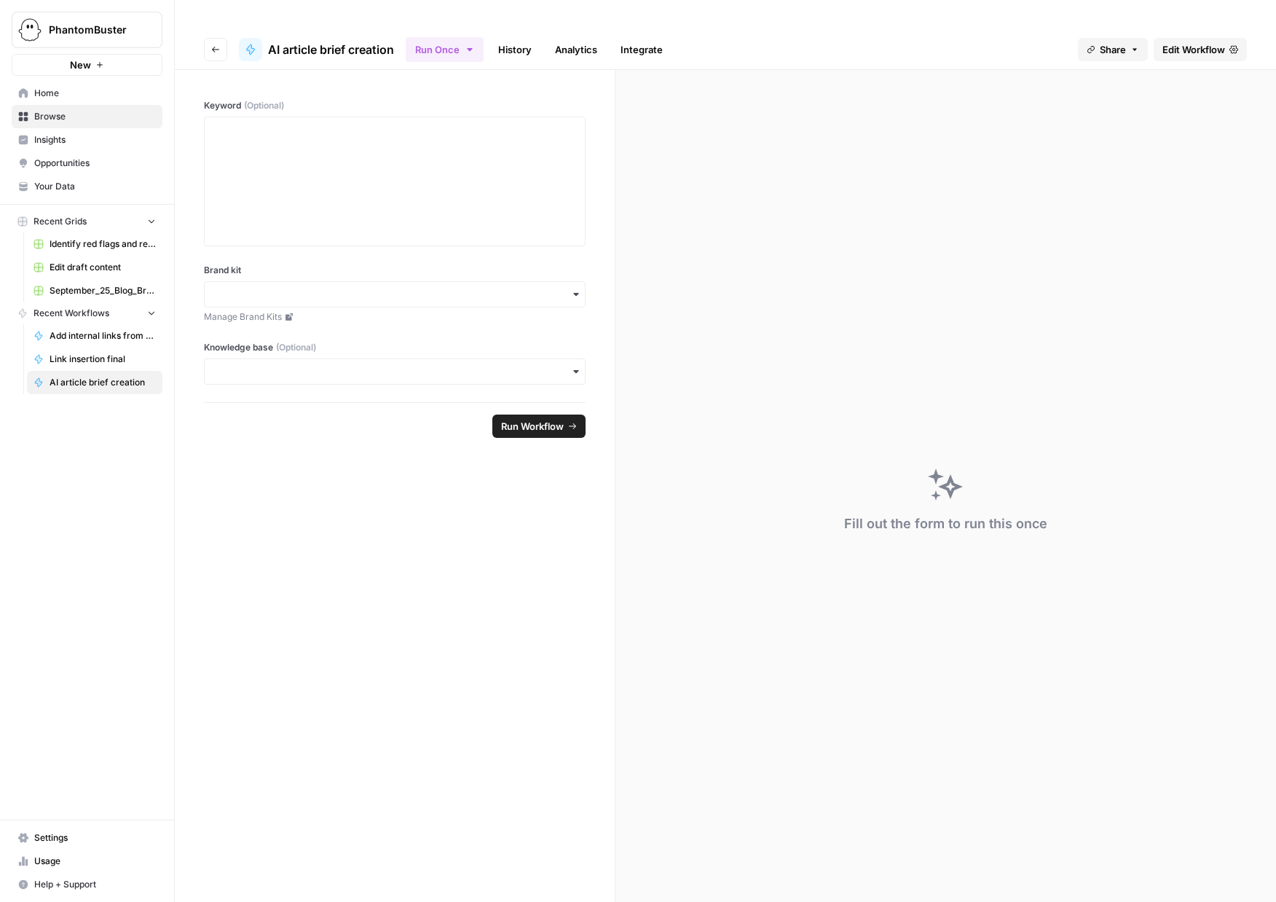
click at [1187, 42] on span "Edit Workflow" at bounding box center [1194, 49] width 63 height 15
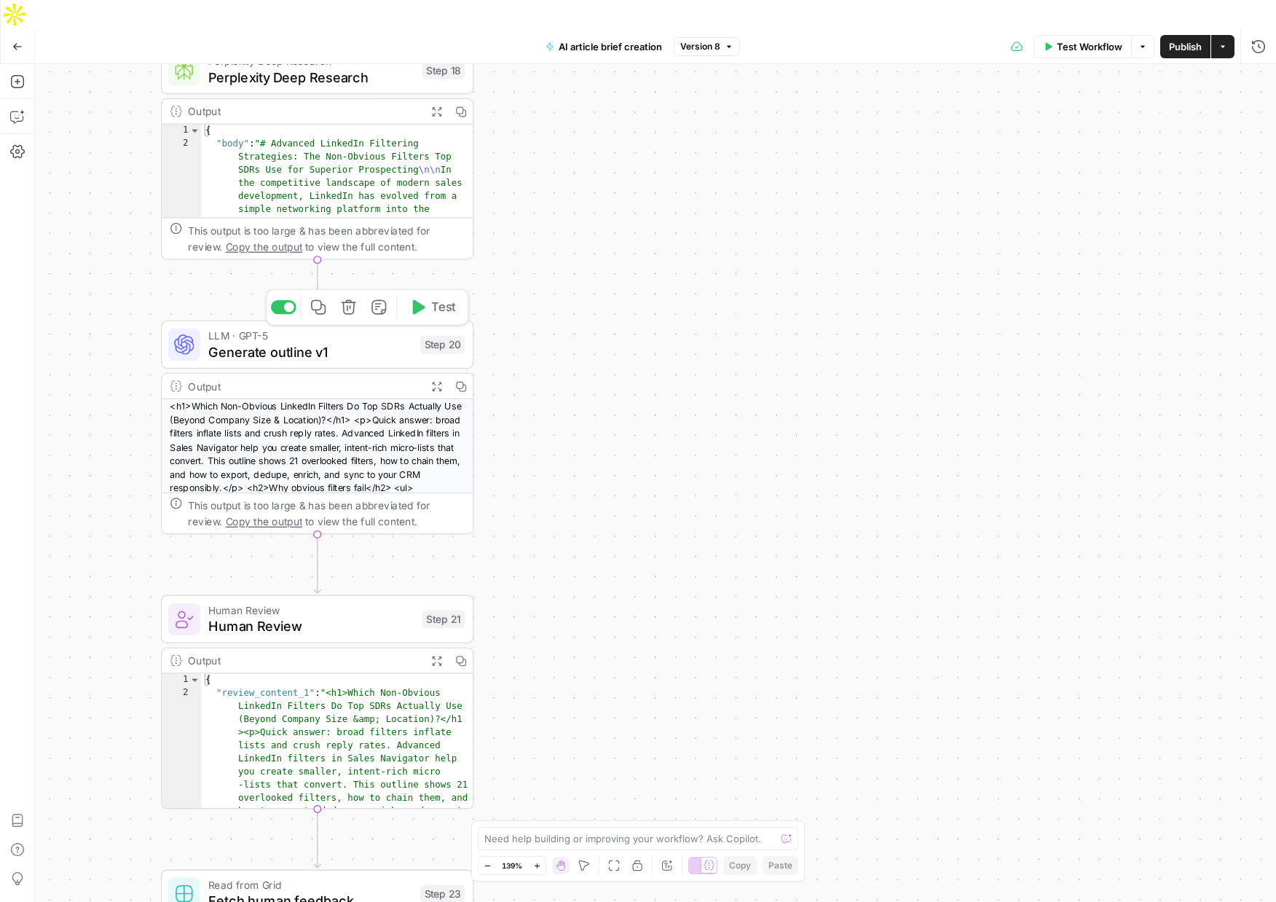
click at [319, 342] on span "Generate outline v1" at bounding box center [310, 352] width 204 height 20
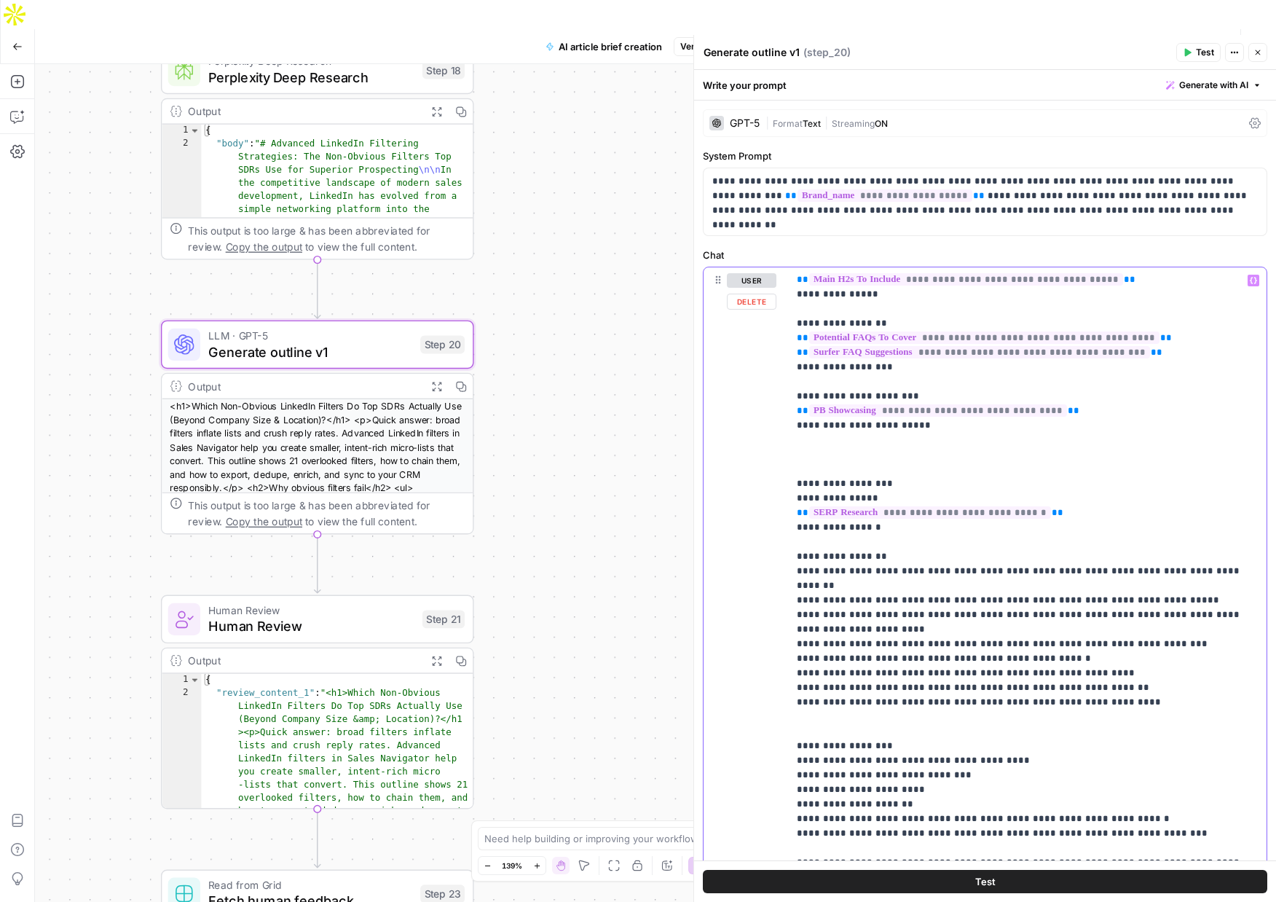
scroll to position [729, 0]
drag, startPoint x: 797, startPoint y: 482, endPoint x: 861, endPoint y: 480, distance: 64.1
click at [861, 480] on p "**********" at bounding box center [1027, 199] width 461 height 1311
drag, startPoint x: 878, startPoint y: 511, endPoint x: 815, endPoint y: 510, distance: 62.7
click at [815, 510] on p "**********" at bounding box center [1027, 199] width 461 height 1311
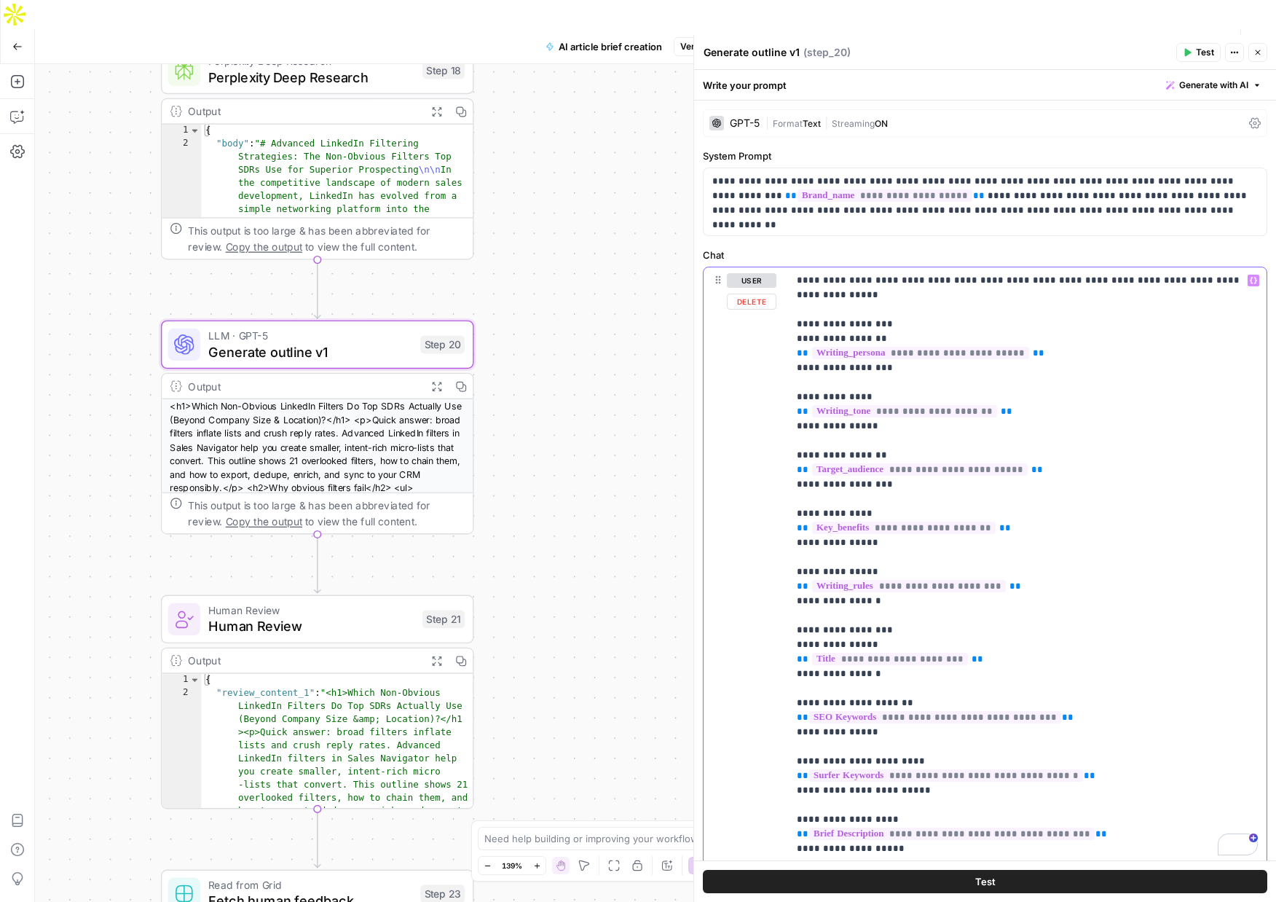
scroll to position [0, 0]
click at [1199, 84] on span "Generate with AI" at bounding box center [1213, 85] width 69 height 13
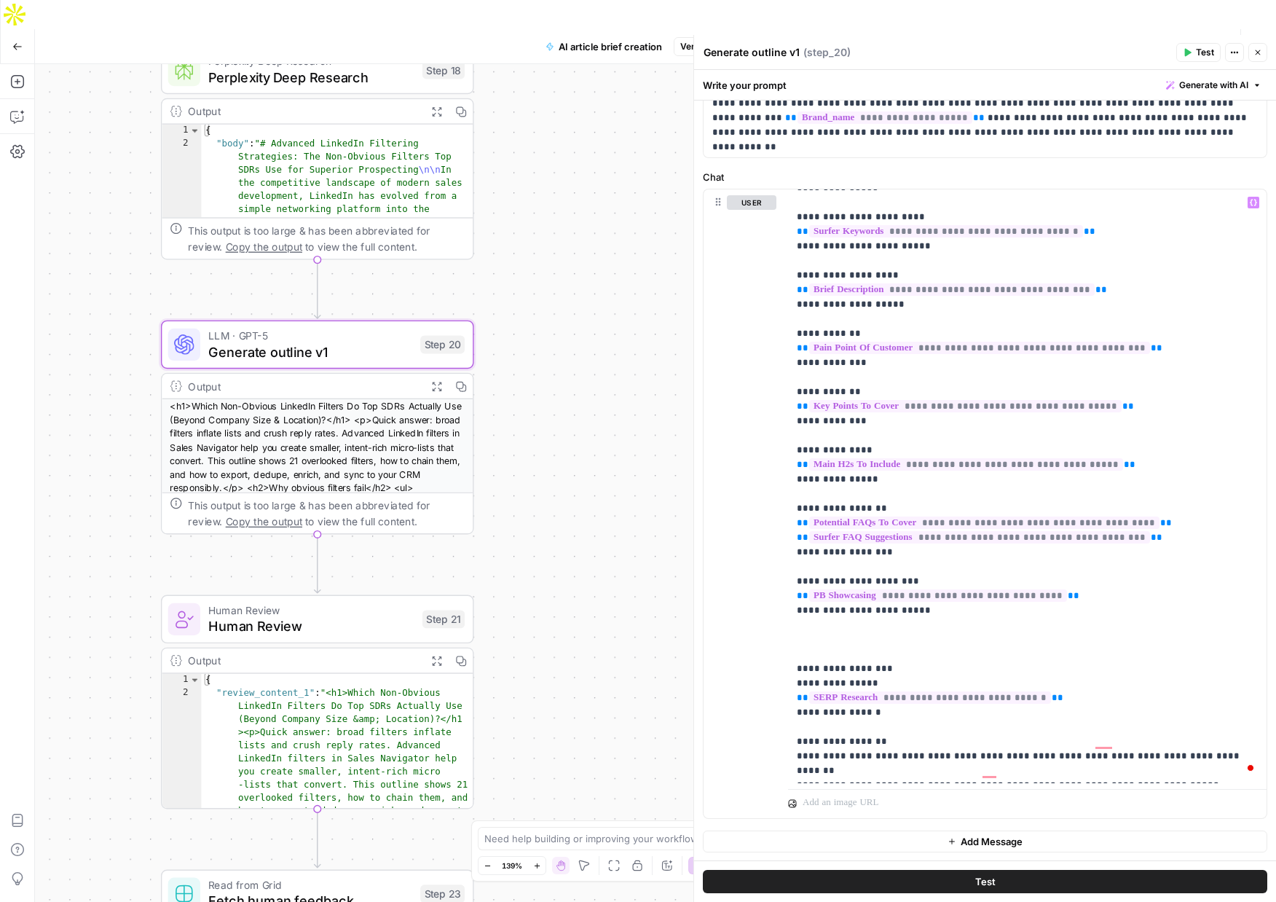
click at [1259, 48] on icon "button" at bounding box center [1258, 52] width 9 height 9
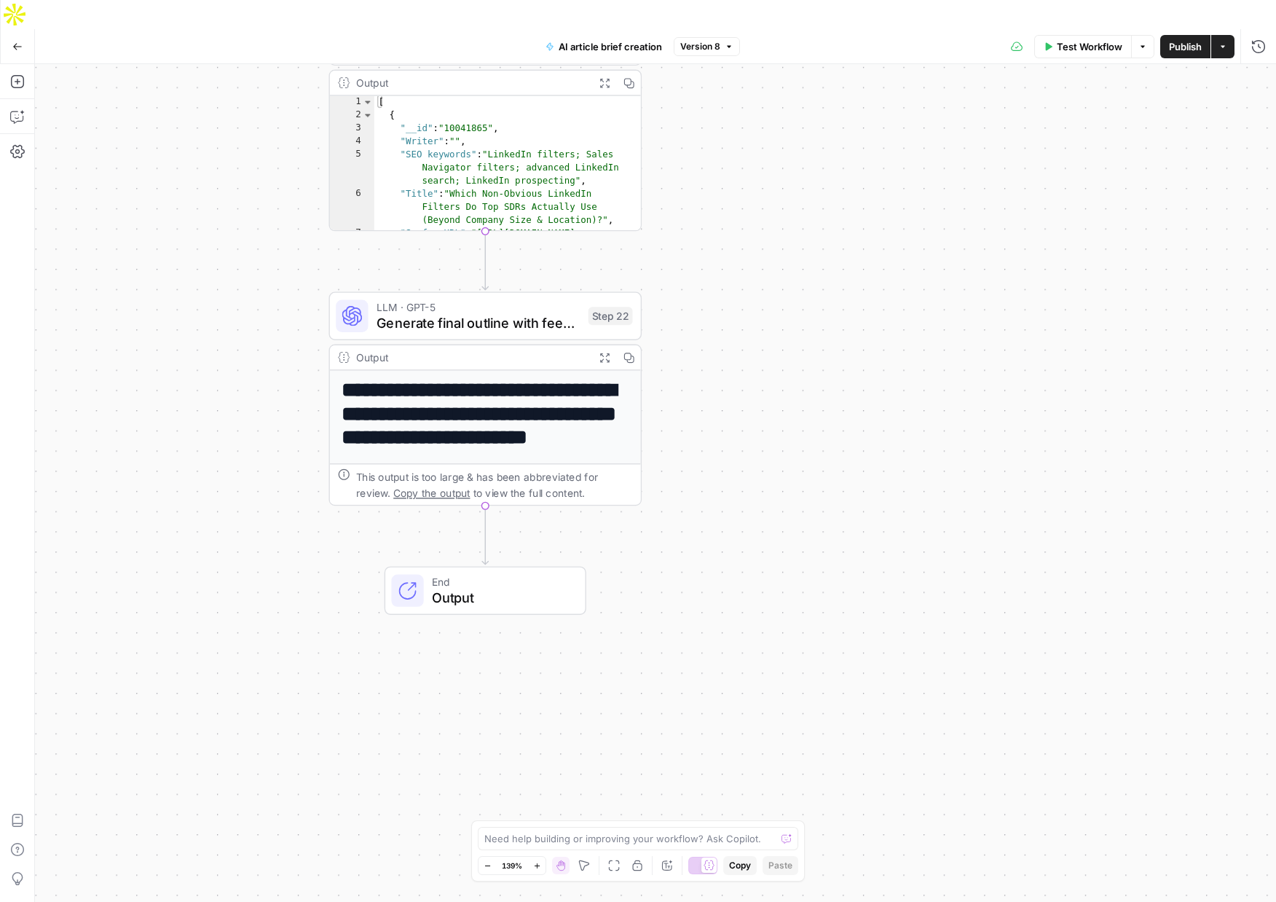
click at [442, 313] on span "Generate final outline with feedback" at bounding box center [479, 323] width 204 height 20
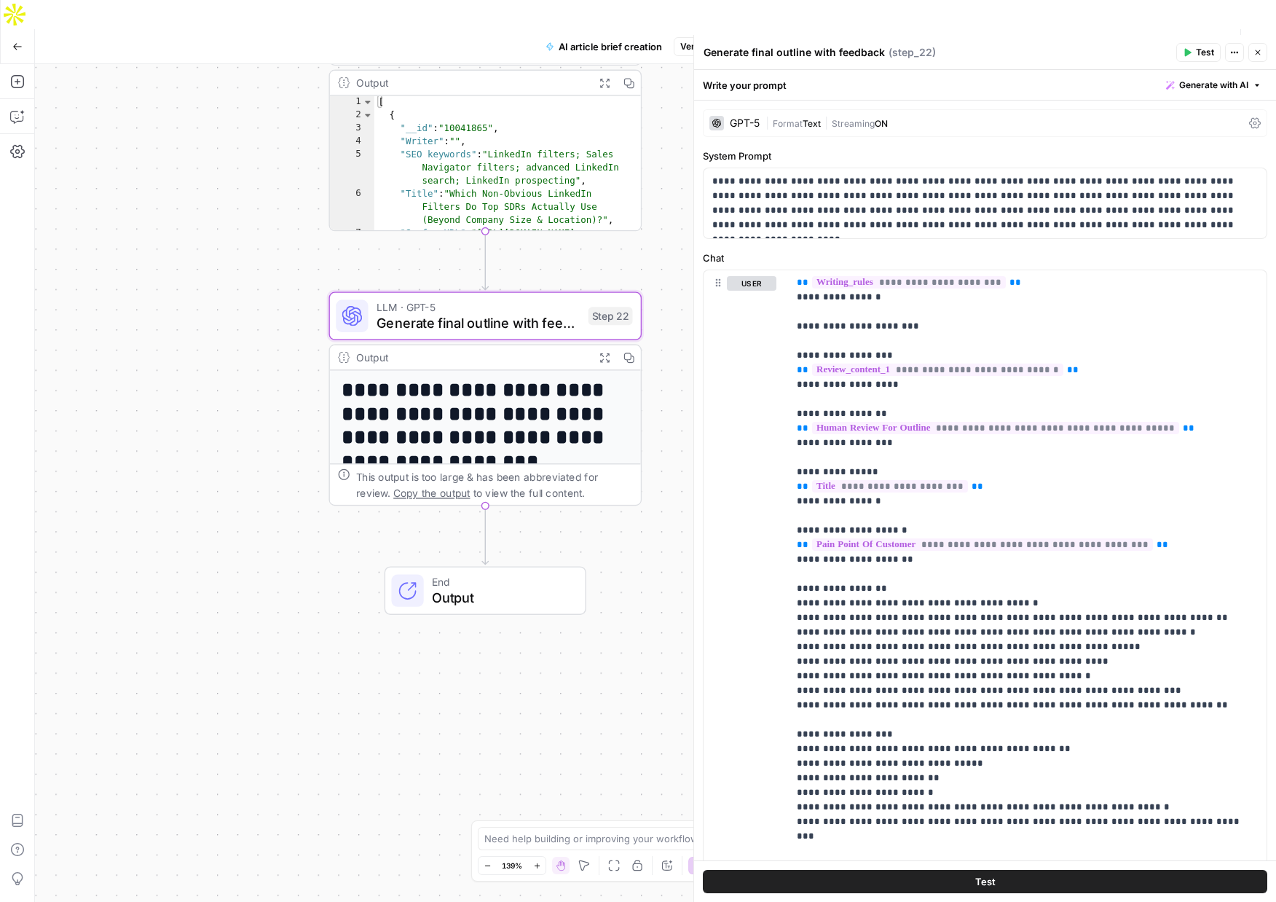
click at [17, 42] on icon "button" at bounding box center [17, 47] width 10 height 10
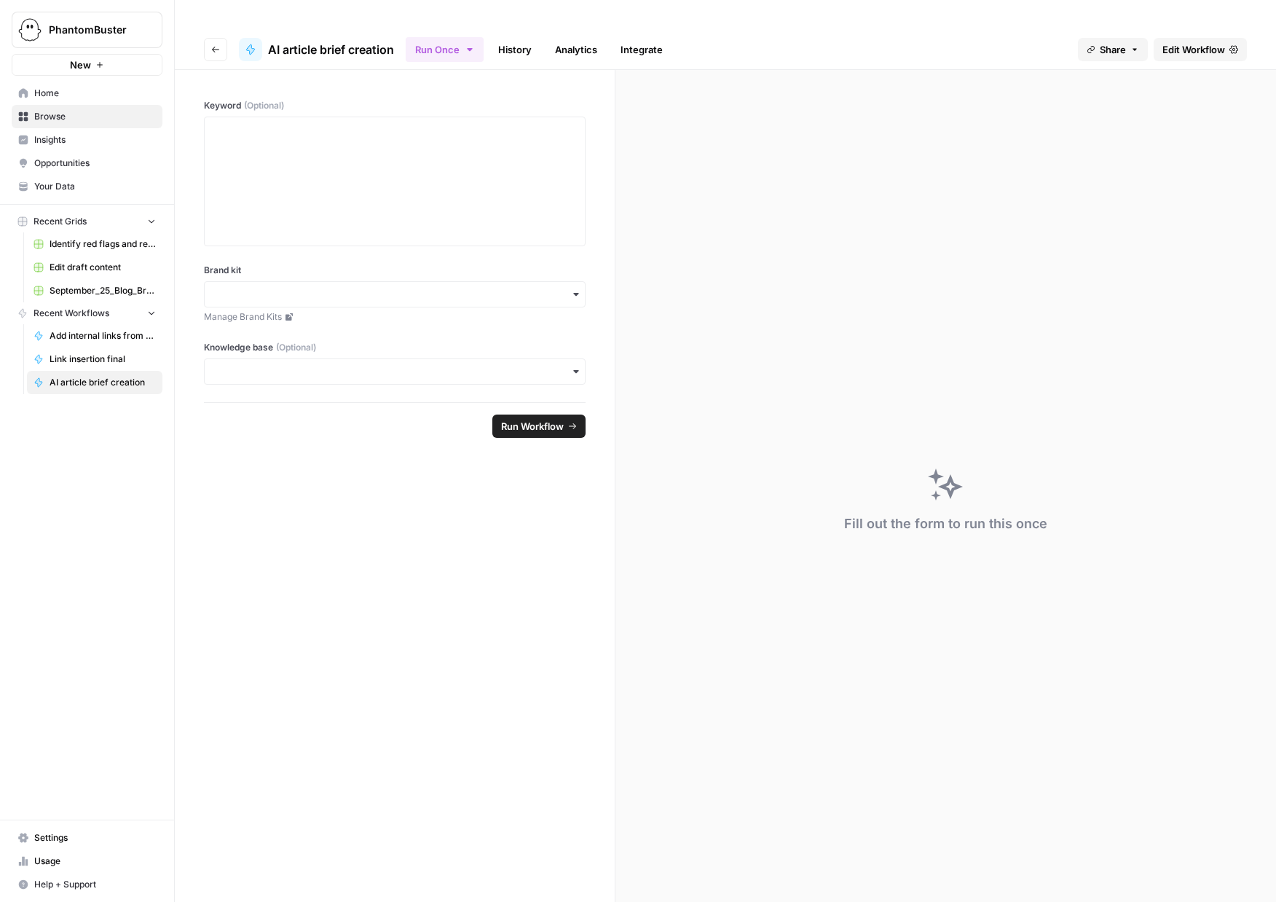
click at [213, 45] on icon "button" at bounding box center [215, 49] width 9 height 9
